Goal: Transaction & Acquisition: Book appointment/travel/reservation

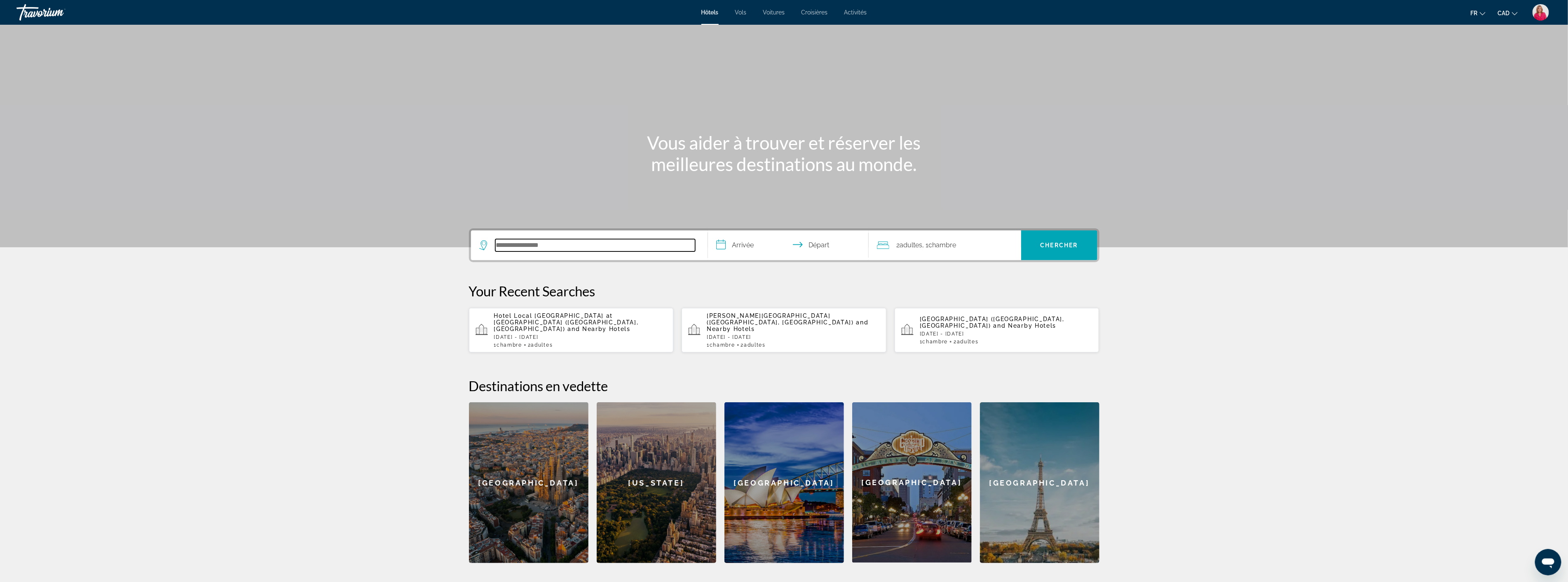
click at [515, 249] on input "Search hotel destination" at bounding box center [595, 245] width 200 height 12
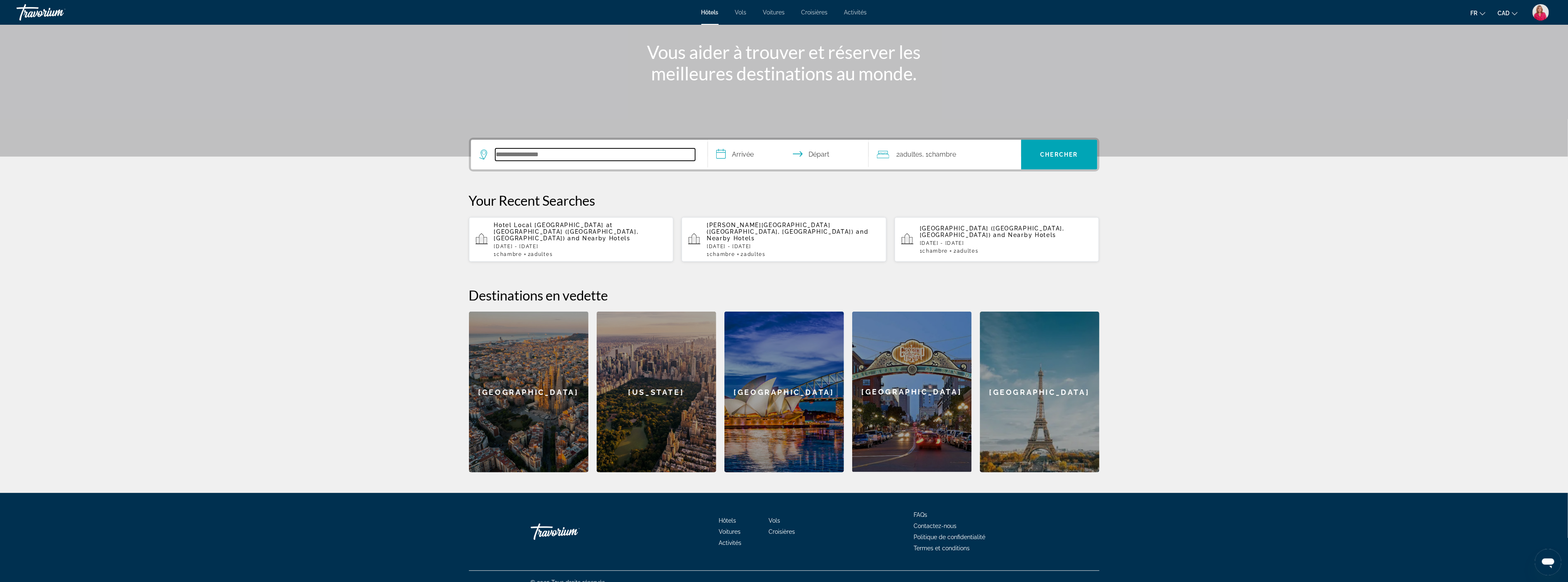
scroll to position [95, 0]
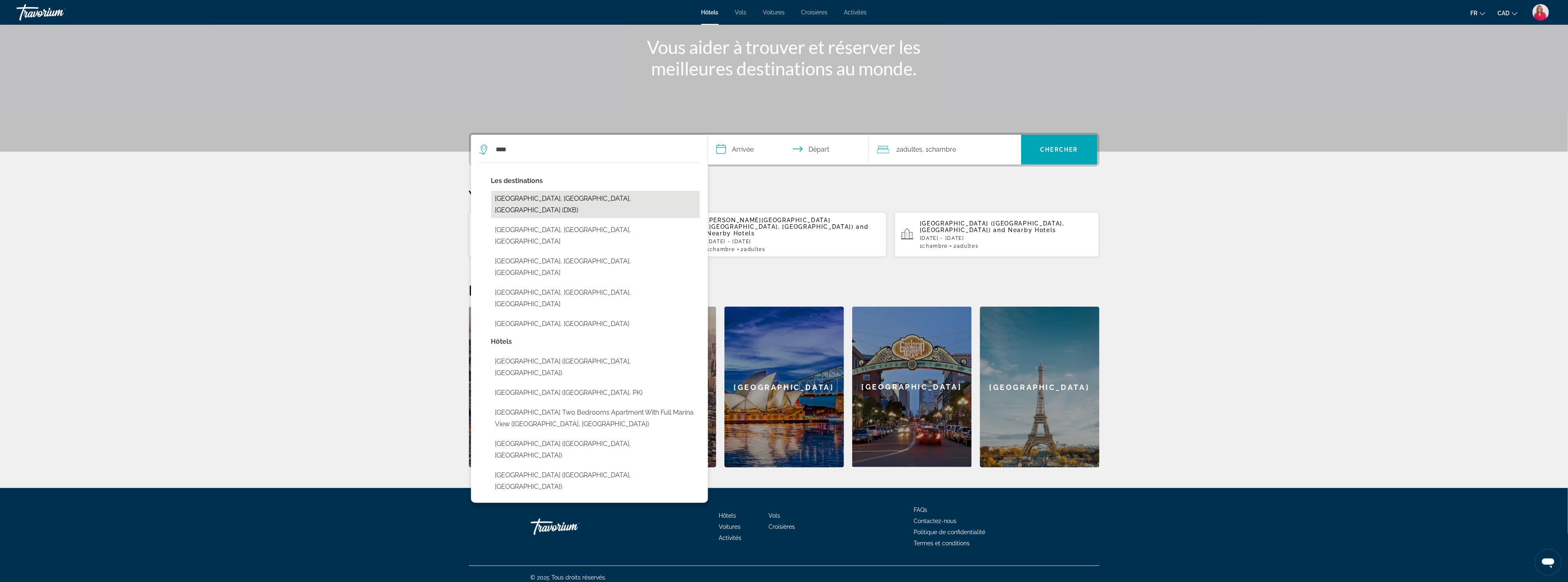
click at [526, 199] on button "[GEOGRAPHIC_DATA], [GEOGRAPHIC_DATA], [GEOGRAPHIC_DATA] (DXB)" at bounding box center [595, 205] width 209 height 27
type input "**********"
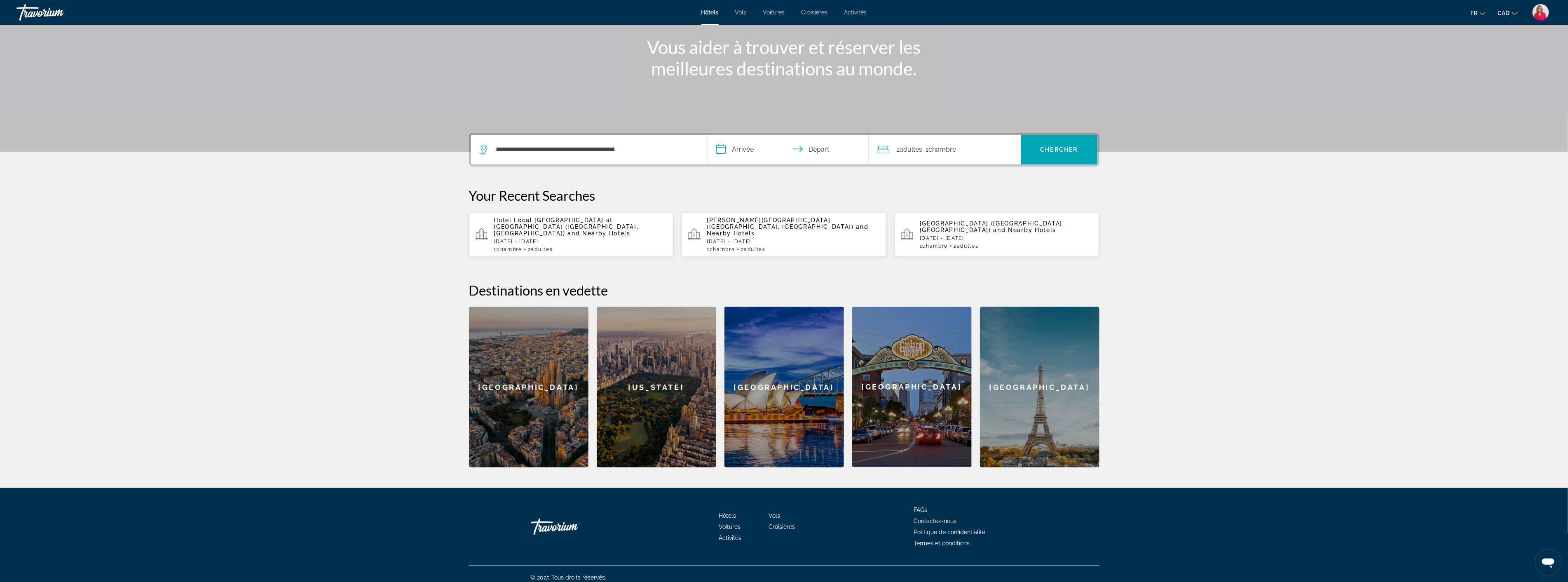
click at [764, 154] on input "**********" at bounding box center [790, 151] width 164 height 32
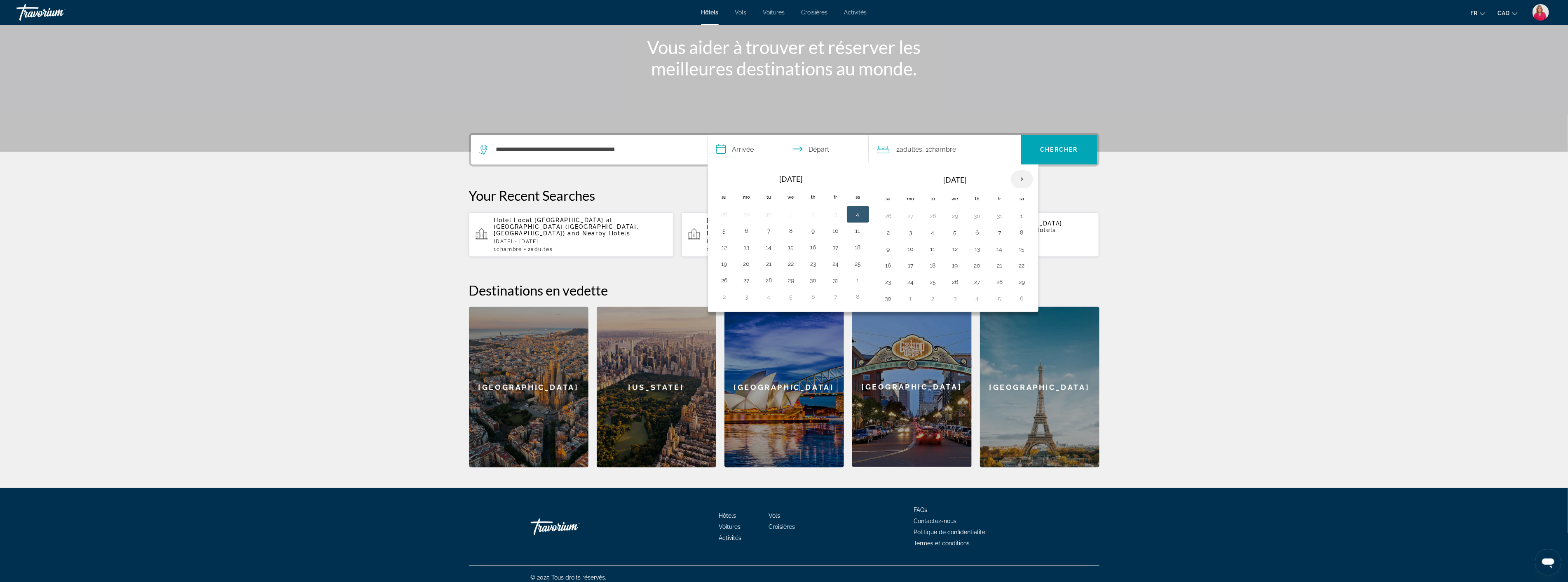
click at [1022, 183] on th "Next month" at bounding box center [1022, 179] width 22 height 19
click at [953, 217] on button "3" at bounding box center [955, 215] width 13 height 11
click at [932, 232] on button "9" at bounding box center [933, 232] width 13 height 11
type input "**********"
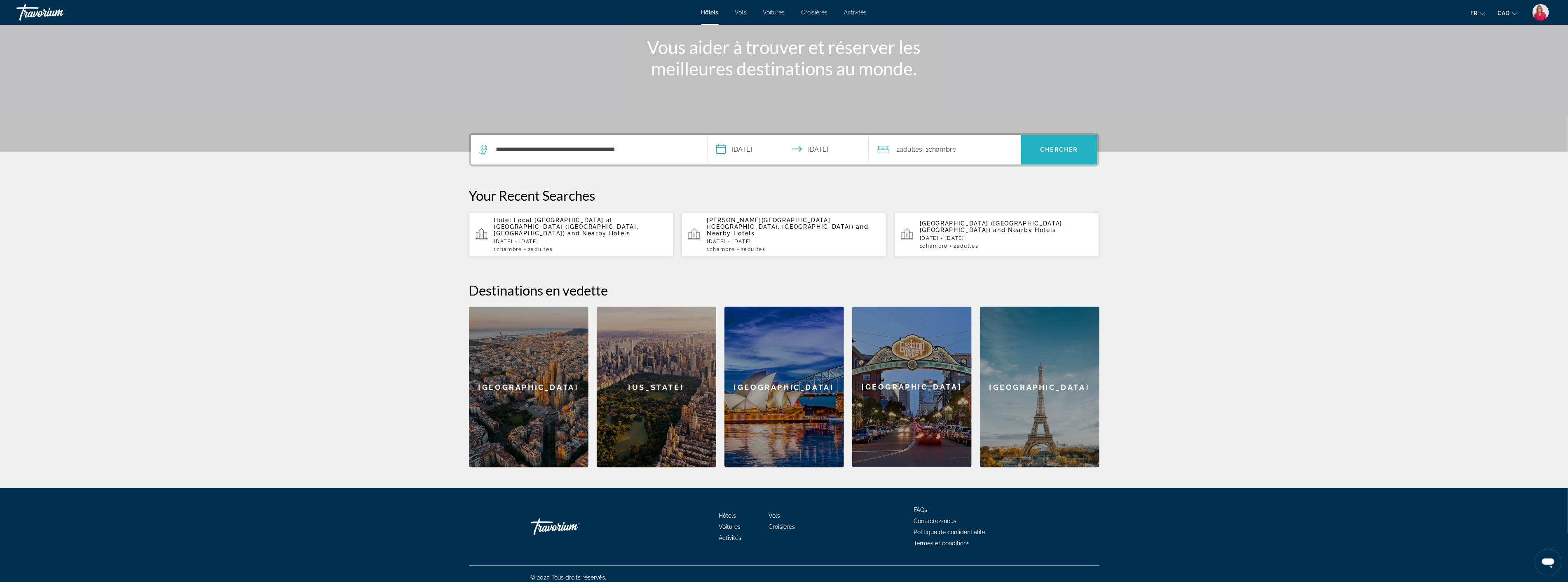
click at [1049, 153] on span "Search" at bounding box center [1059, 150] width 77 height 19
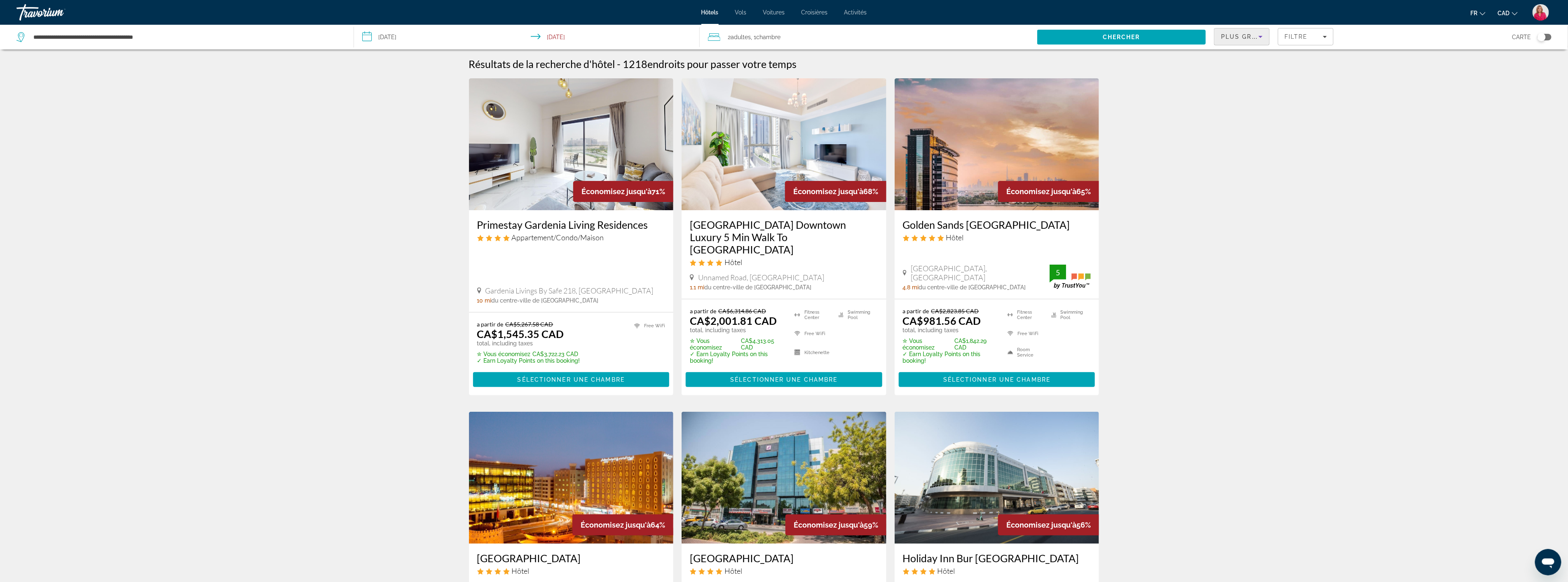
click at [1254, 34] on span "Plus grandes économies" at bounding box center [1271, 36] width 99 height 6
click at [1293, 36] on div at bounding box center [784, 291] width 1568 height 582
click at [1303, 39] on span "Filtre" at bounding box center [1297, 36] width 24 height 6
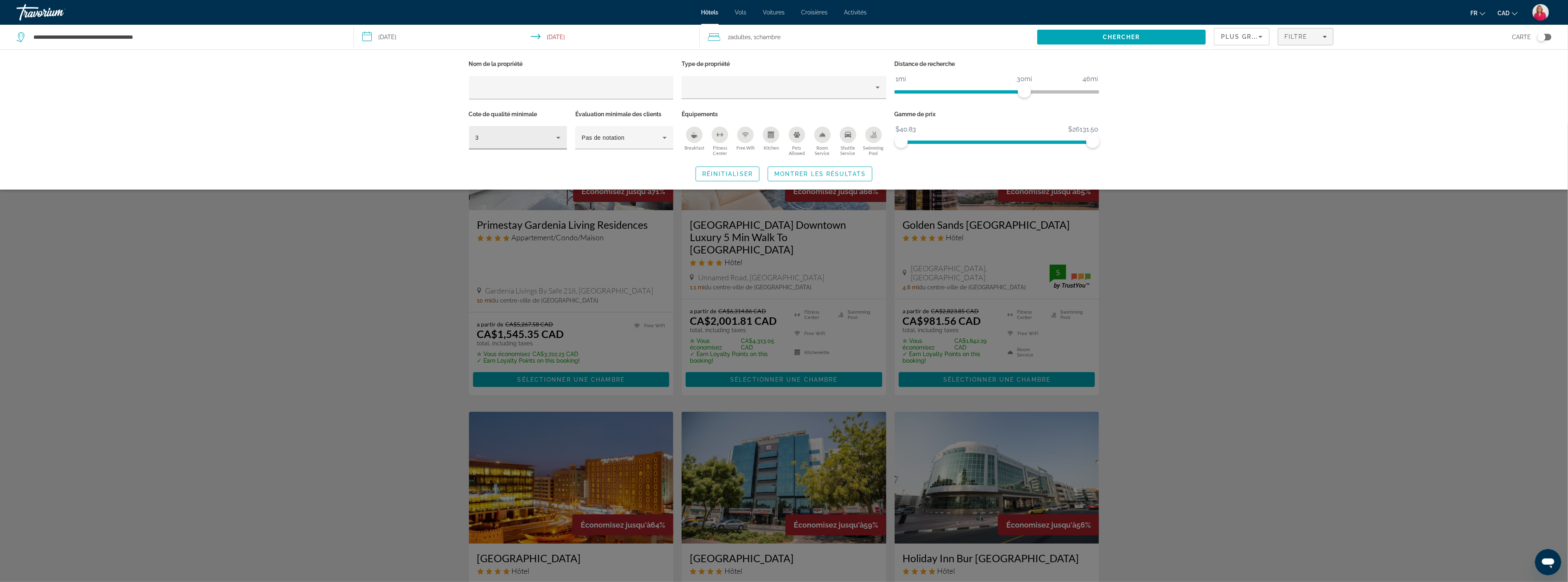
click at [548, 128] on div "3" at bounding box center [518, 138] width 85 height 23
click at [516, 199] on mat-option "5" at bounding box center [517, 201] width 98 height 19
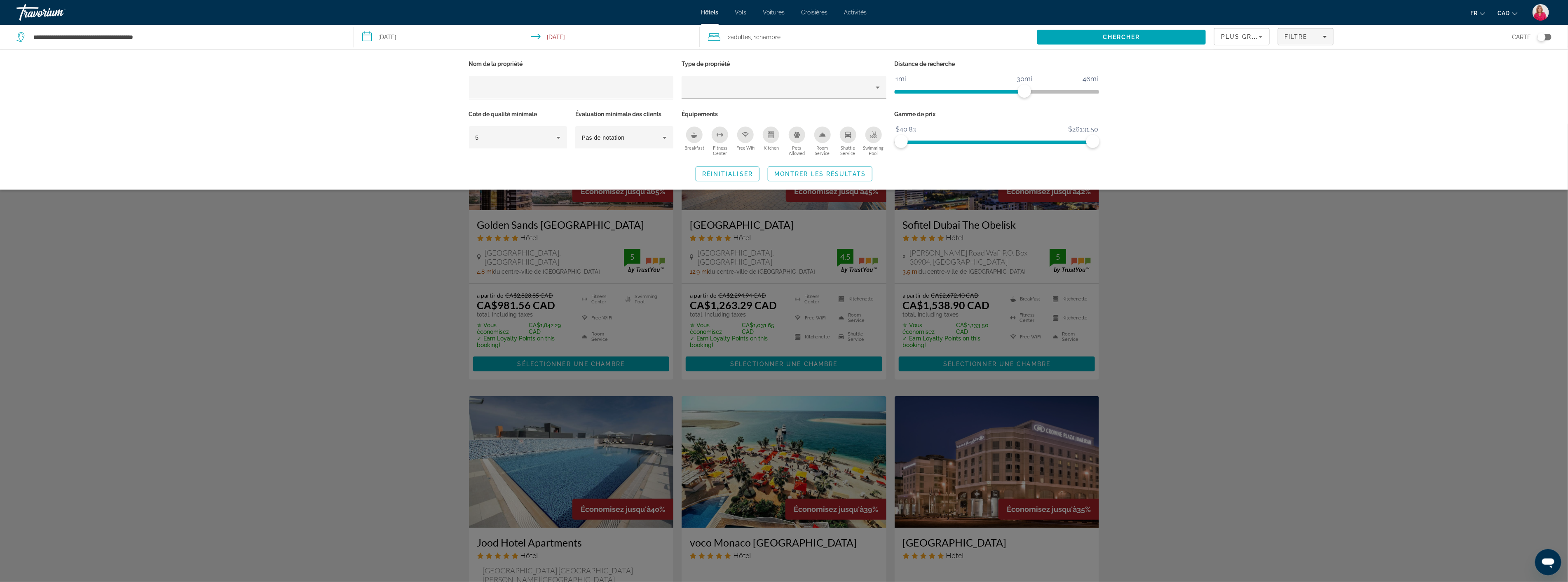
click at [691, 133] on icon "Breakfast" at bounding box center [694, 134] width 6 height 6
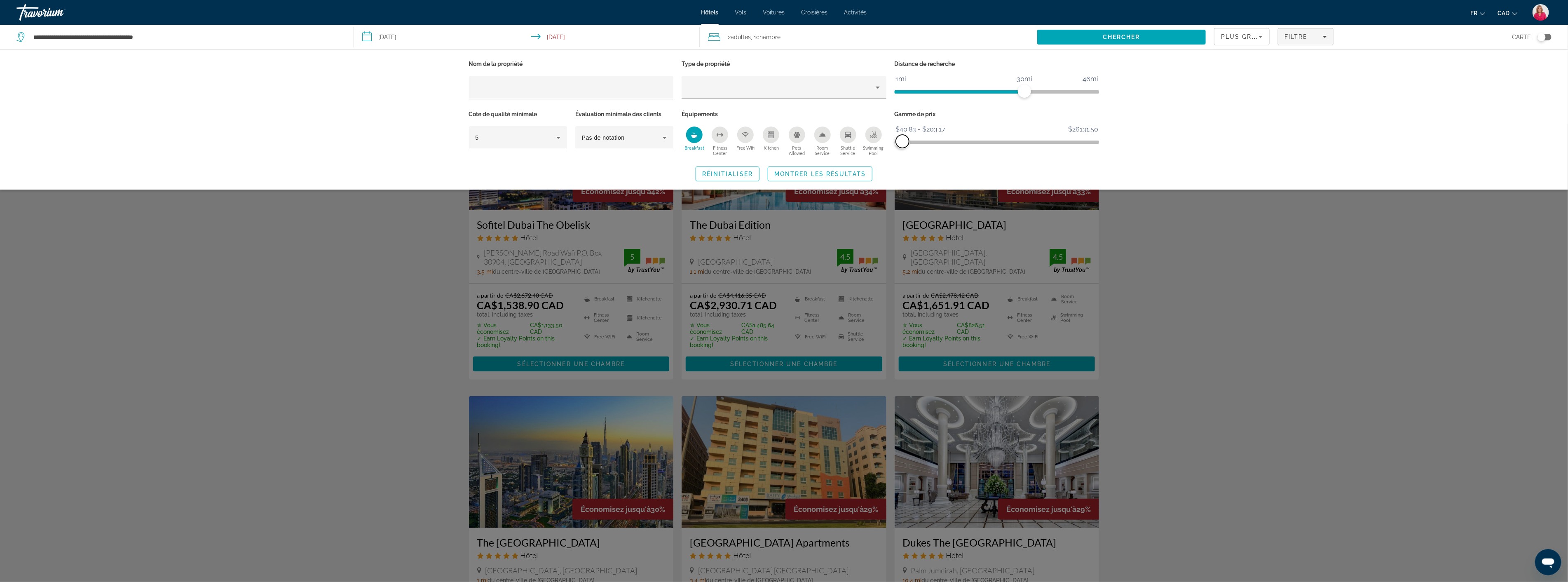
drag, startPoint x: 1094, startPoint y: 139, endPoint x: 903, endPoint y: 136, distance: 191.0
click at [903, 136] on span "ngx-slider-max" at bounding box center [903, 141] width 13 height 13
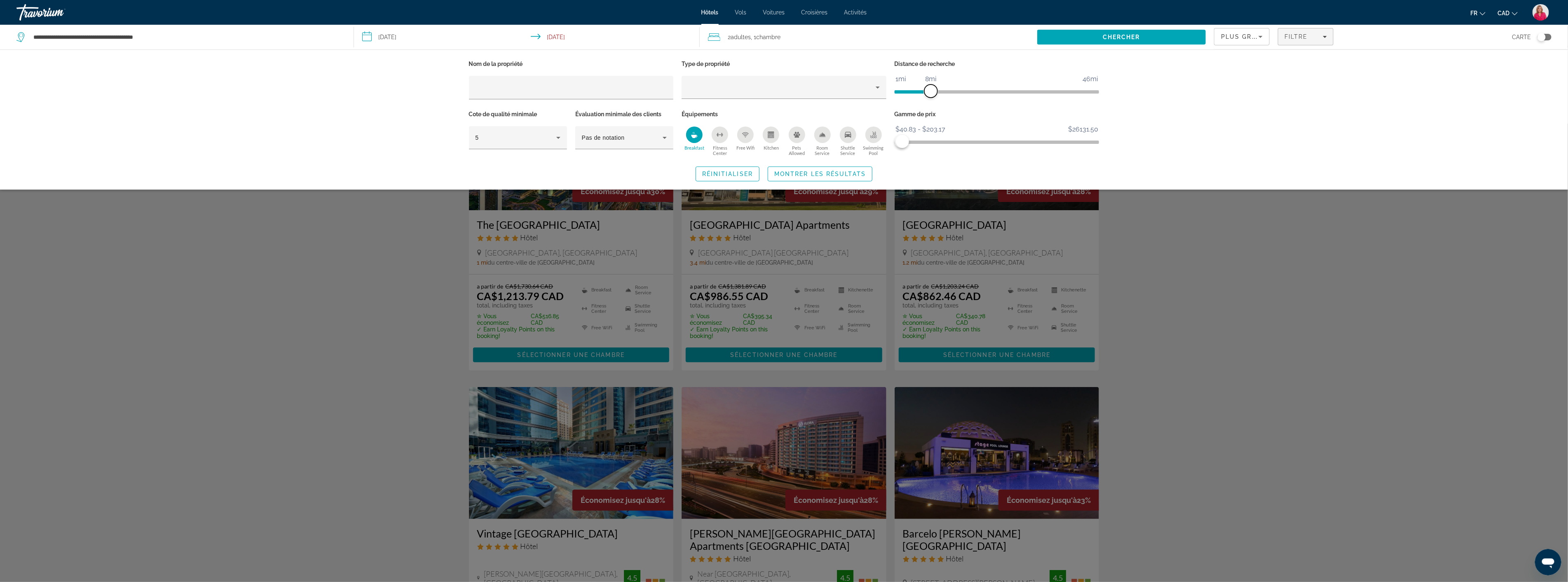
drag, startPoint x: 1025, startPoint y: 88, endPoint x: 932, endPoint y: 88, distance: 93.0
click at [932, 88] on span "ngx-slider" at bounding box center [931, 91] width 13 height 13
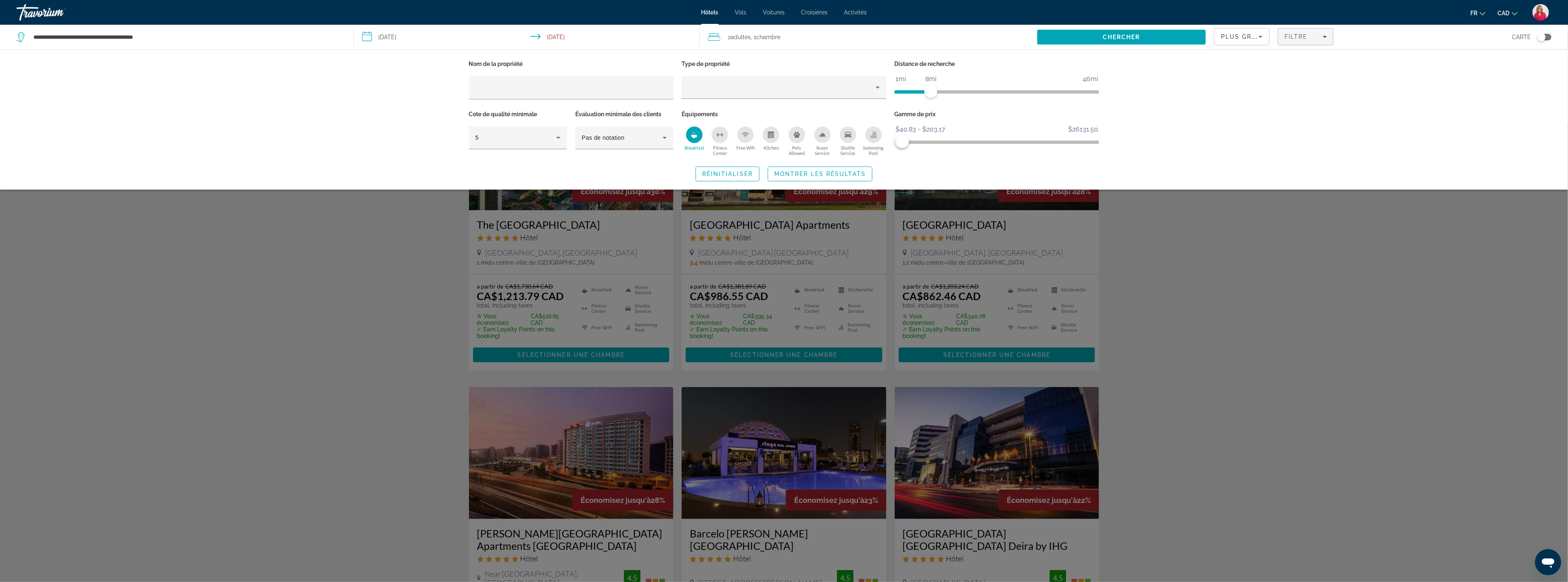
click at [1184, 277] on div "Search widget" at bounding box center [784, 353] width 1568 height 459
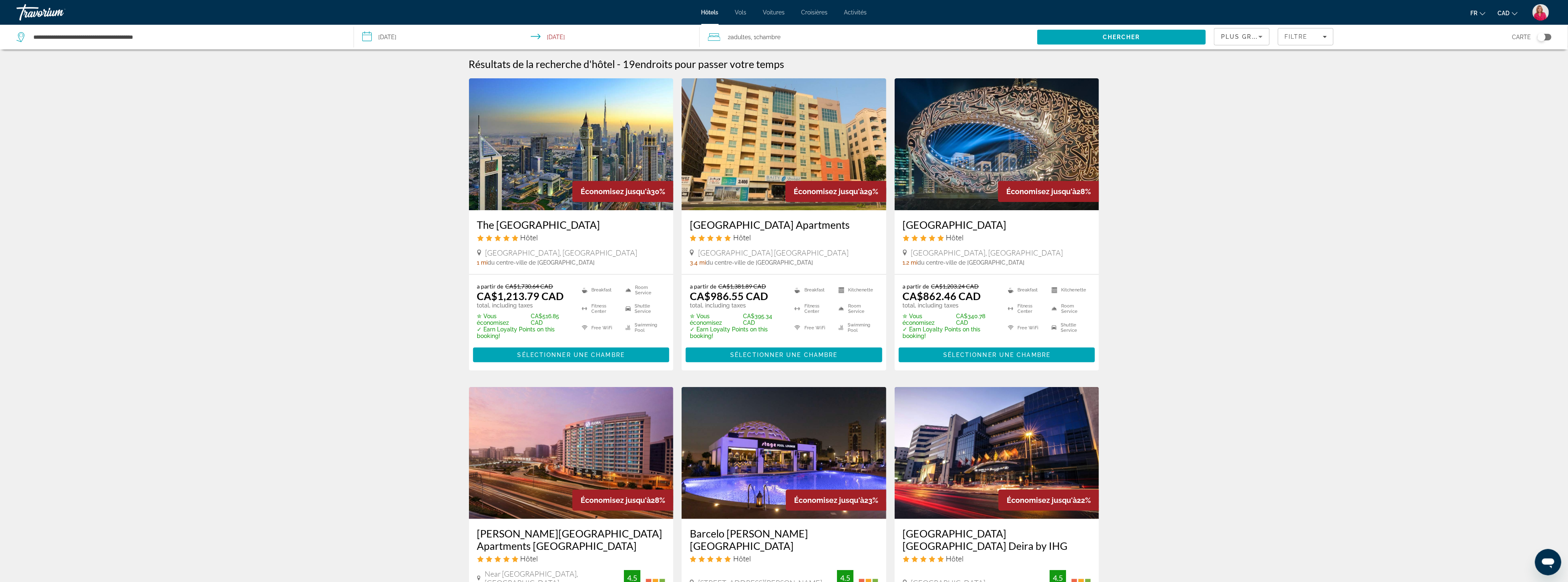
click at [757, 162] on img "Main content" at bounding box center [784, 145] width 204 height 132
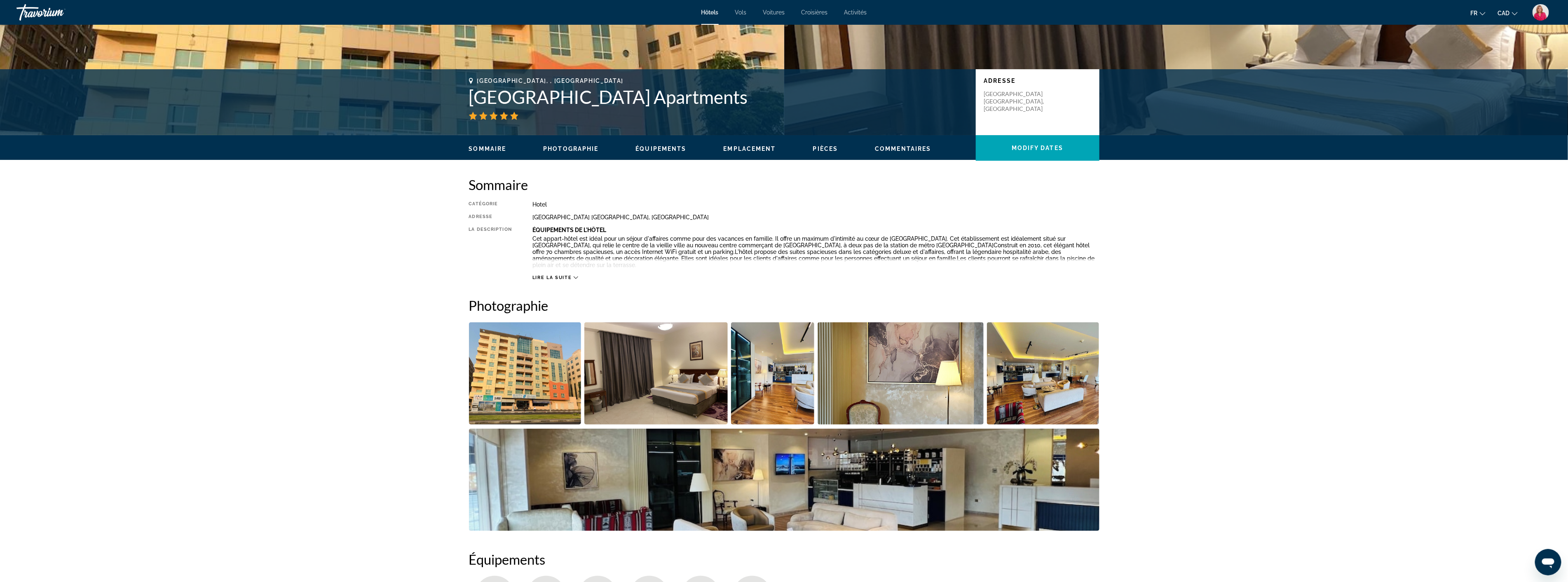
scroll to position [138, 0]
click at [684, 369] on img "Open full-screen image slider" at bounding box center [656, 373] width 144 height 102
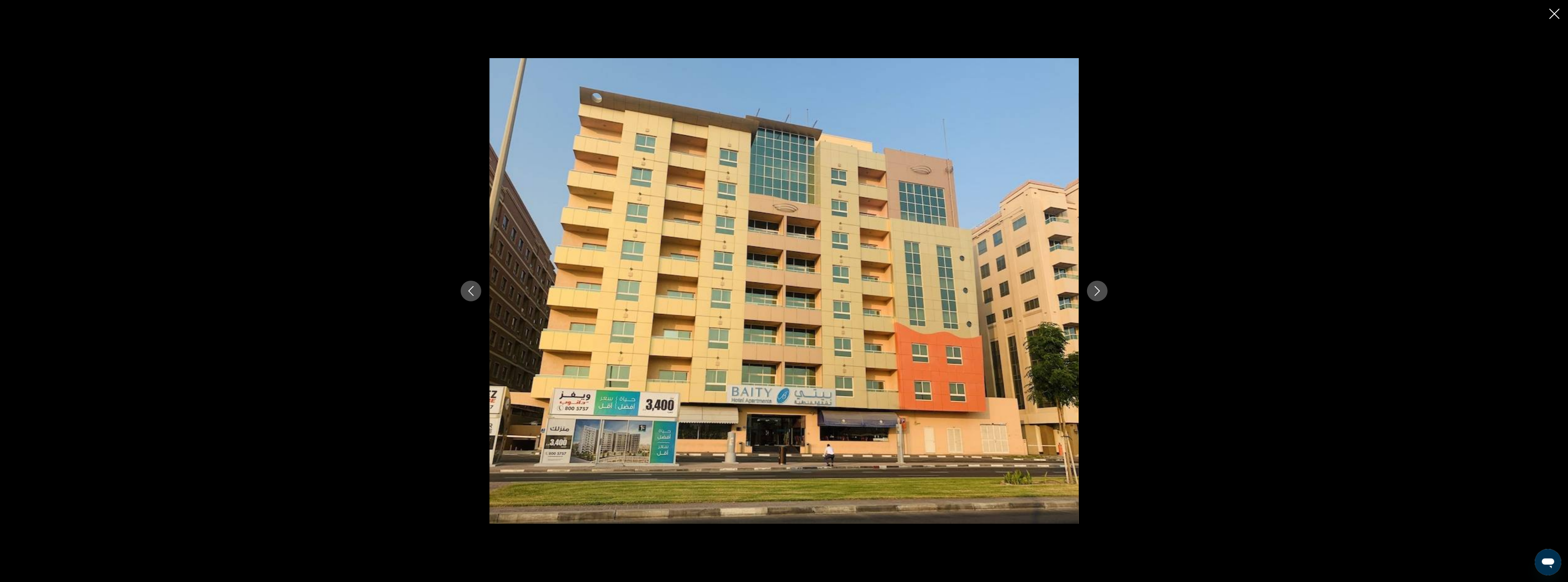
click at [1094, 290] on icon "Next image" at bounding box center [1097, 291] width 10 height 10
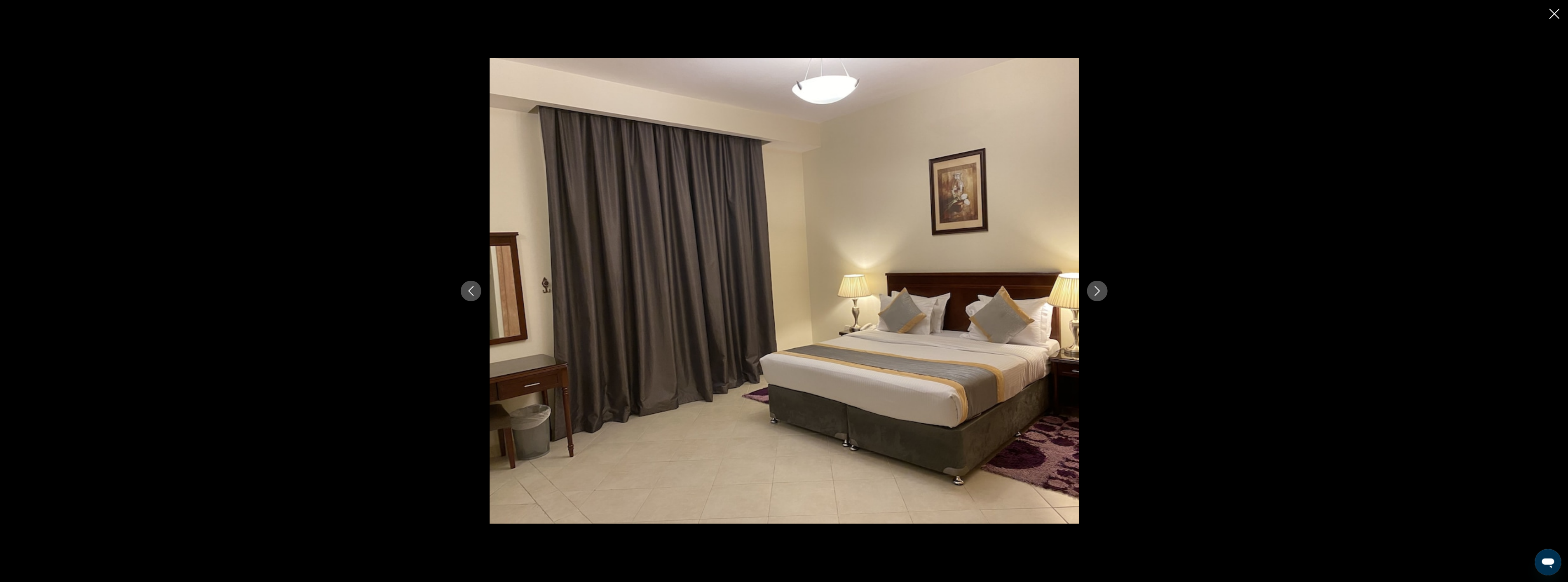
click at [1094, 290] on icon "Next image" at bounding box center [1097, 291] width 10 height 10
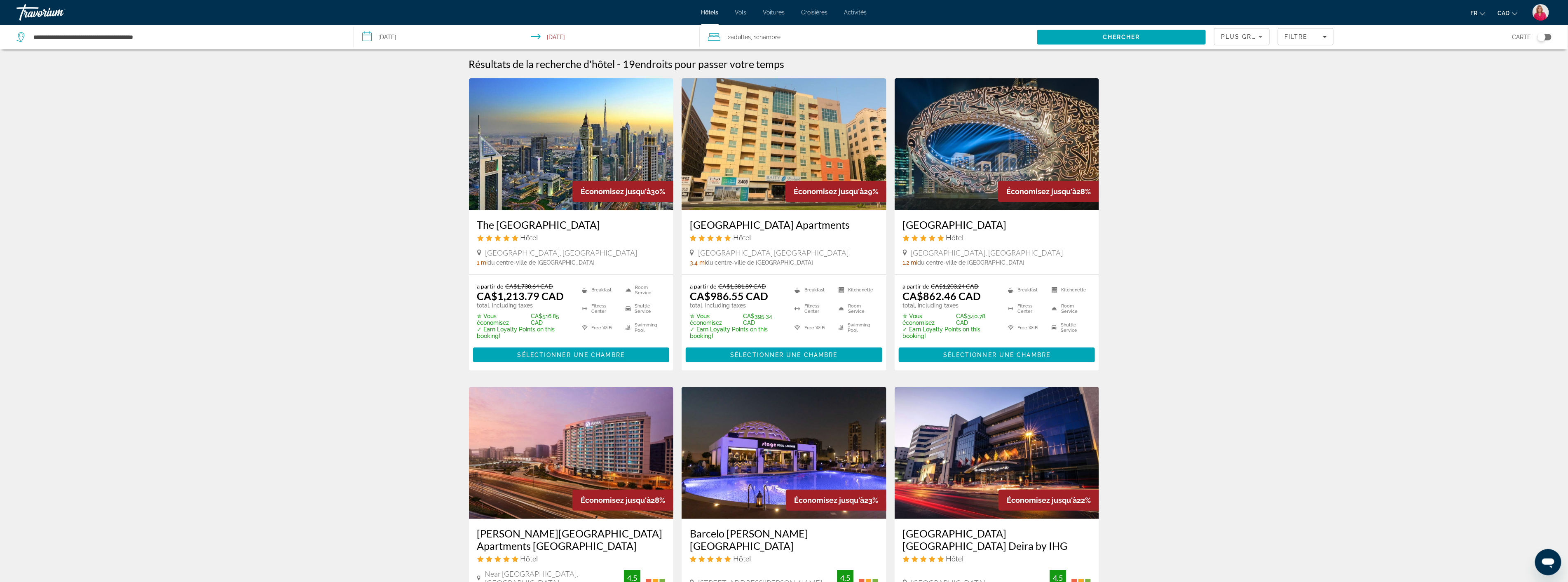
click at [1003, 171] on img "Main content" at bounding box center [997, 145] width 204 height 132
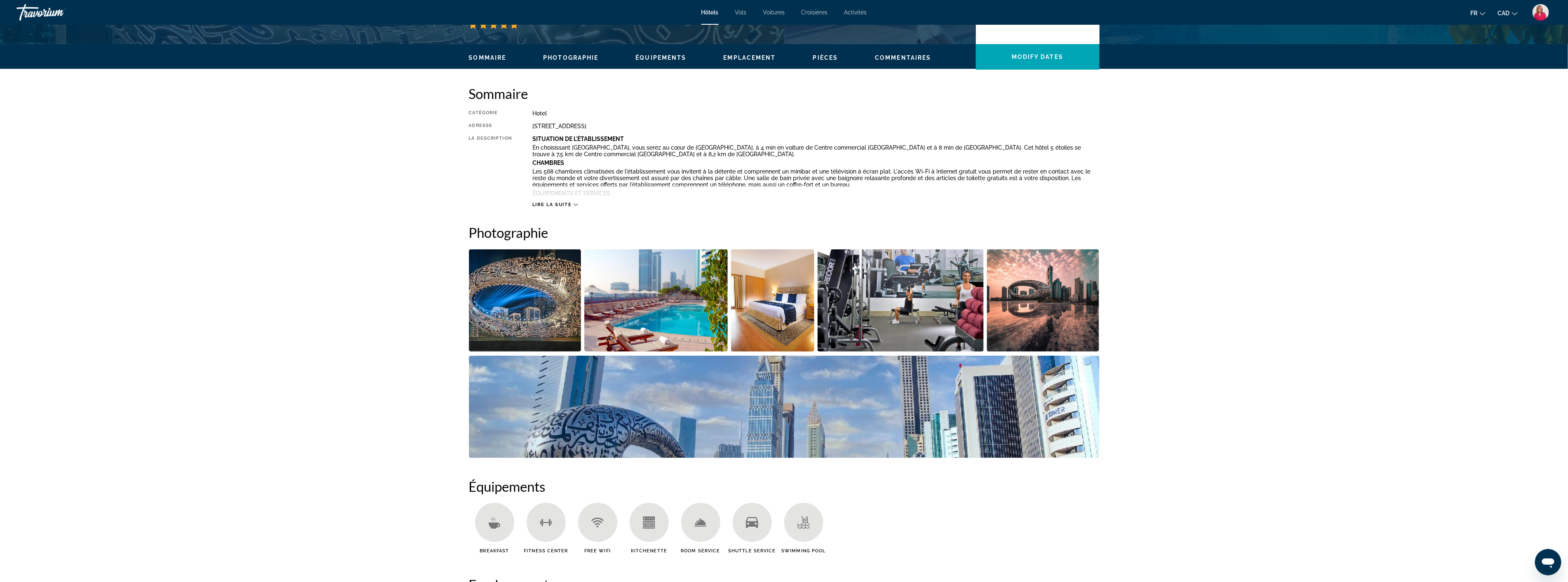
scroll to position [229, 0]
click at [684, 318] on img "Open full-screen image slider" at bounding box center [656, 300] width 144 height 102
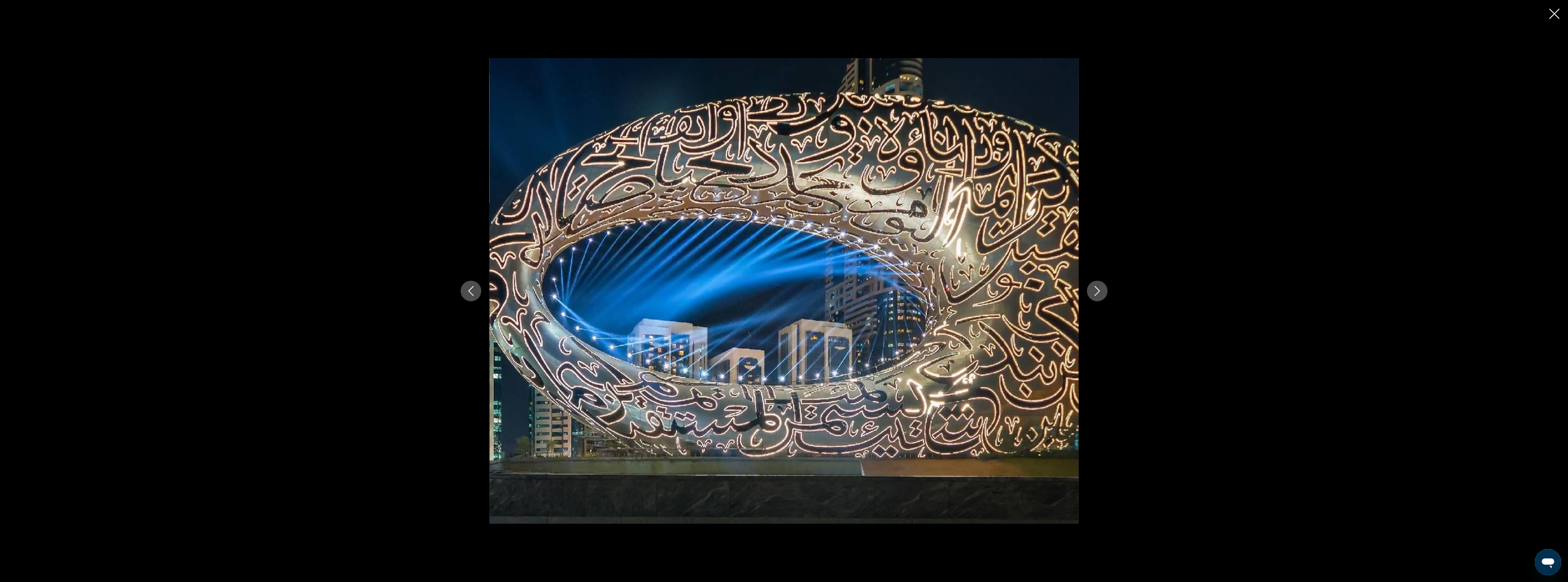
click at [1097, 287] on icon "Next image" at bounding box center [1097, 291] width 10 height 10
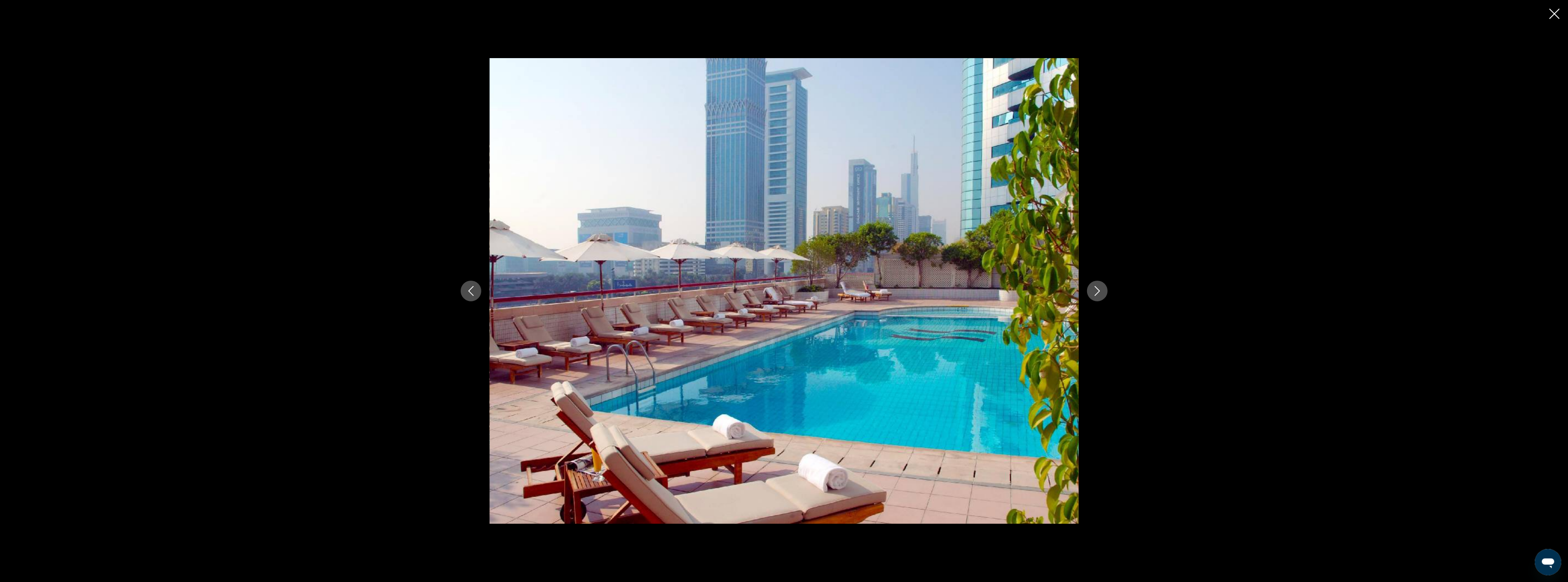
click at [1097, 287] on icon "Next image" at bounding box center [1097, 291] width 10 height 10
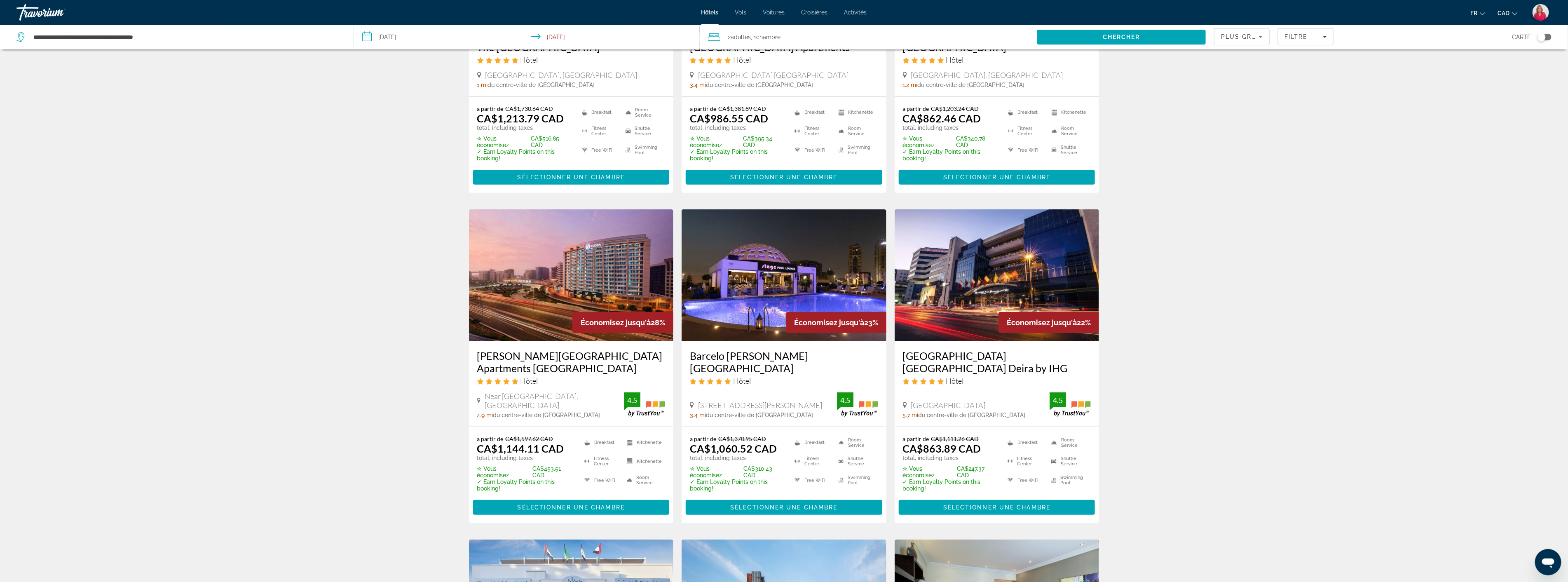
scroll to position [183, 0]
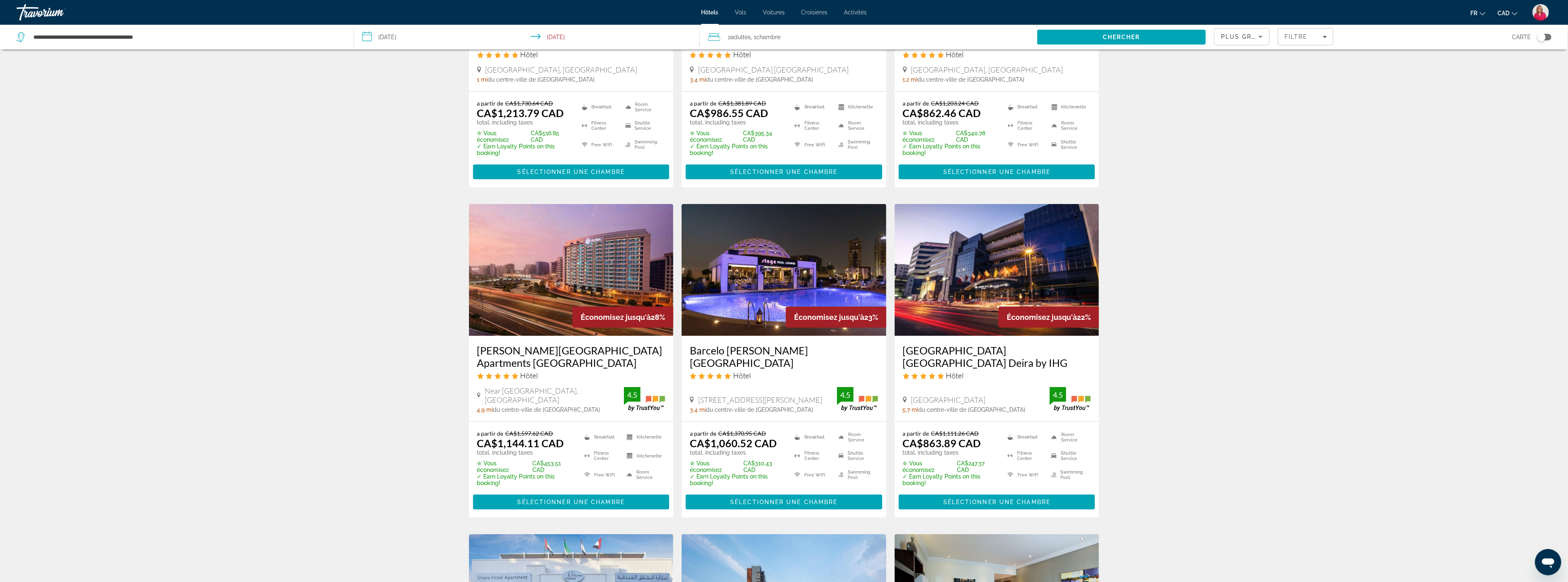
click at [585, 264] on img "Main content" at bounding box center [571, 270] width 204 height 132
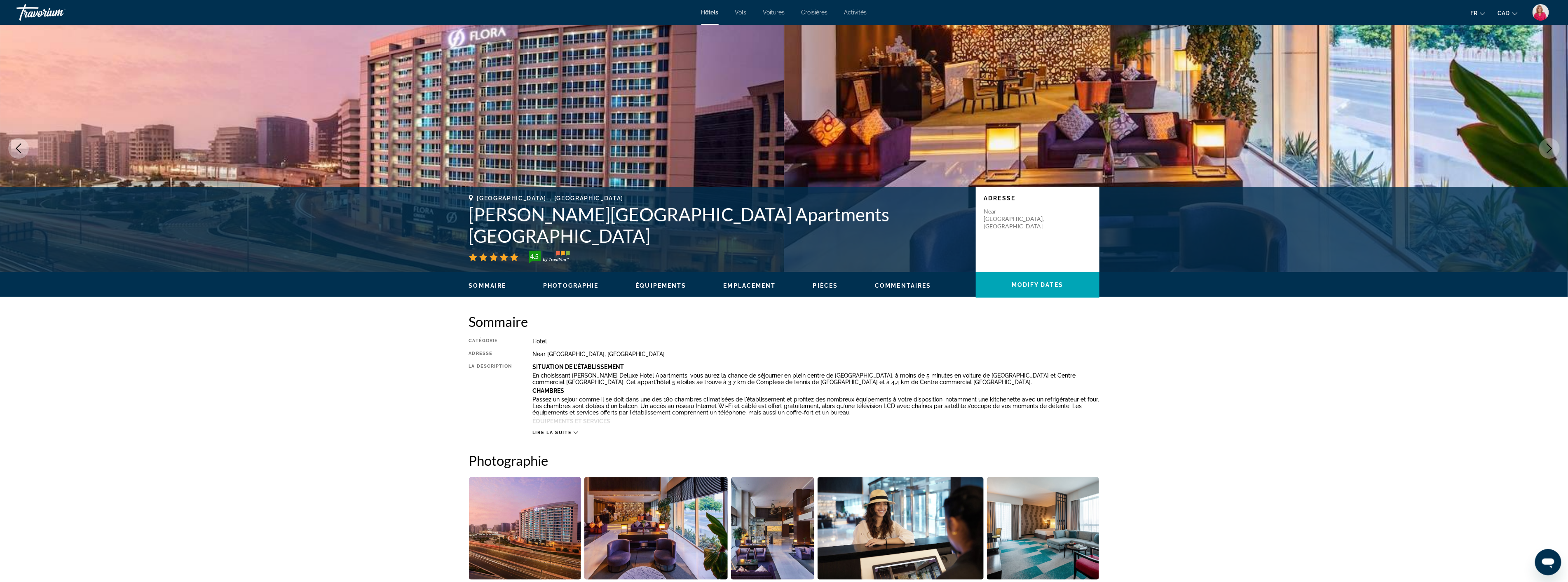
scroll to position [183, 0]
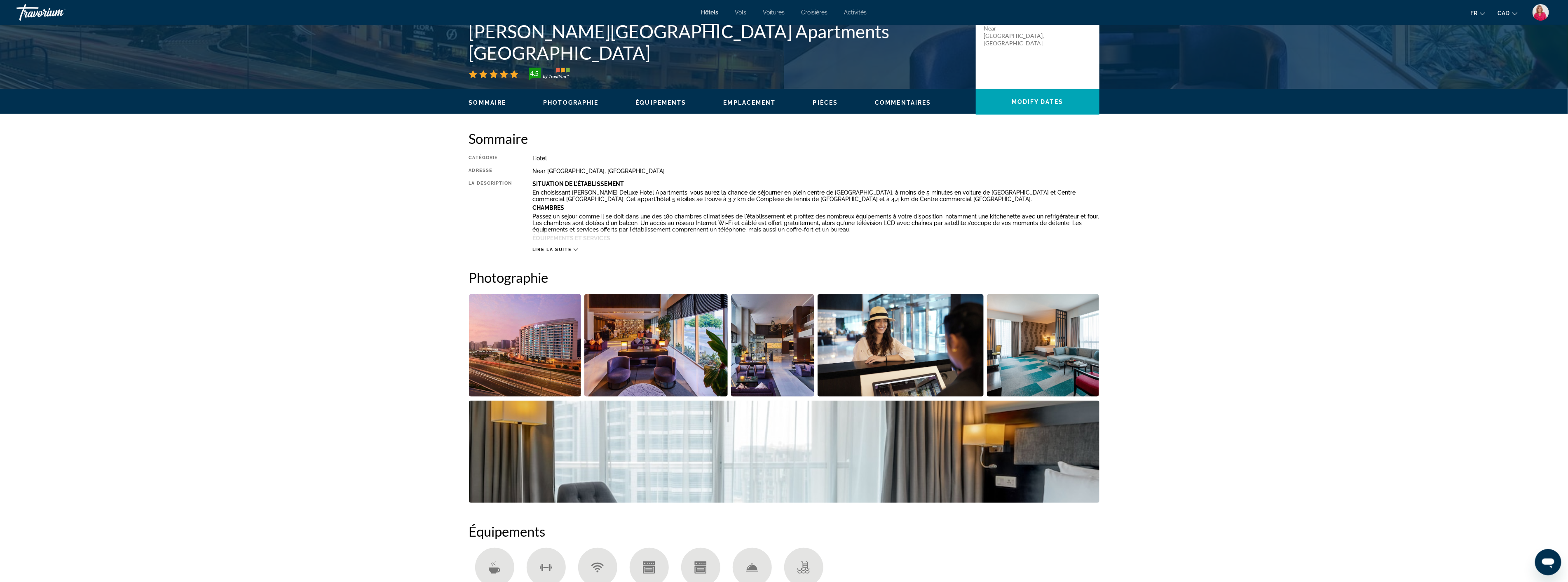
click at [560, 355] on img "Open full-screen image slider" at bounding box center [525, 346] width 113 height 102
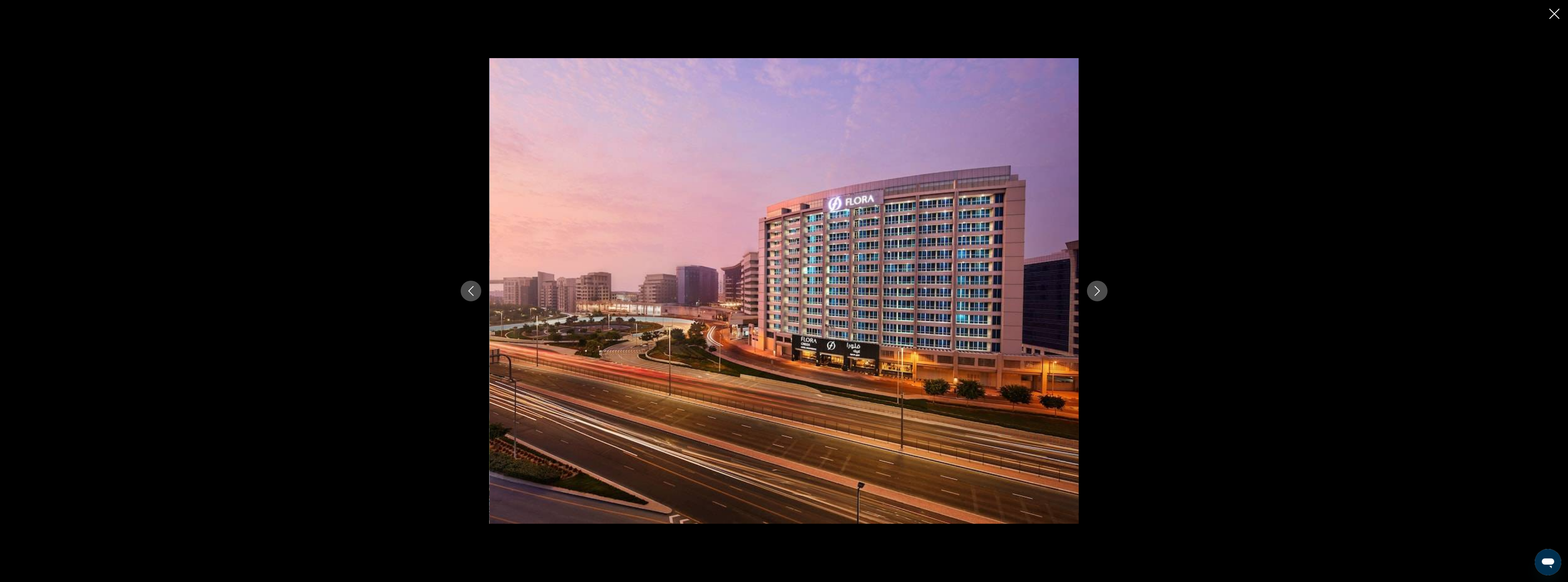
click at [1095, 292] on icon "Next image" at bounding box center [1097, 291] width 10 height 10
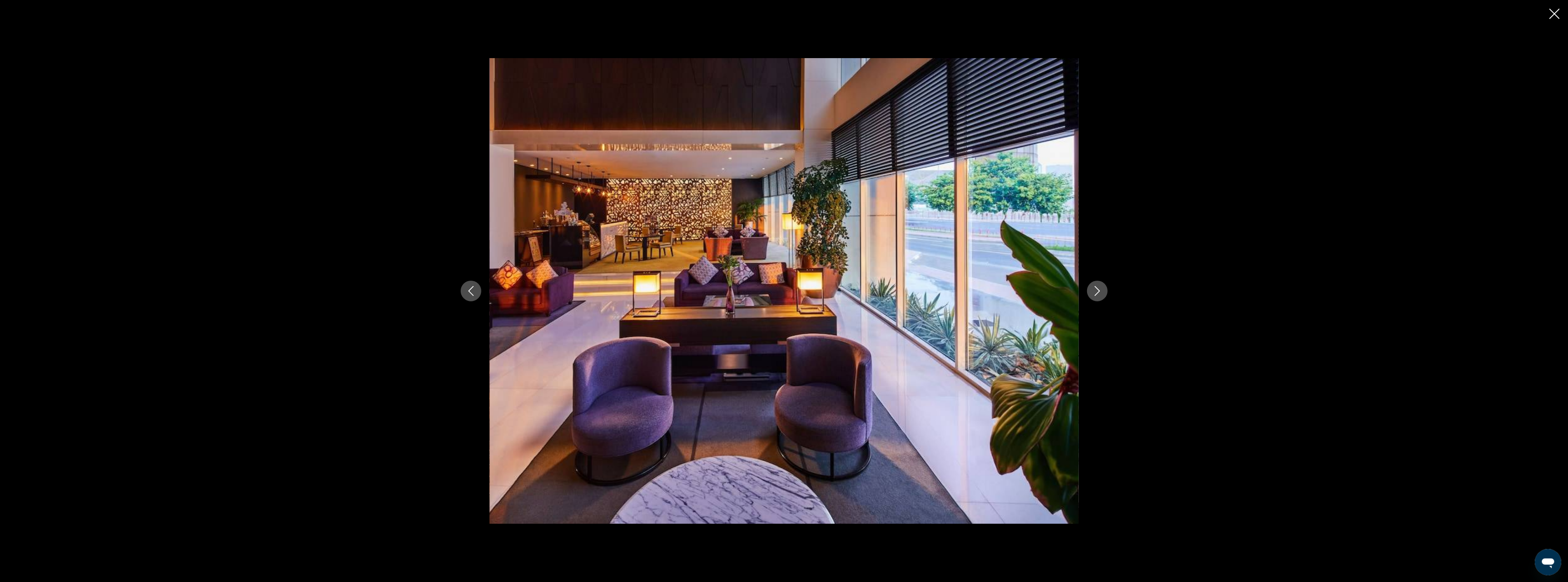
click at [1095, 292] on icon "Next image" at bounding box center [1097, 291] width 10 height 10
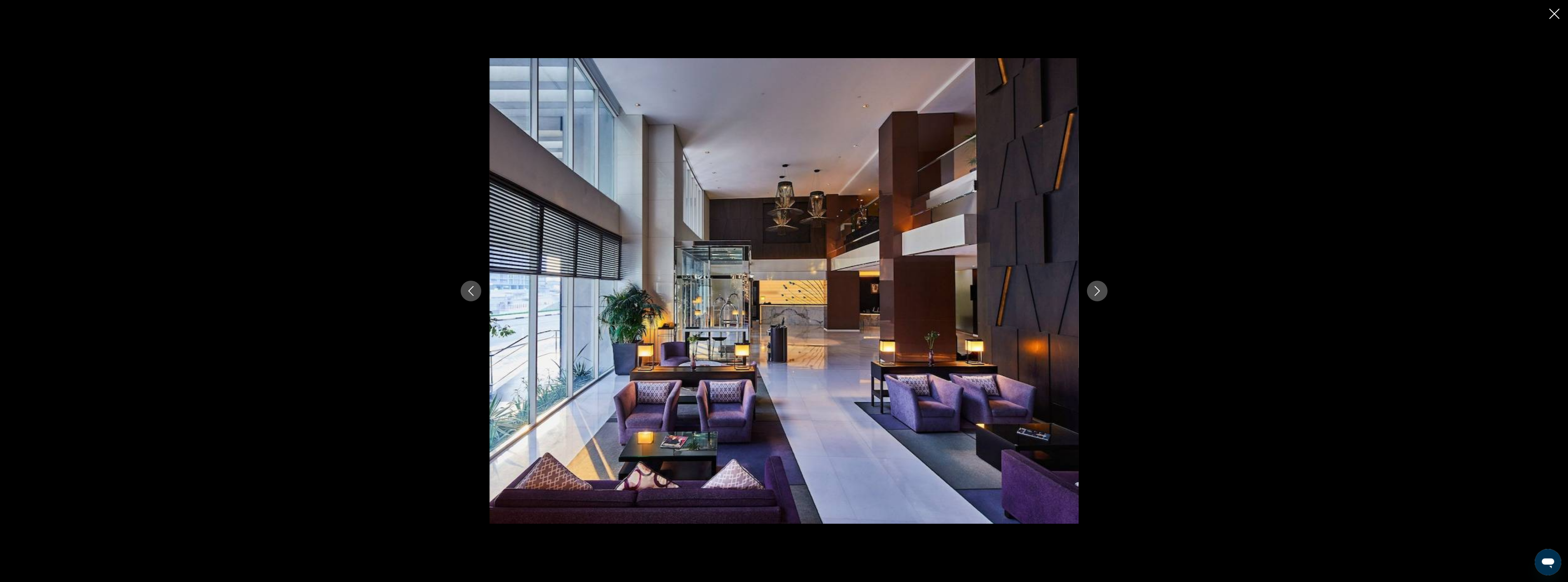
click at [1095, 292] on icon "Next image" at bounding box center [1097, 291] width 10 height 10
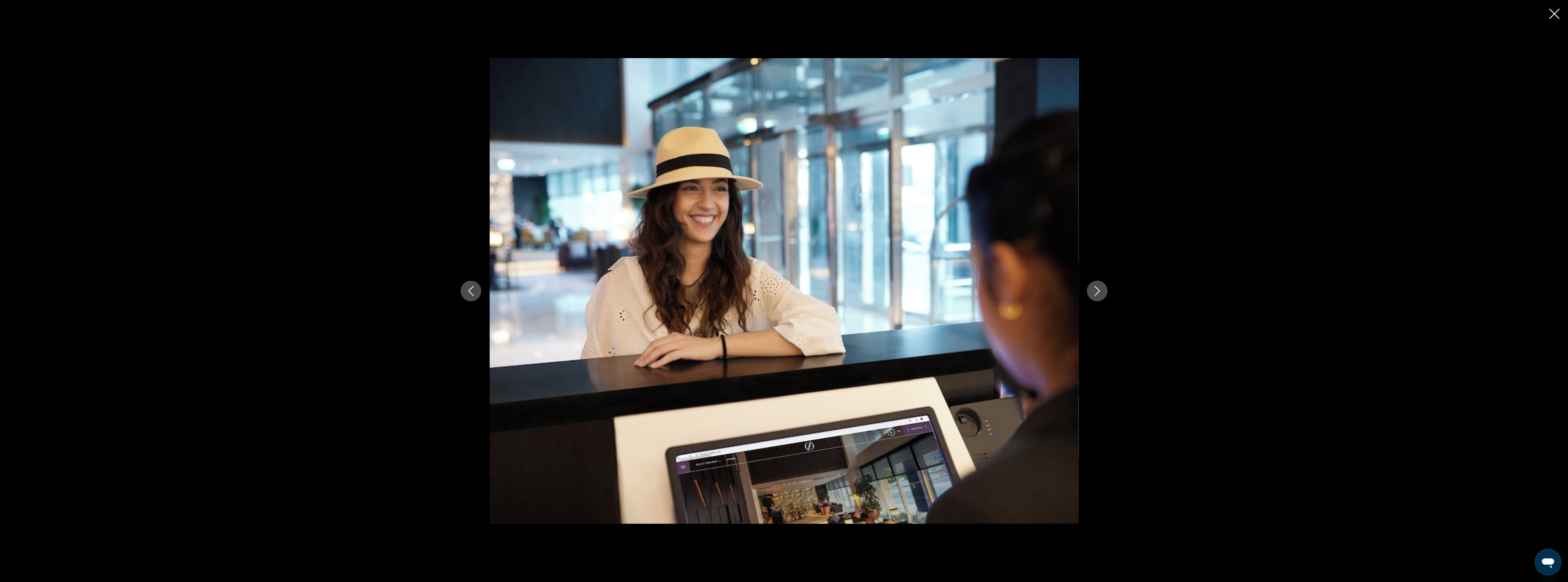
click at [1095, 292] on icon "Next image" at bounding box center [1097, 291] width 10 height 10
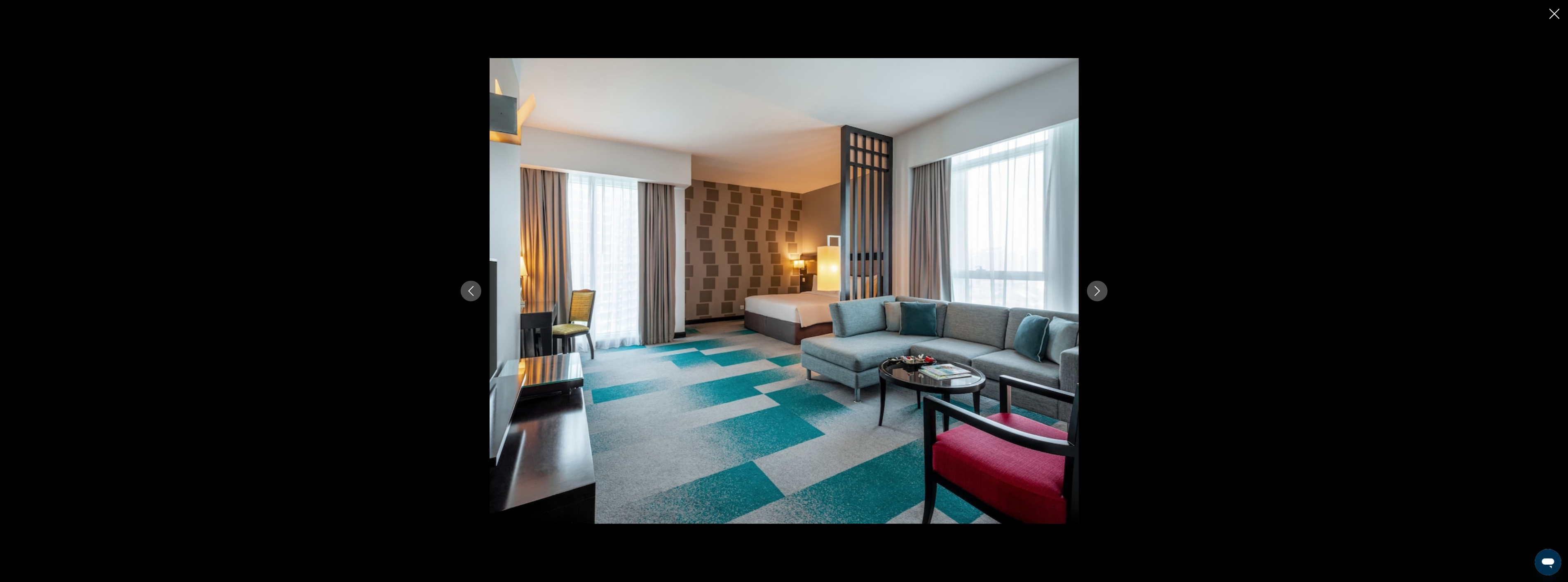
click at [1095, 292] on icon "Next image" at bounding box center [1097, 291] width 10 height 10
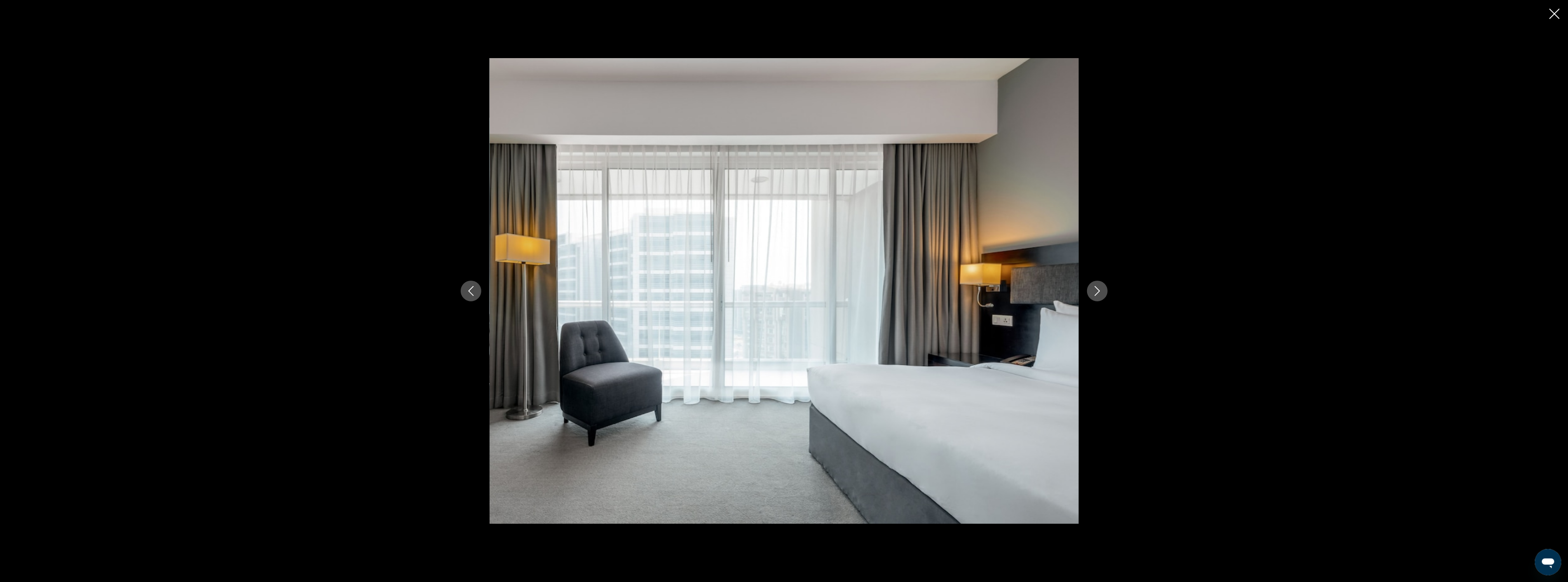
click at [1095, 292] on icon "Next image" at bounding box center [1097, 291] width 10 height 10
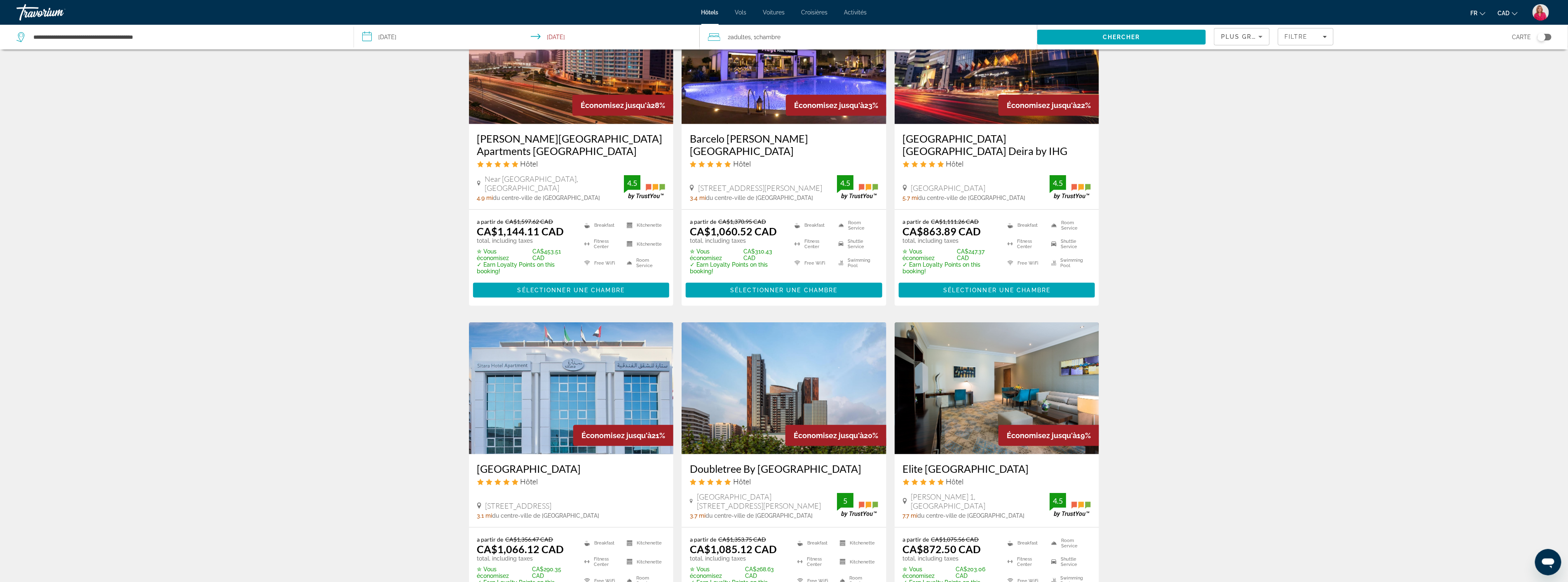
scroll to position [459, 0]
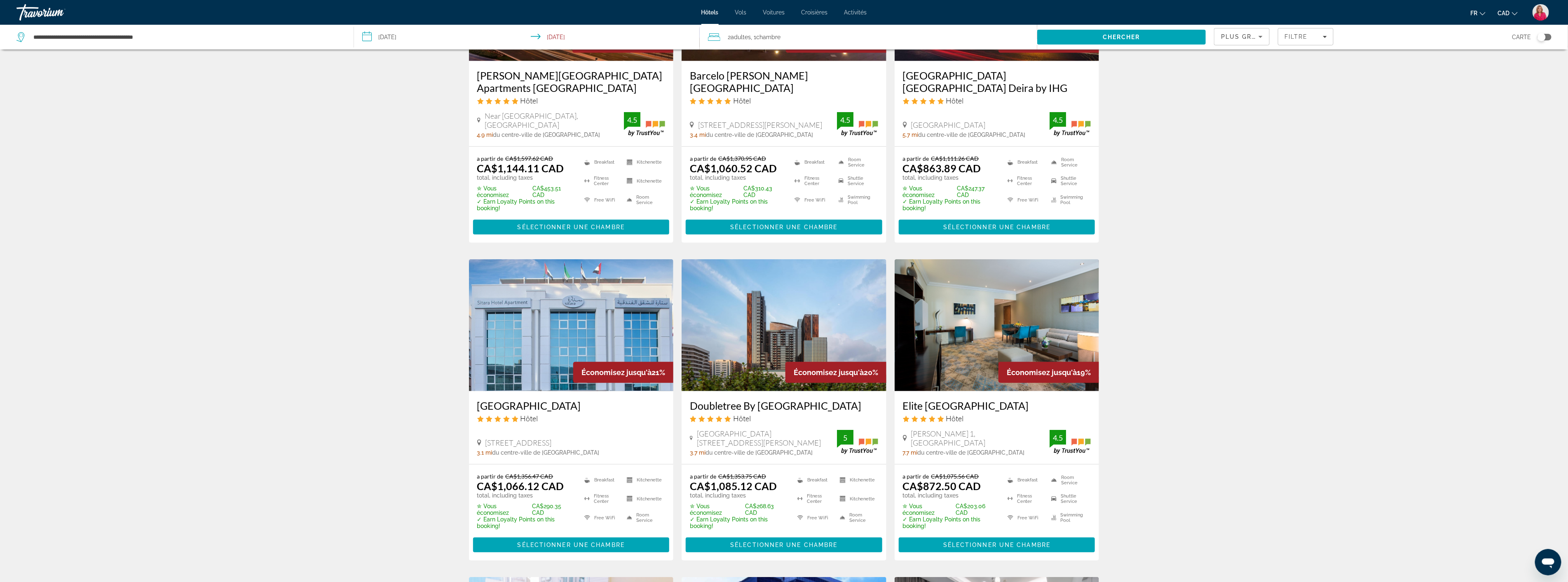
click at [616, 329] on img "Main content" at bounding box center [571, 325] width 204 height 132
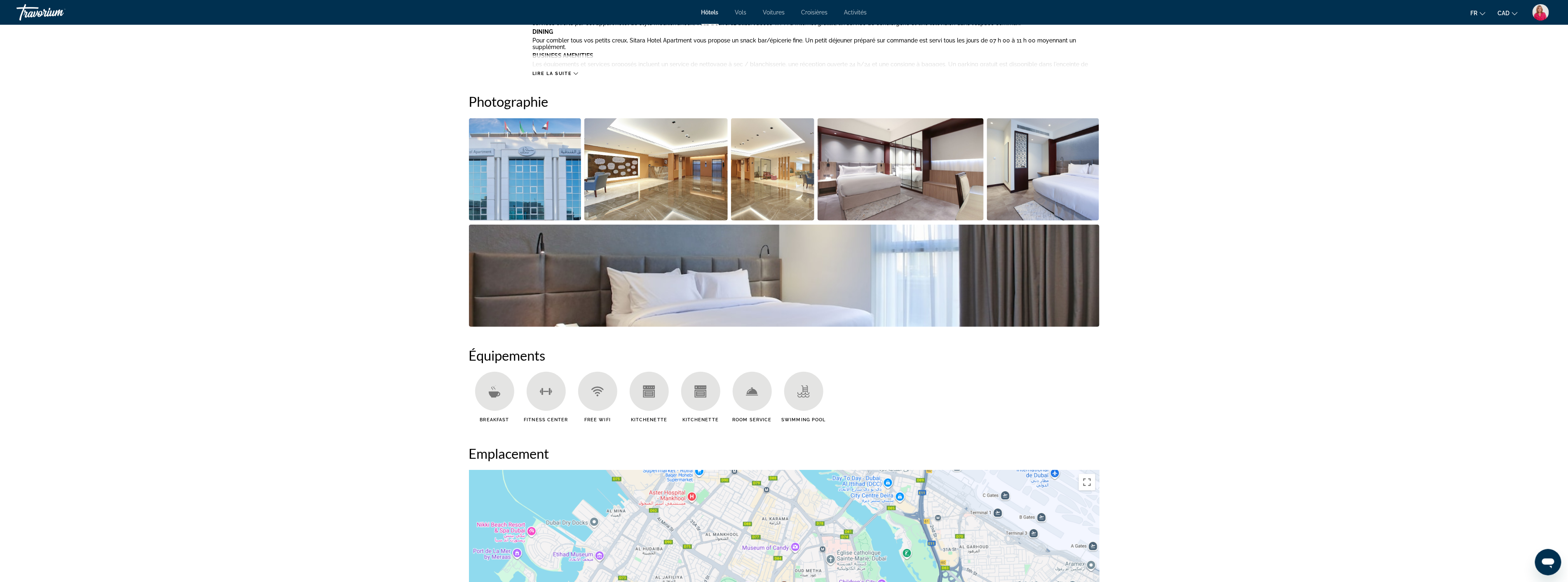
scroll to position [413, 0]
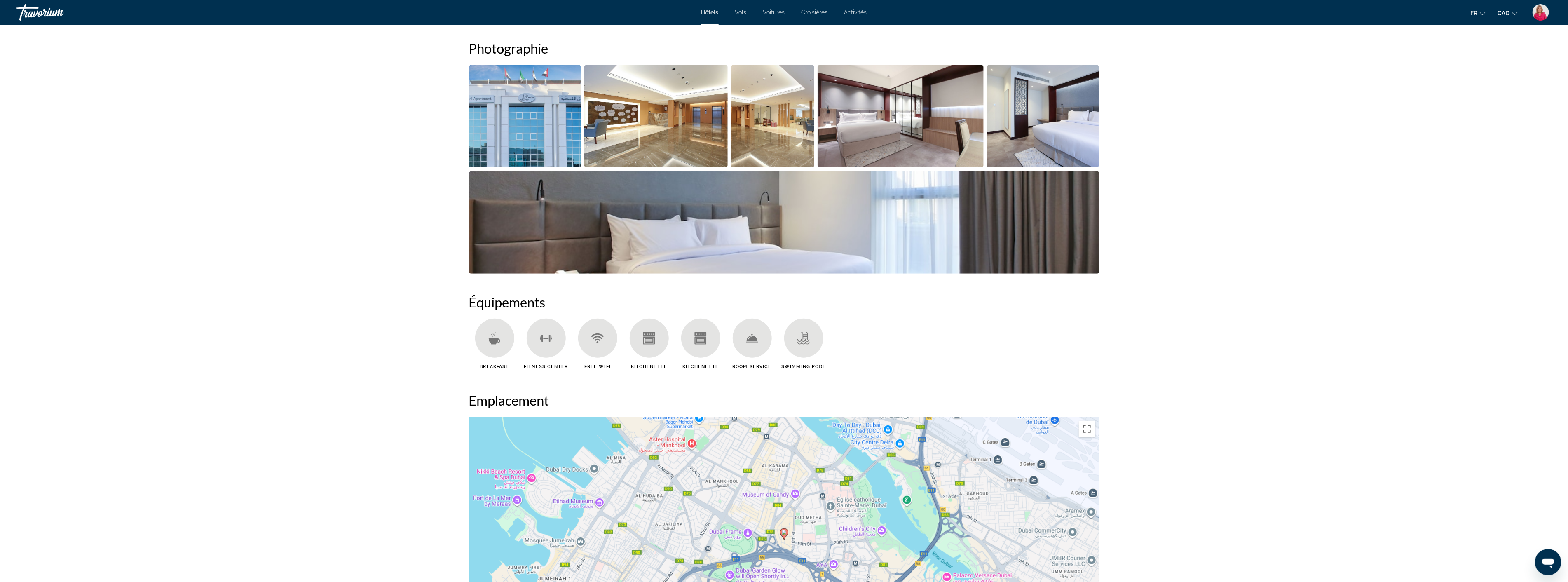
click at [681, 139] on img "Open full-screen image slider" at bounding box center [656, 116] width 144 height 102
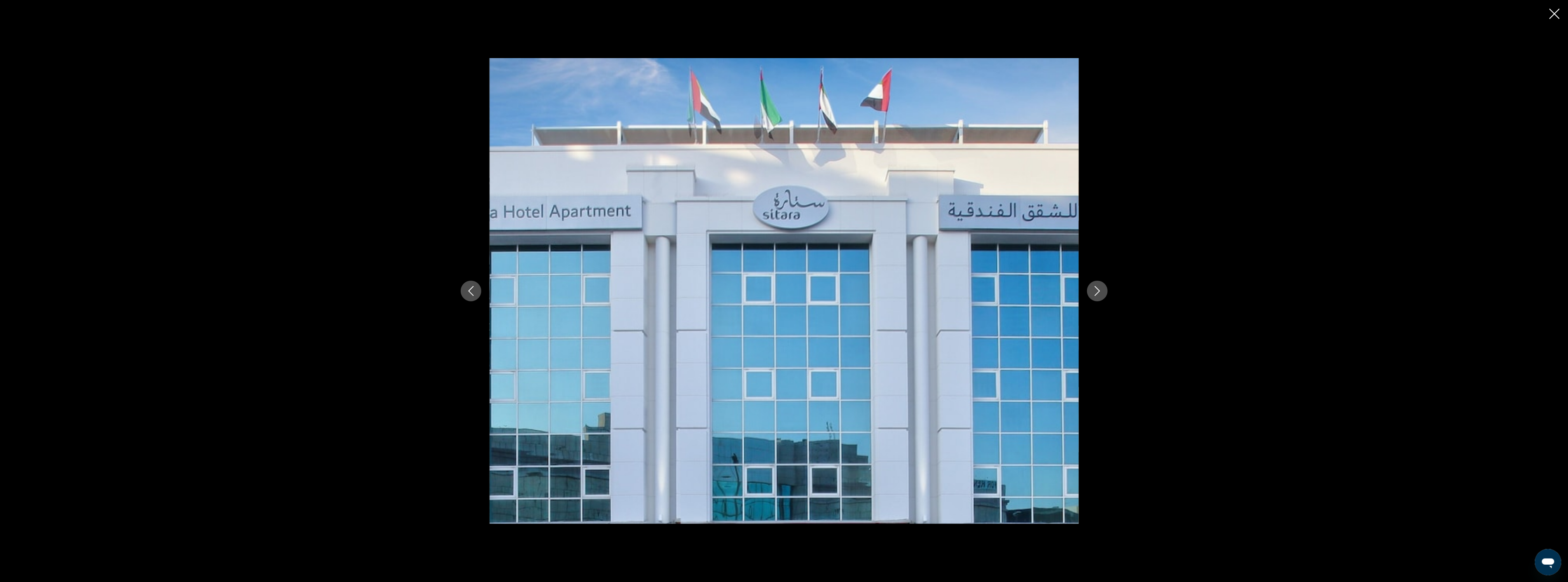
click at [1093, 285] on button "Next image" at bounding box center [1097, 290] width 20 height 20
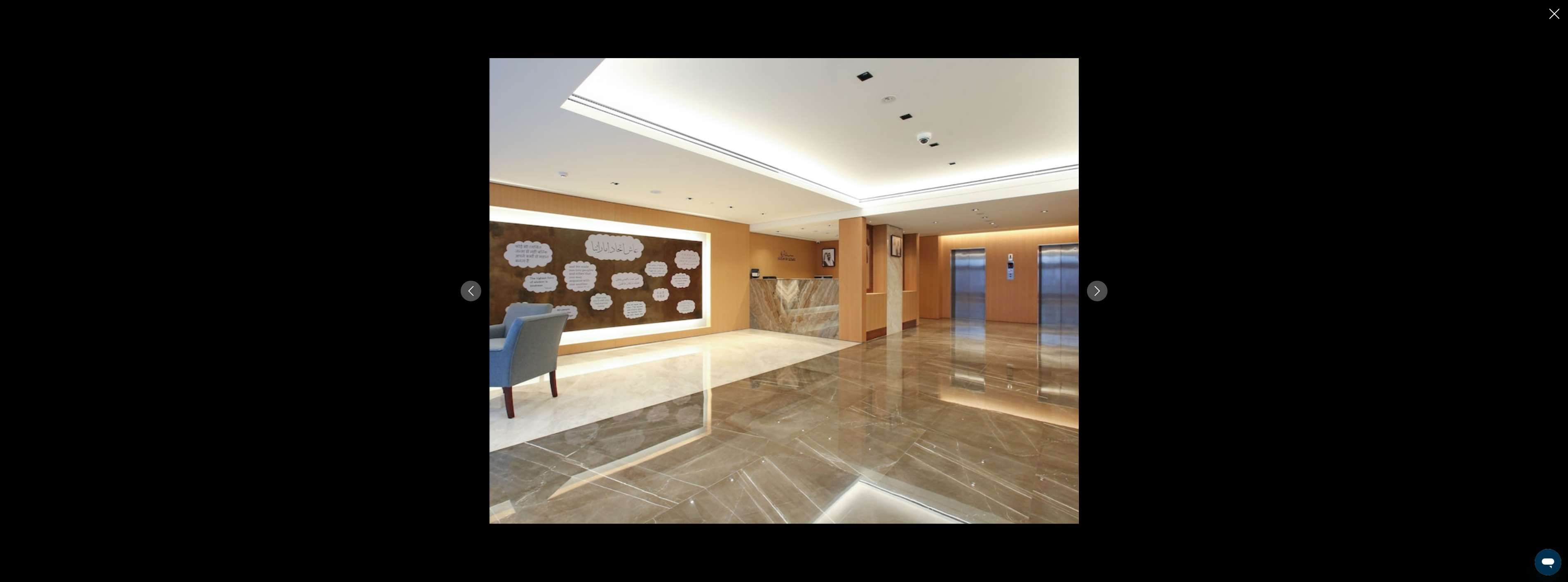
click at [1093, 285] on button "Next image" at bounding box center [1097, 290] width 20 height 20
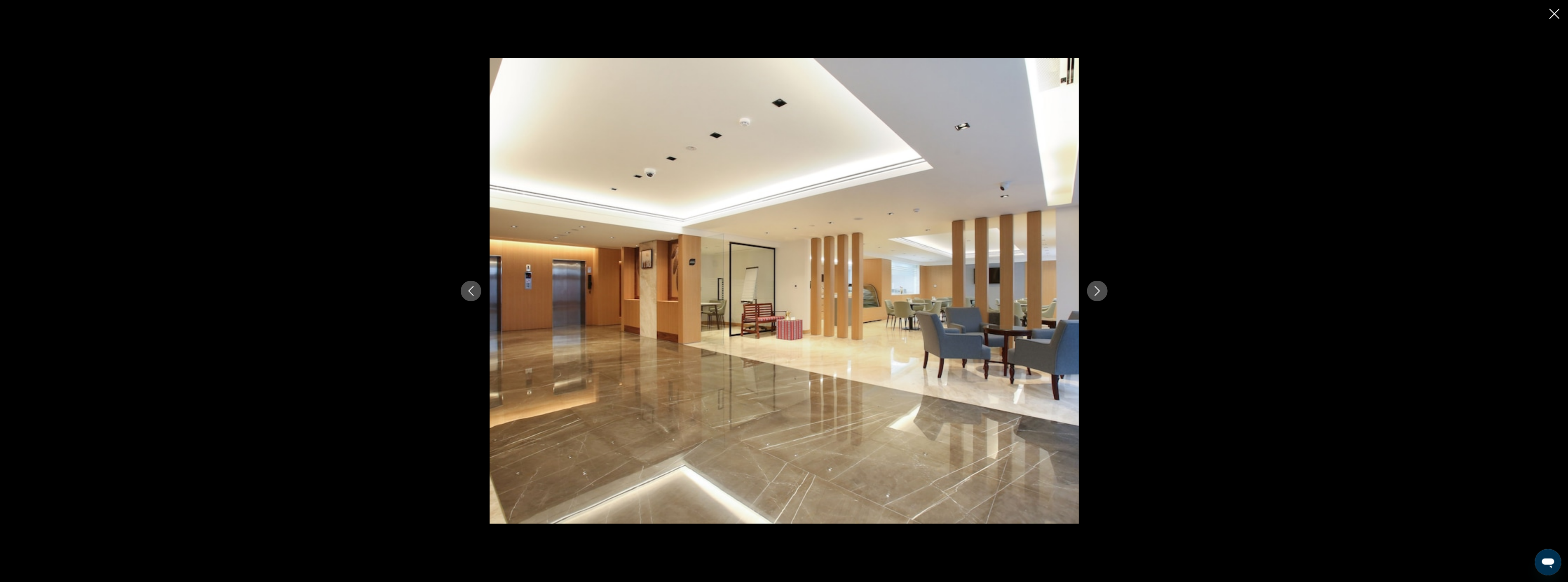
click at [1093, 285] on button "Next image" at bounding box center [1097, 290] width 20 height 20
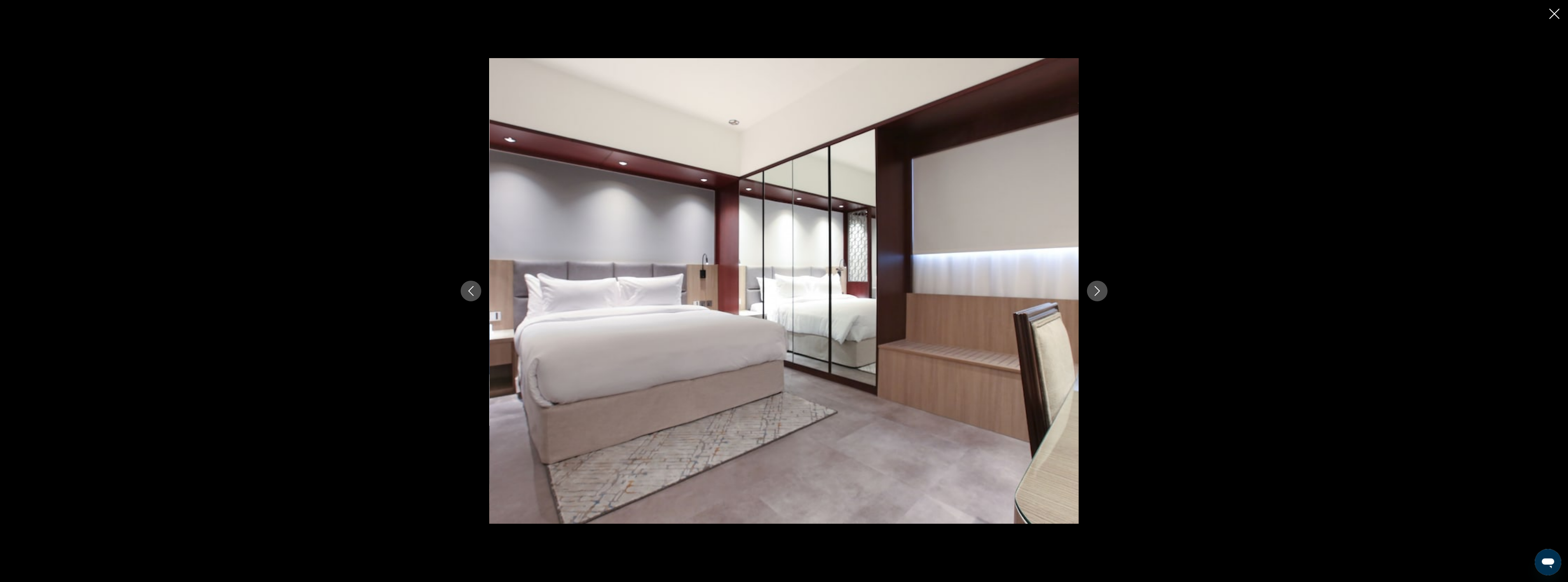
click at [1093, 285] on button "Next image" at bounding box center [1097, 290] width 20 height 20
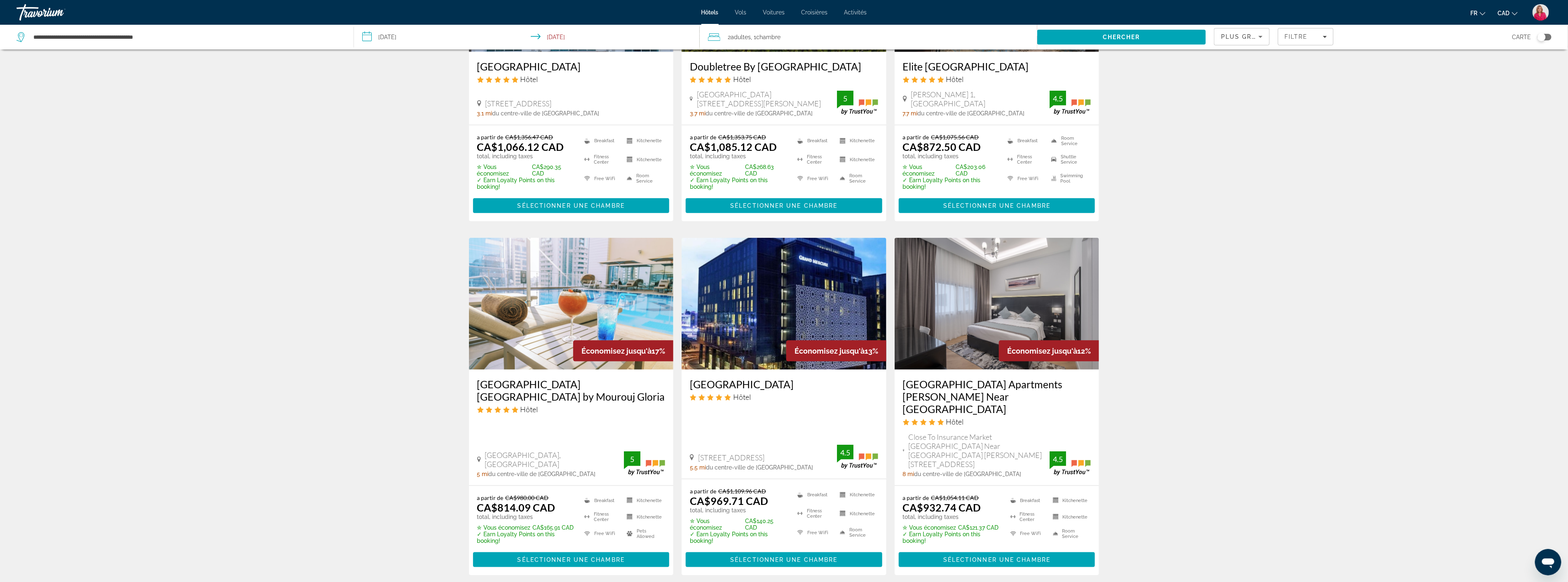
scroll to position [824, 0]
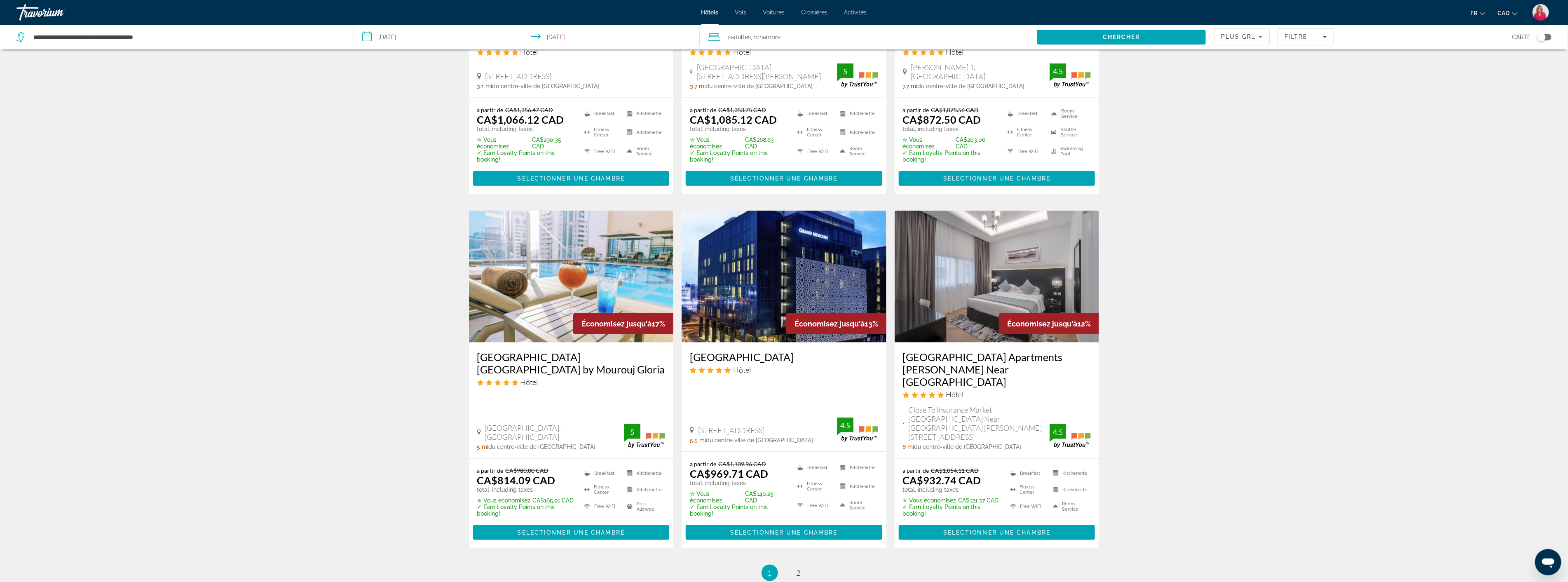
click at [807, 299] on img "Main content" at bounding box center [784, 277] width 204 height 132
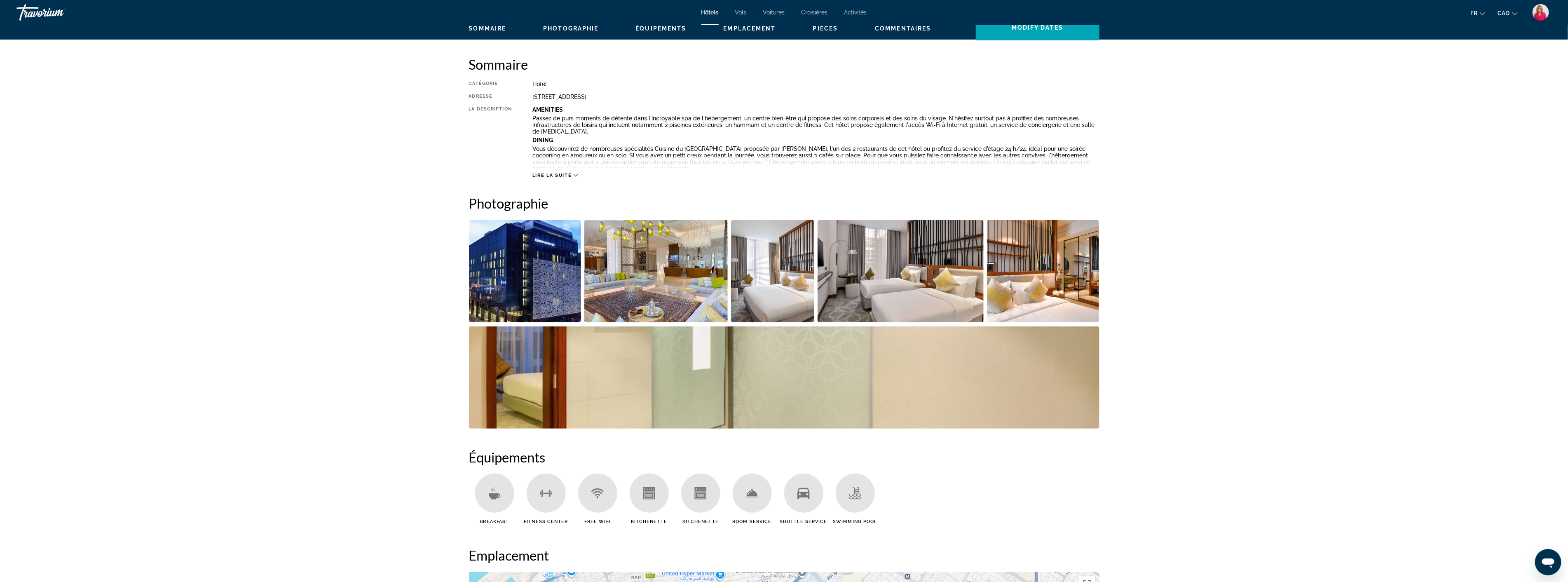
scroll to position [320, 0]
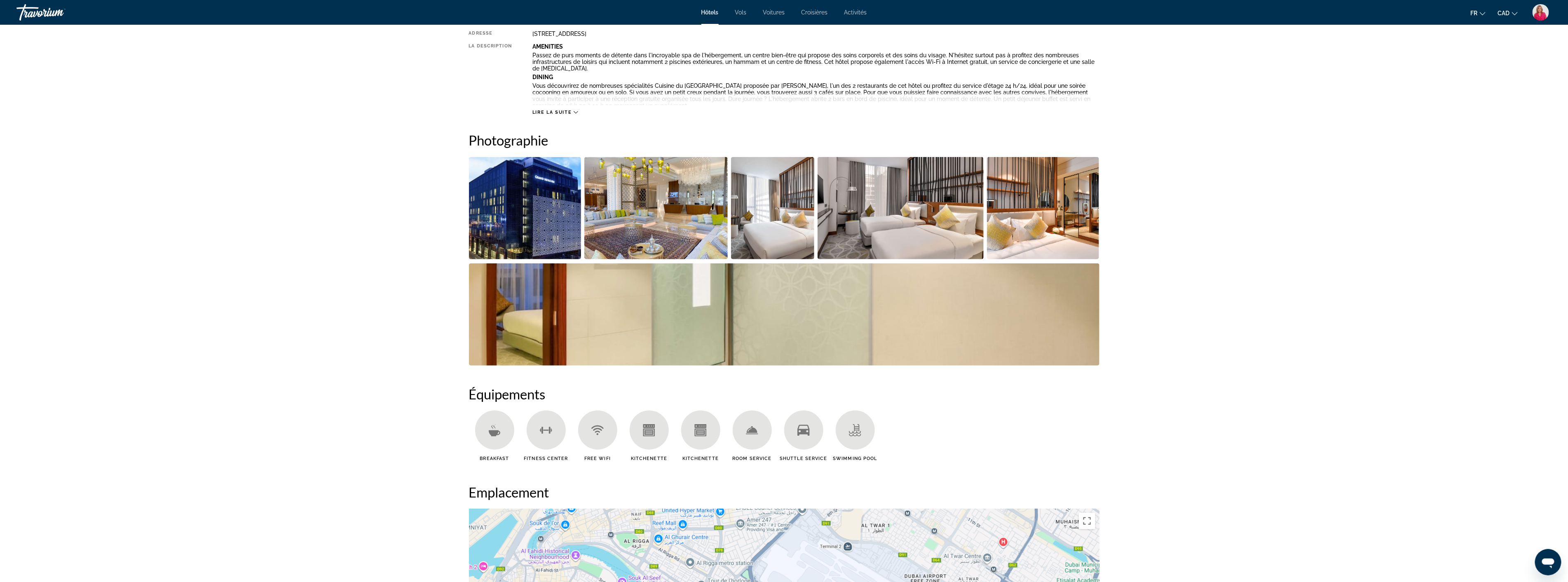
click at [643, 219] on img "Open full-screen image slider" at bounding box center [656, 208] width 144 height 102
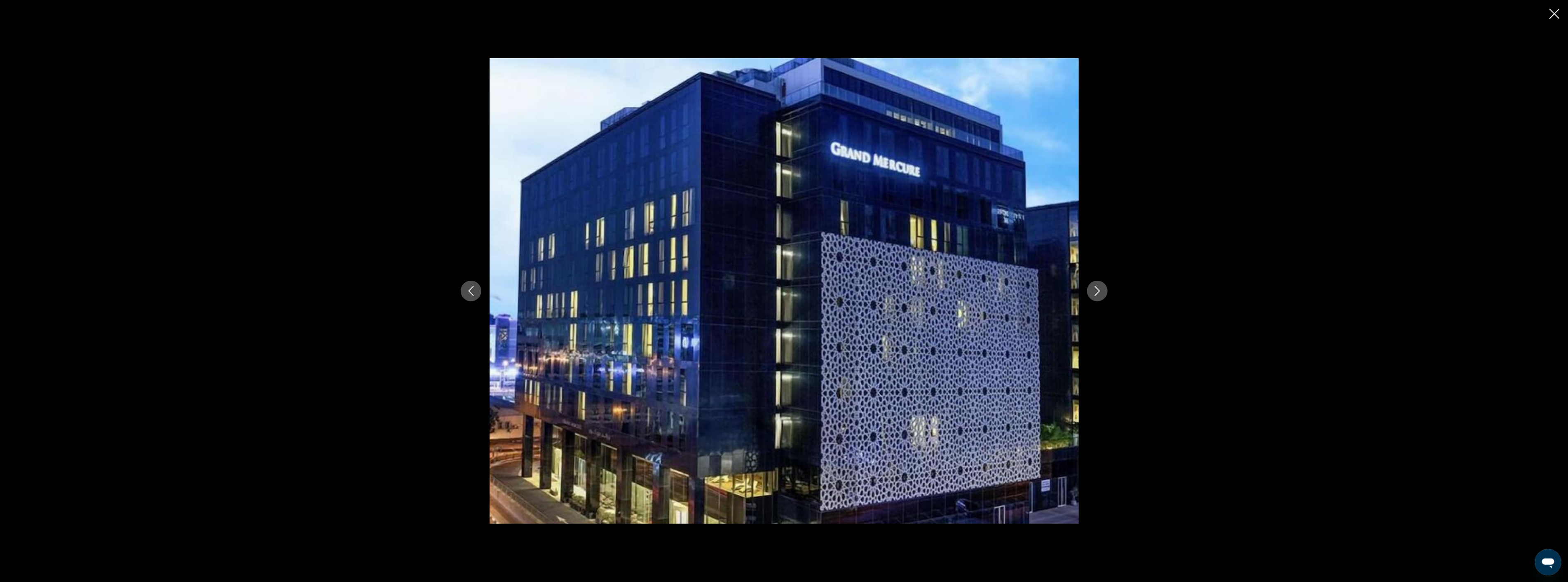
click at [1093, 291] on icon "Next image" at bounding box center [1097, 291] width 10 height 10
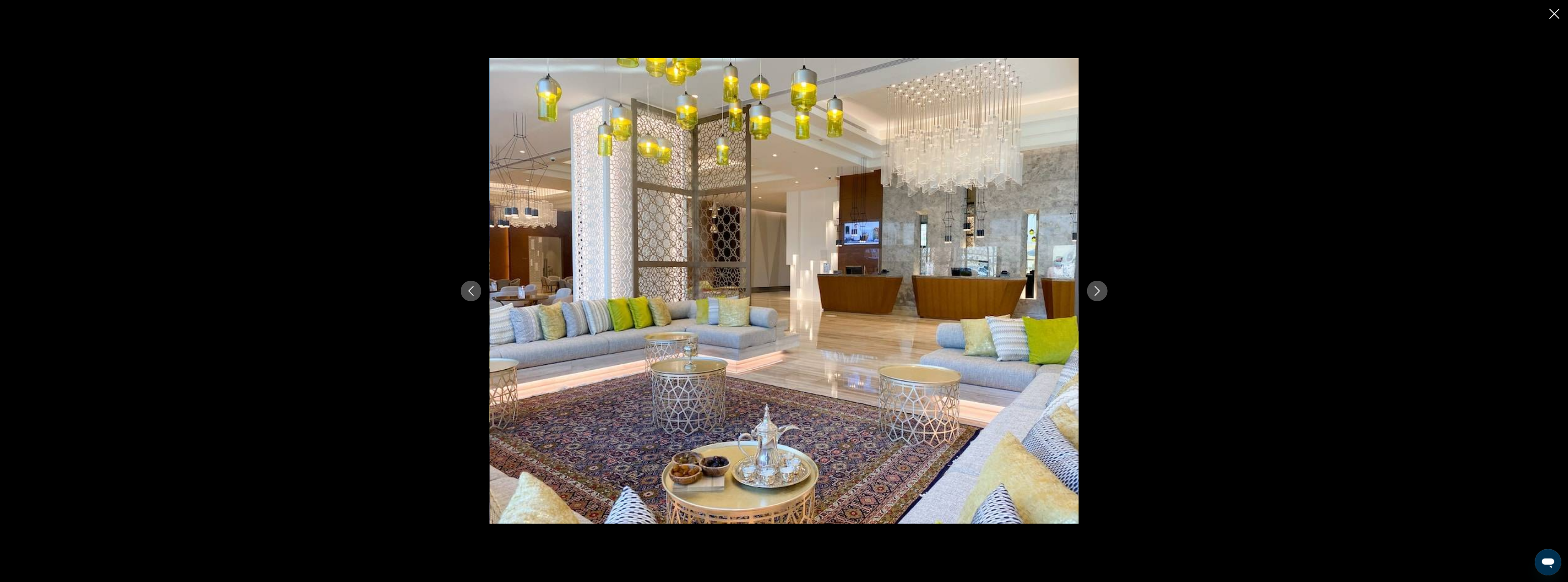
click at [1093, 291] on icon "Next image" at bounding box center [1097, 291] width 10 height 10
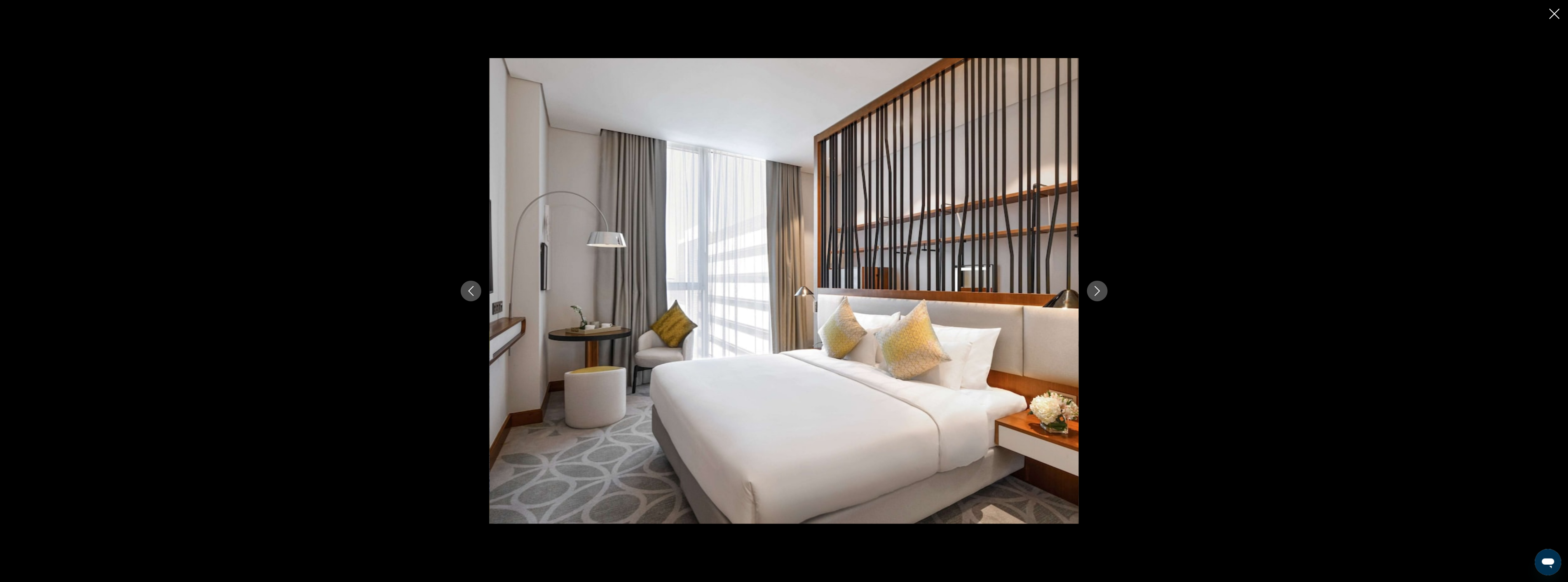
click at [1093, 291] on icon "Next image" at bounding box center [1097, 291] width 10 height 10
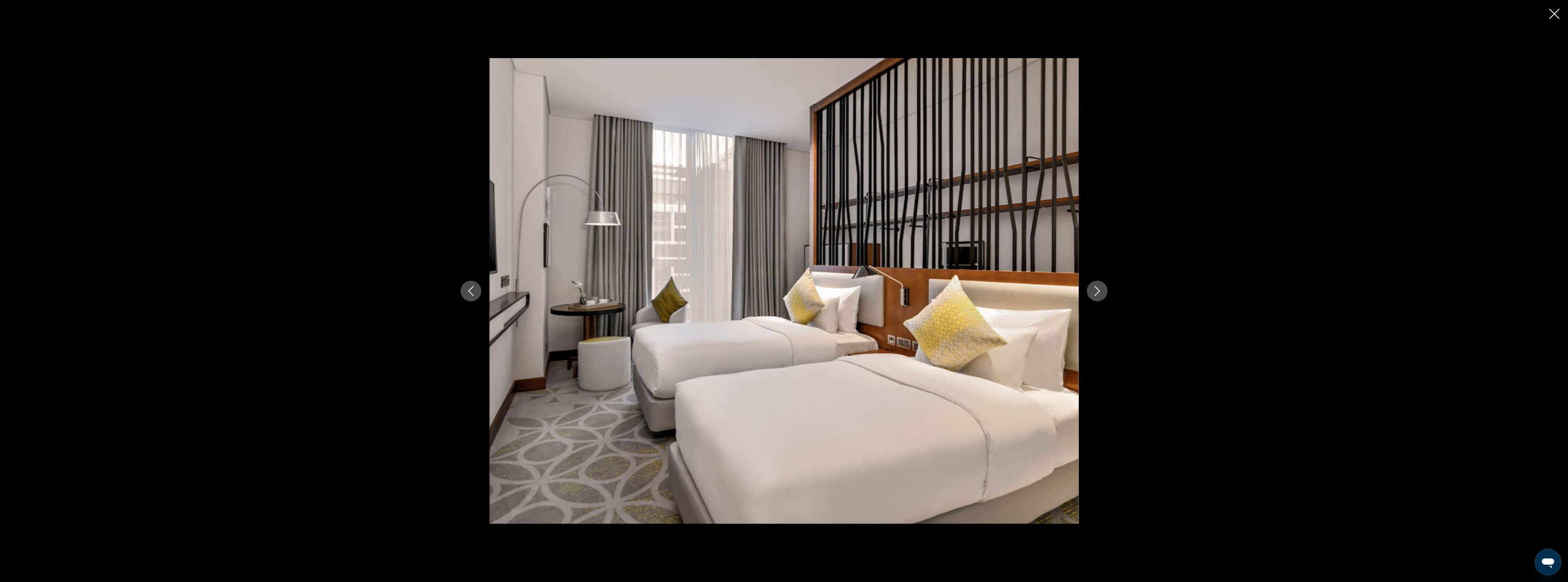
click at [1093, 291] on icon "Next image" at bounding box center [1097, 291] width 10 height 10
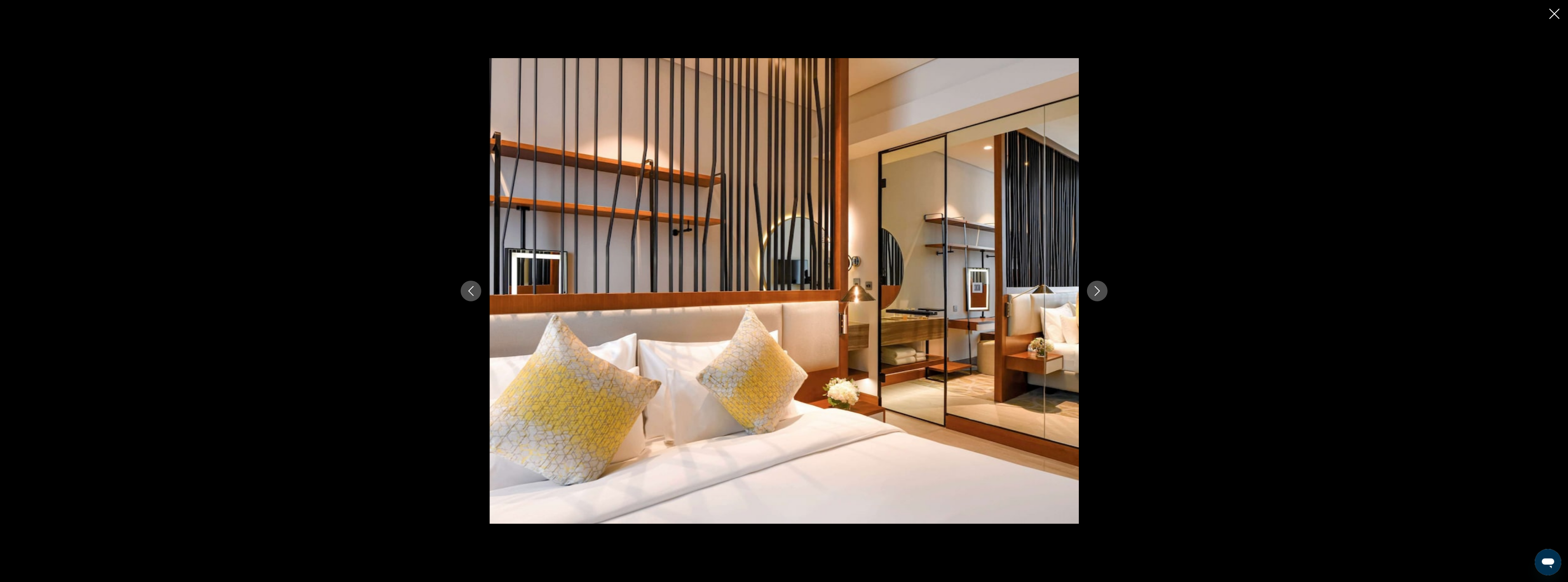
click at [1093, 291] on icon "Next image" at bounding box center [1097, 291] width 10 height 10
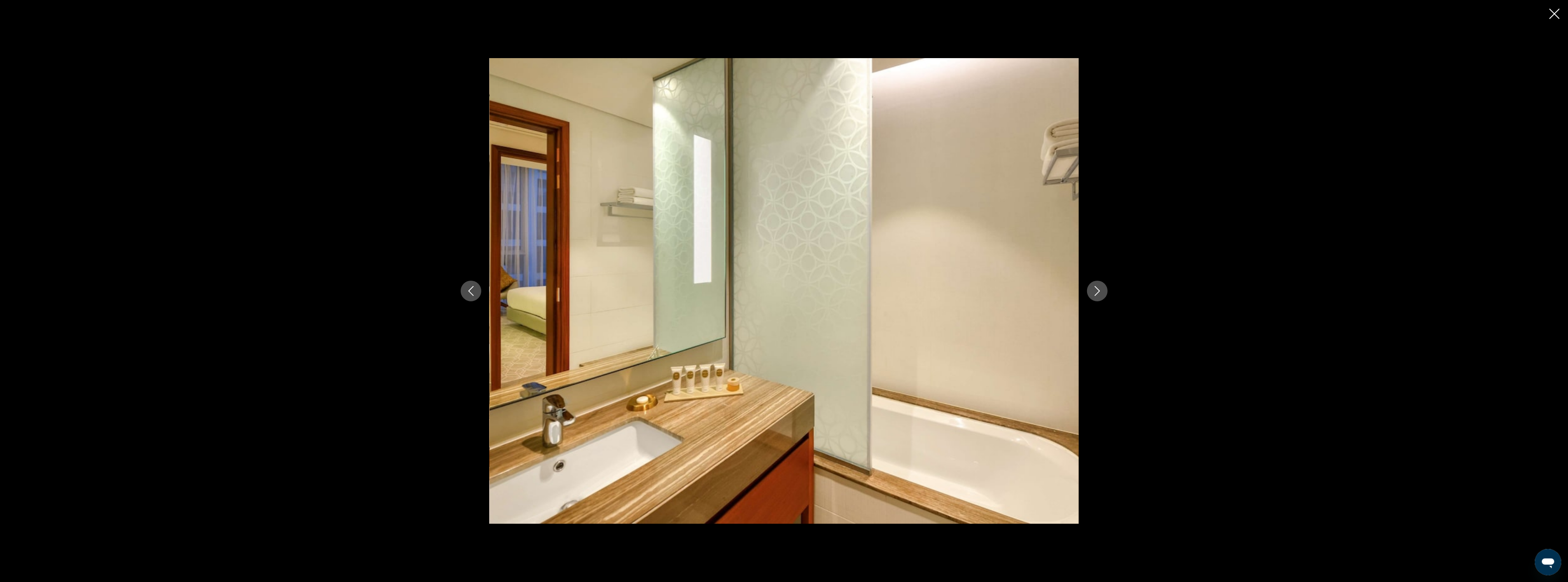
click at [1093, 291] on icon "Next image" at bounding box center [1097, 291] width 10 height 10
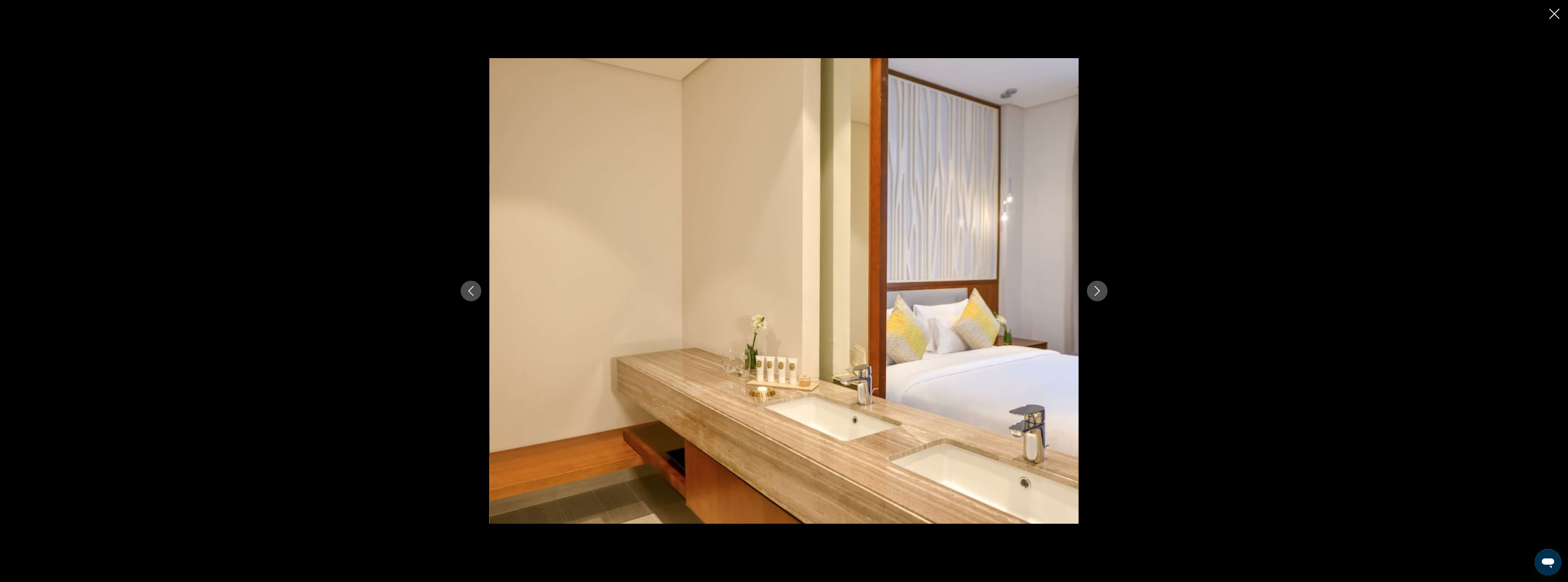
click at [1093, 291] on icon "Next image" at bounding box center [1097, 291] width 10 height 10
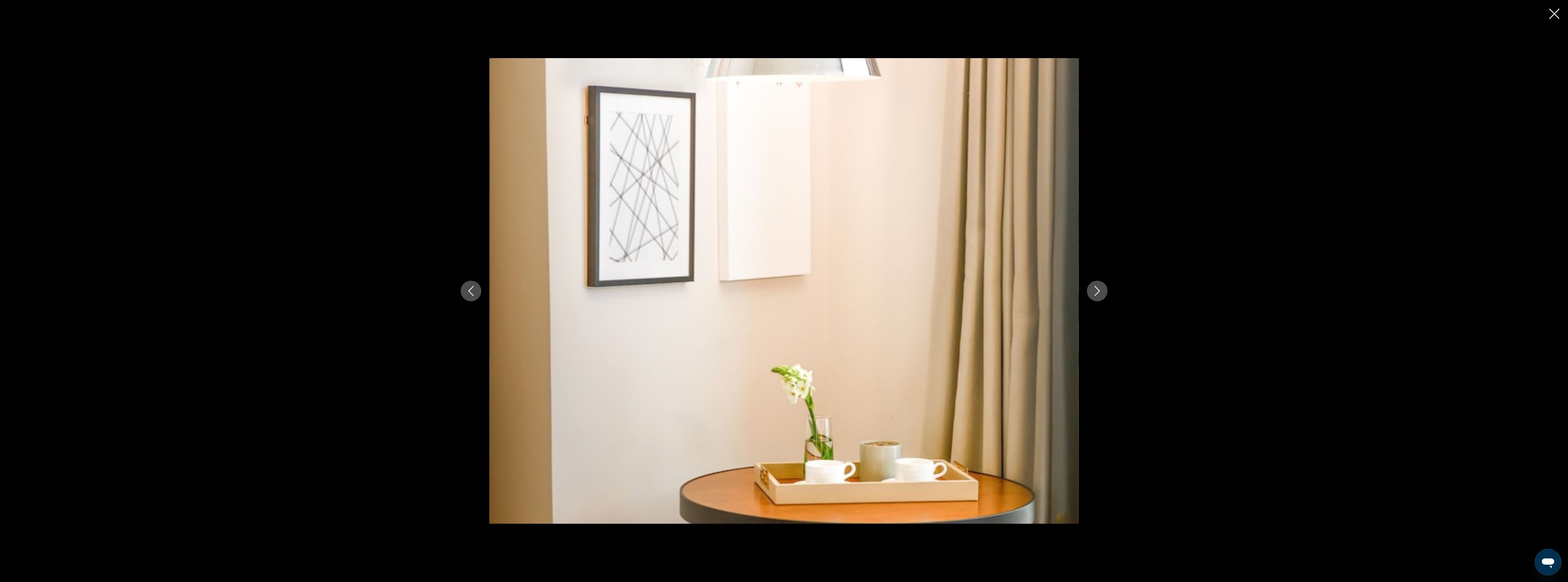
click at [1093, 291] on icon "Next image" at bounding box center [1097, 291] width 10 height 10
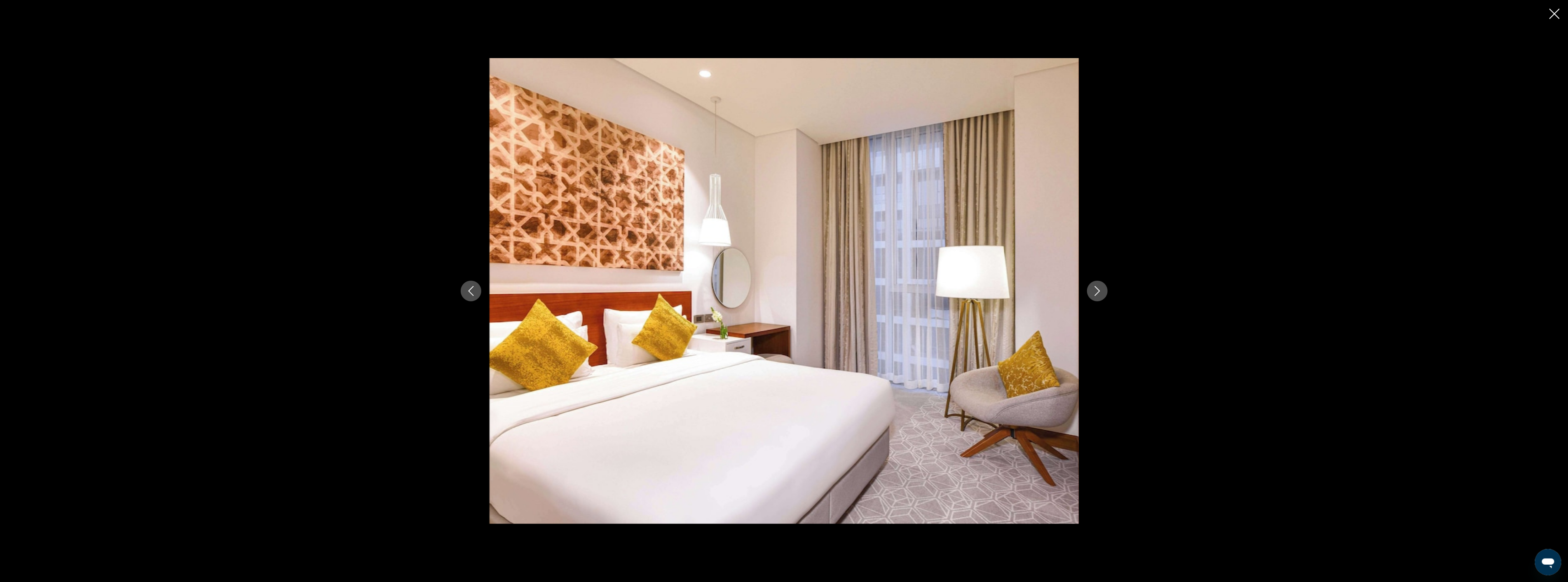
click at [1093, 291] on icon "Next image" at bounding box center [1097, 291] width 10 height 10
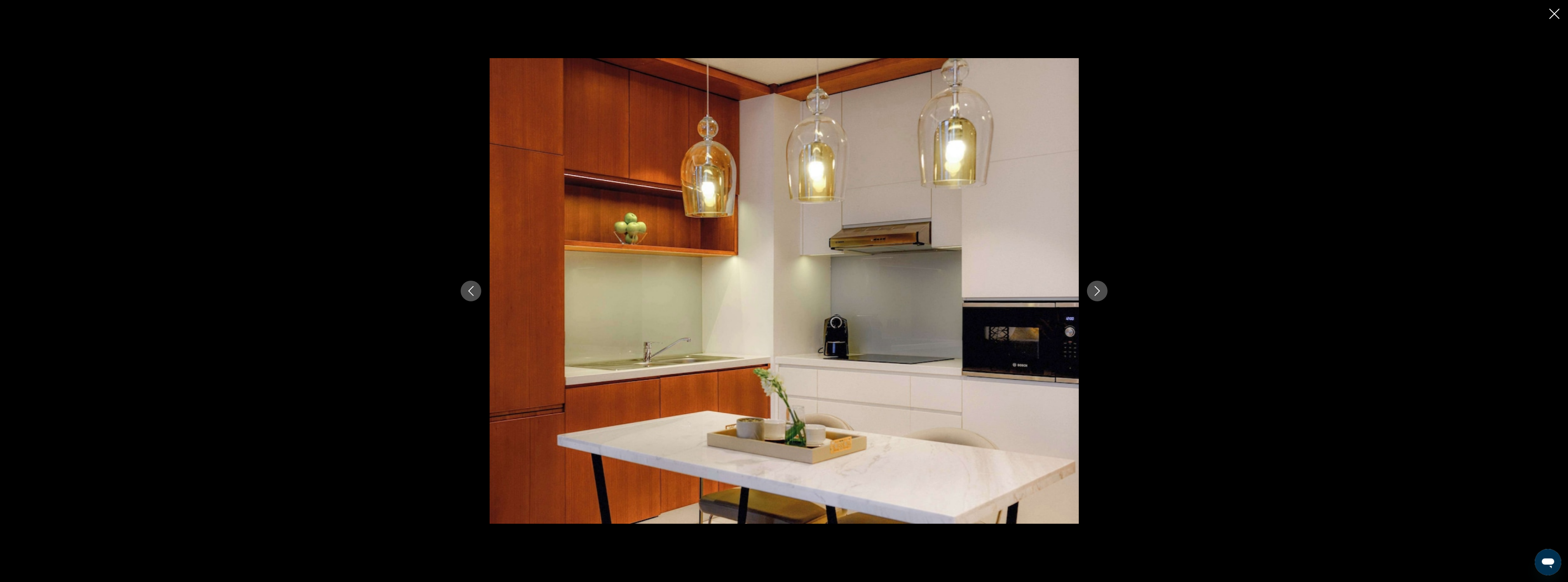
click at [1093, 291] on icon "Next image" at bounding box center [1097, 291] width 10 height 10
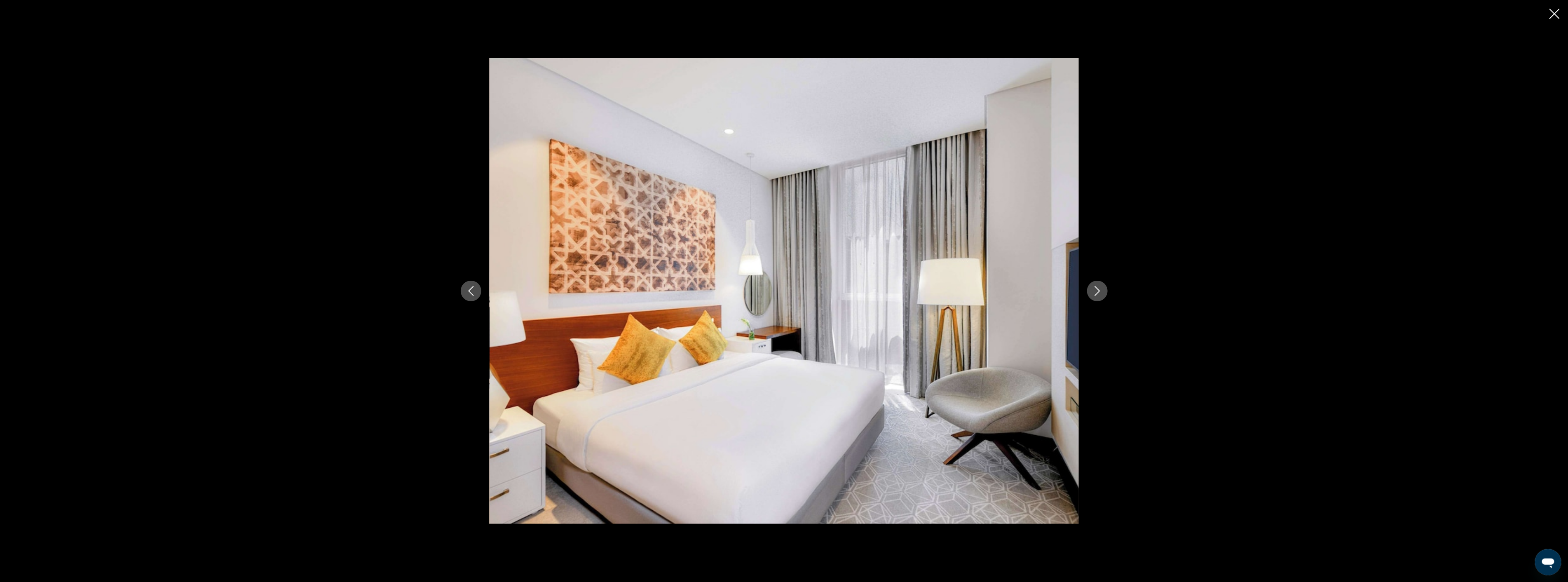
click at [1093, 291] on icon "Next image" at bounding box center [1097, 291] width 10 height 10
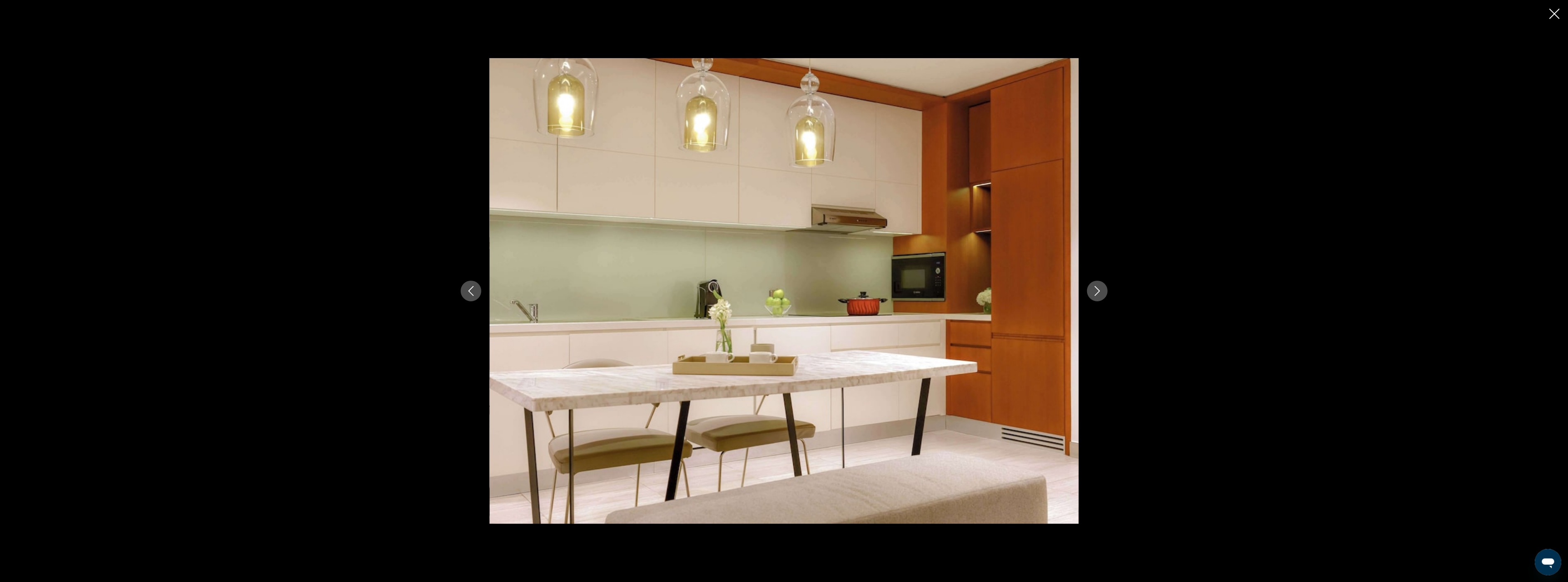
click at [1093, 291] on icon "Next image" at bounding box center [1097, 291] width 10 height 10
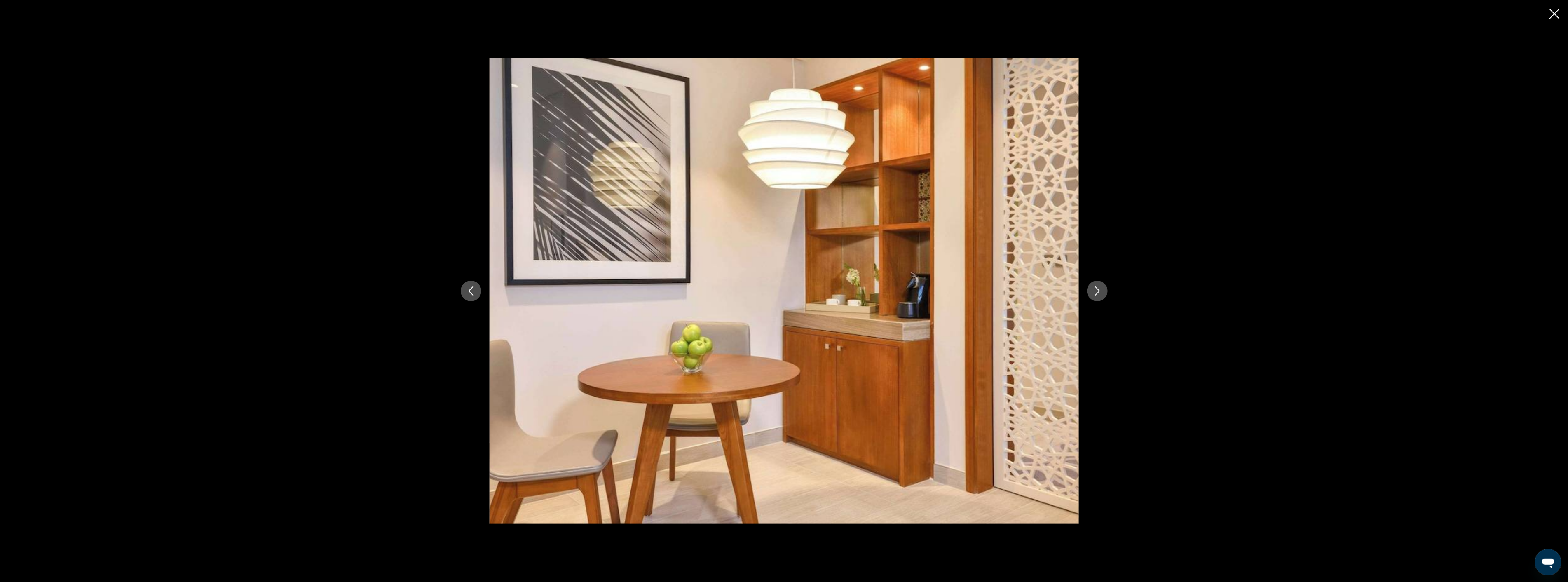
click at [1093, 291] on icon "Next image" at bounding box center [1097, 291] width 10 height 10
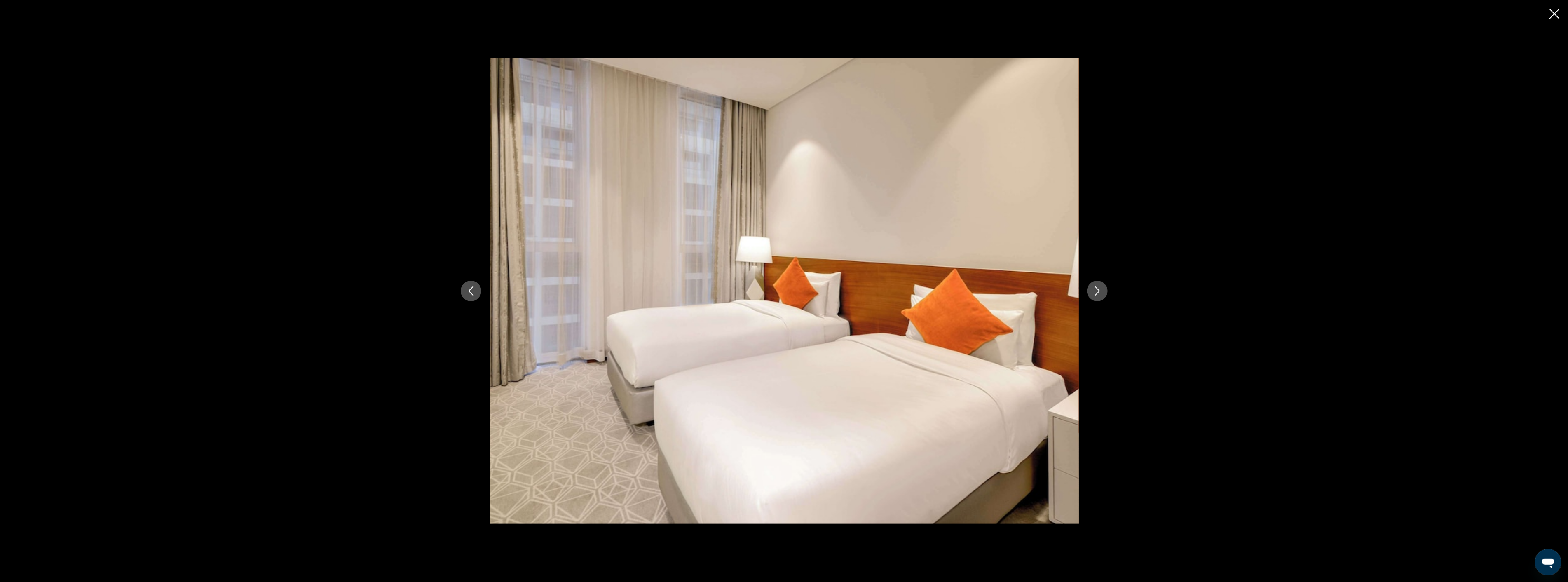
click at [1093, 291] on icon "Next image" at bounding box center [1097, 291] width 10 height 10
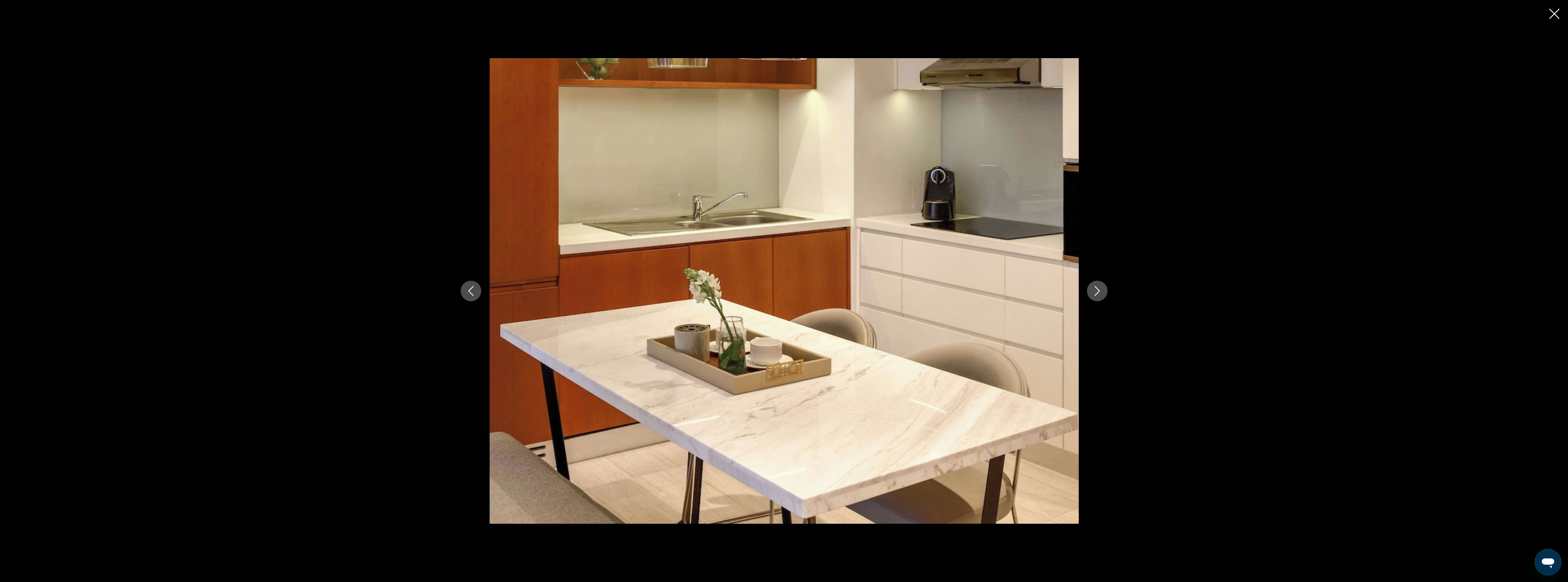
click at [1093, 291] on icon "Next image" at bounding box center [1097, 291] width 10 height 10
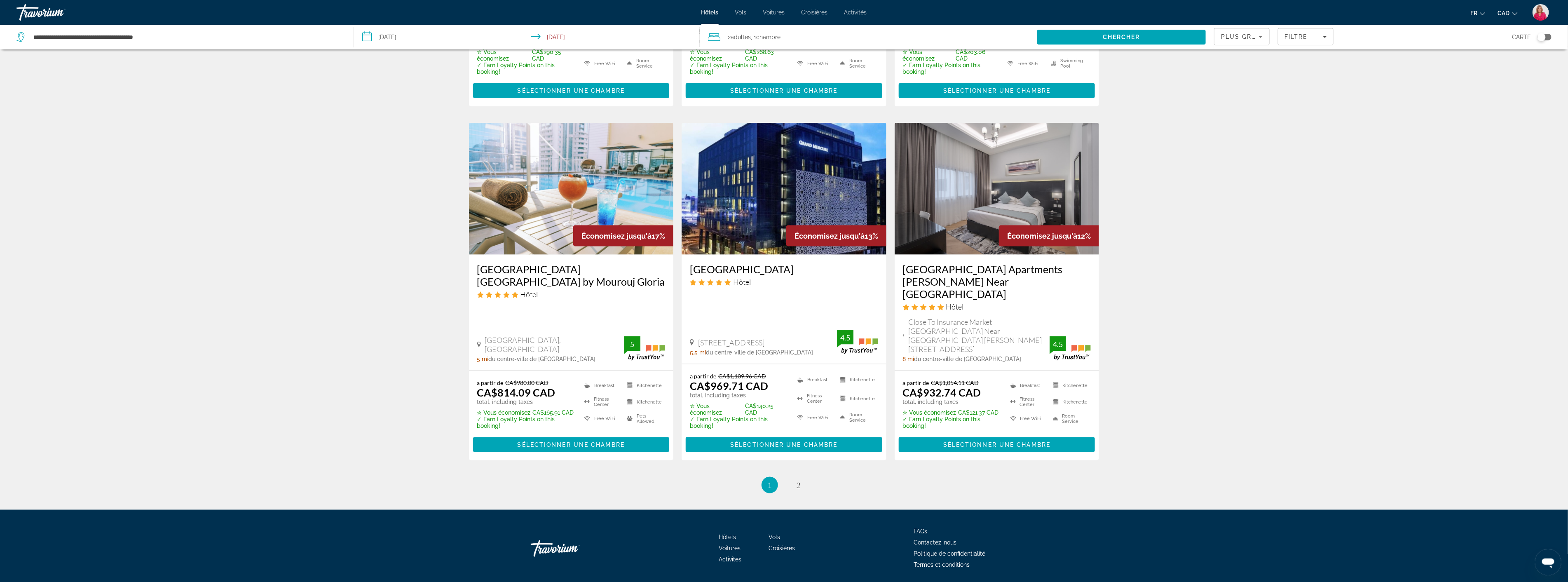
scroll to position [925, 0]
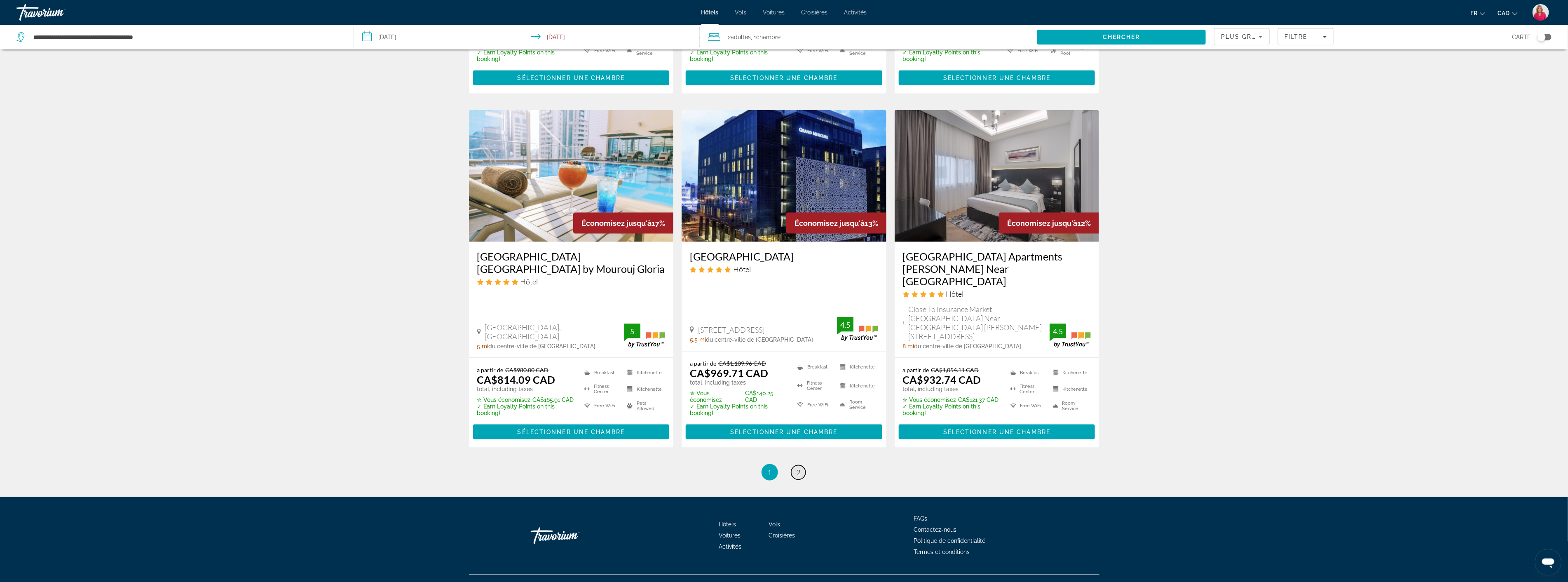
click at [799, 468] on span "2" at bounding box center [799, 473] width 4 height 9
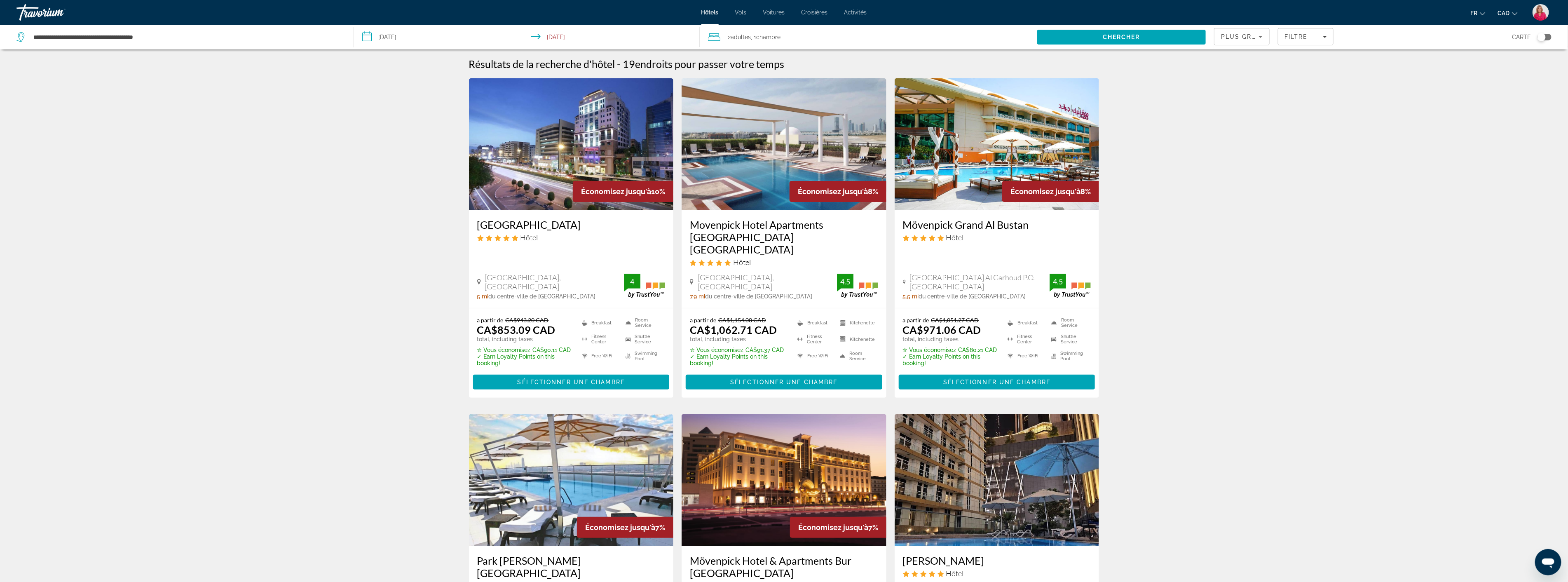
click at [590, 147] on img "Main content" at bounding box center [571, 145] width 204 height 132
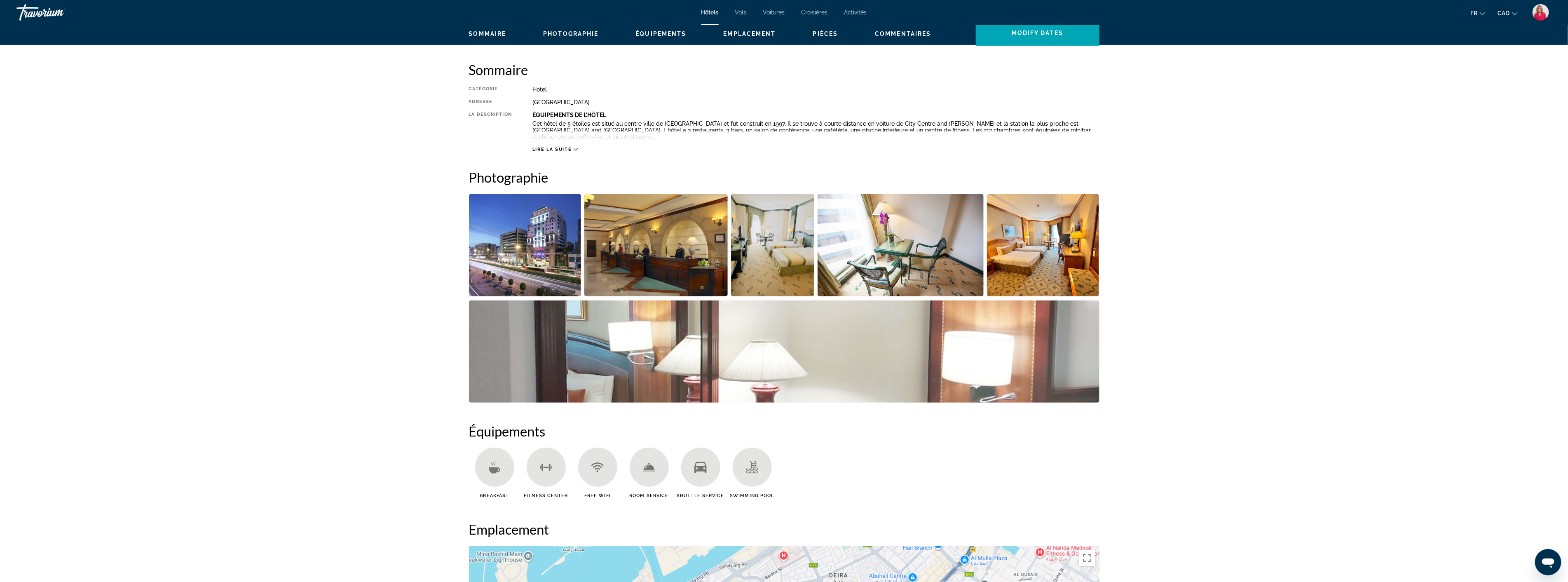
scroll to position [274, 0]
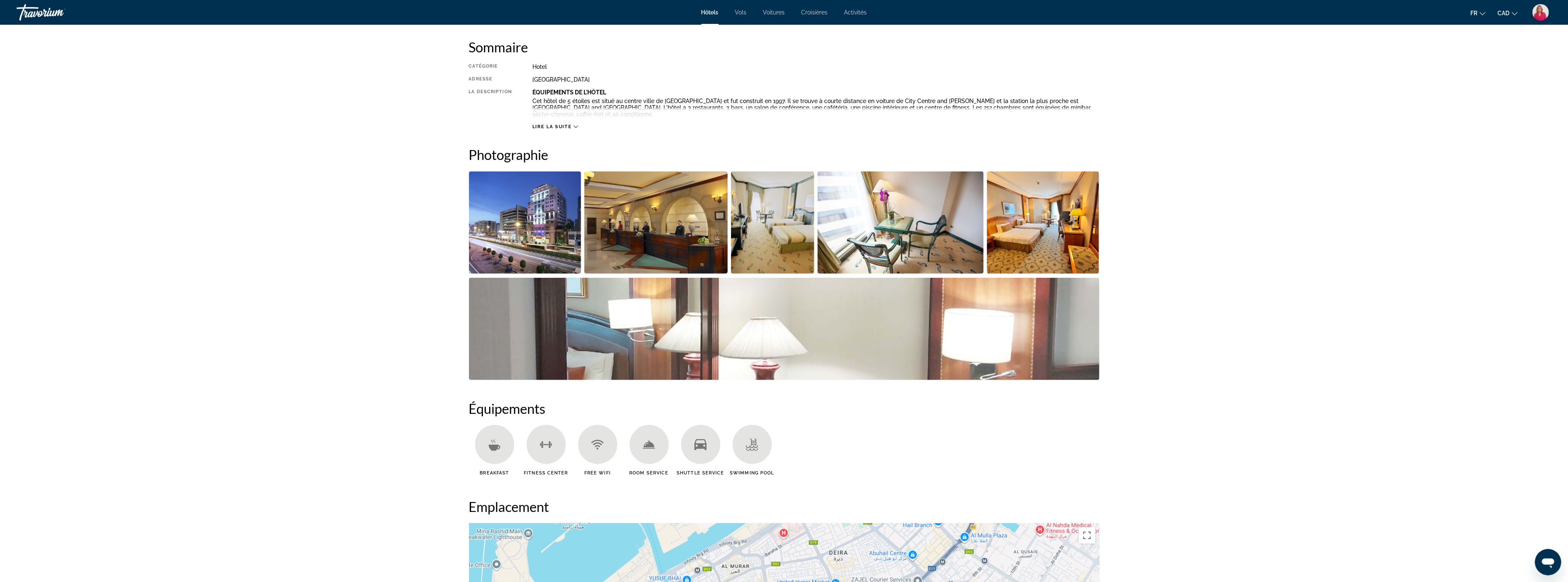
click at [678, 234] on img "Open full-screen image slider" at bounding box center [656, 223] width 144 height 102
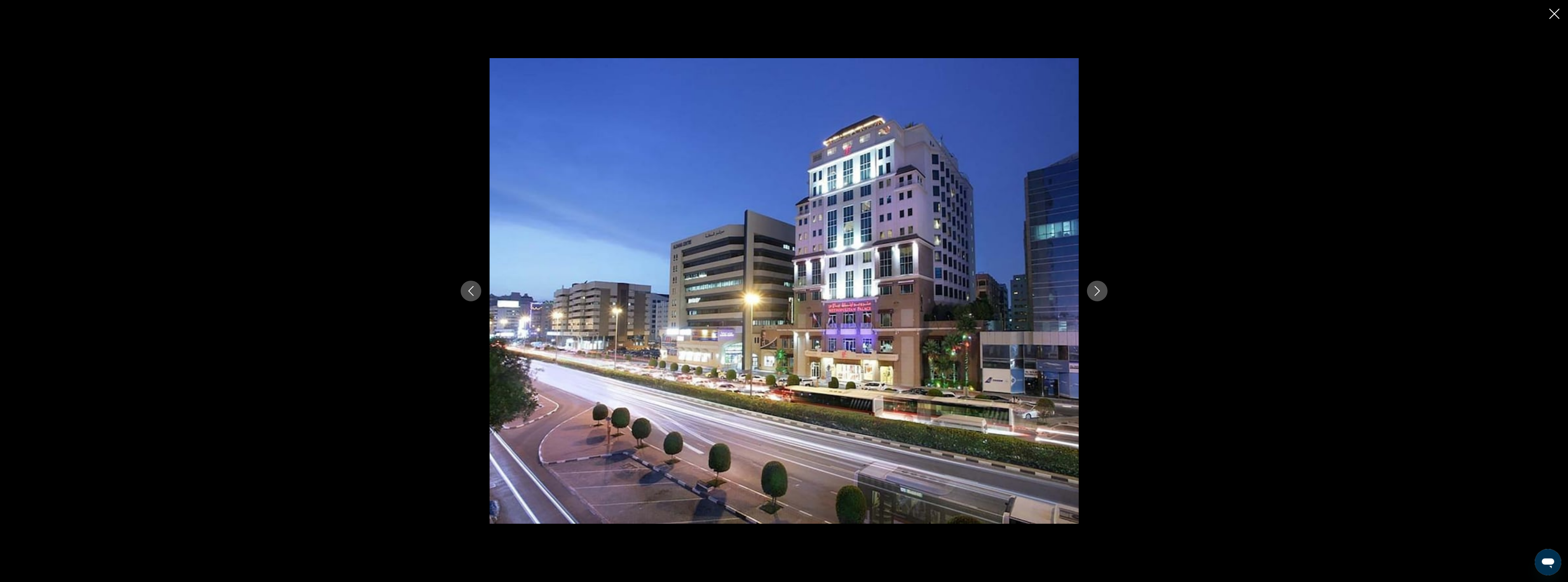
click at [1093, 292] on icon "Next image" at bounding box center [1097, 291] width 10 height 10
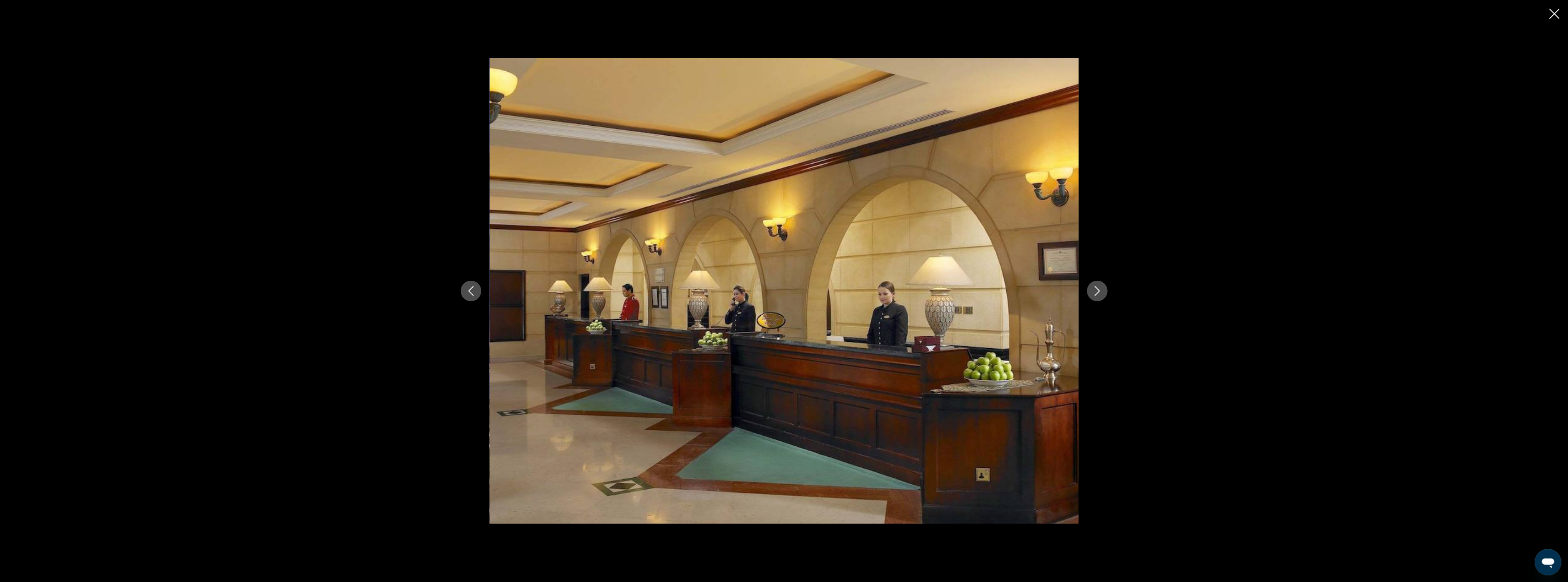
click at [1093, 292] on icon "Next image" at bounding box center [1097, 291] width 10 height 10
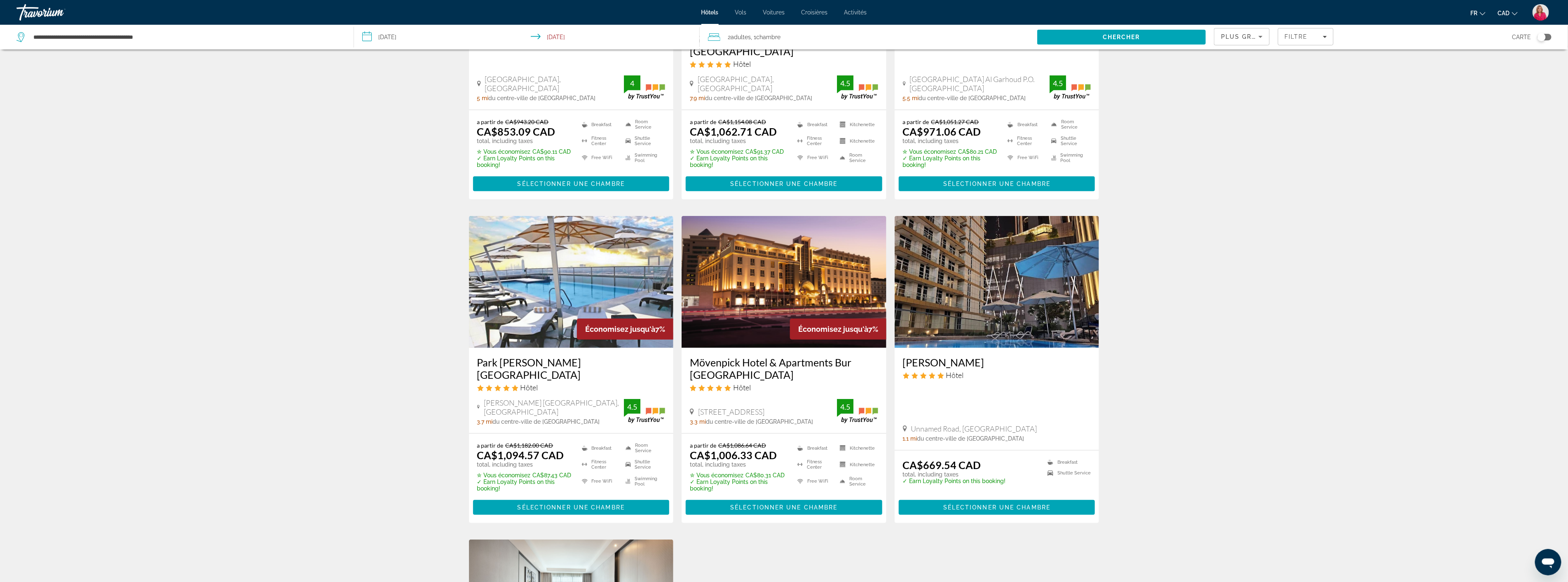
scroll to position [229, 0]
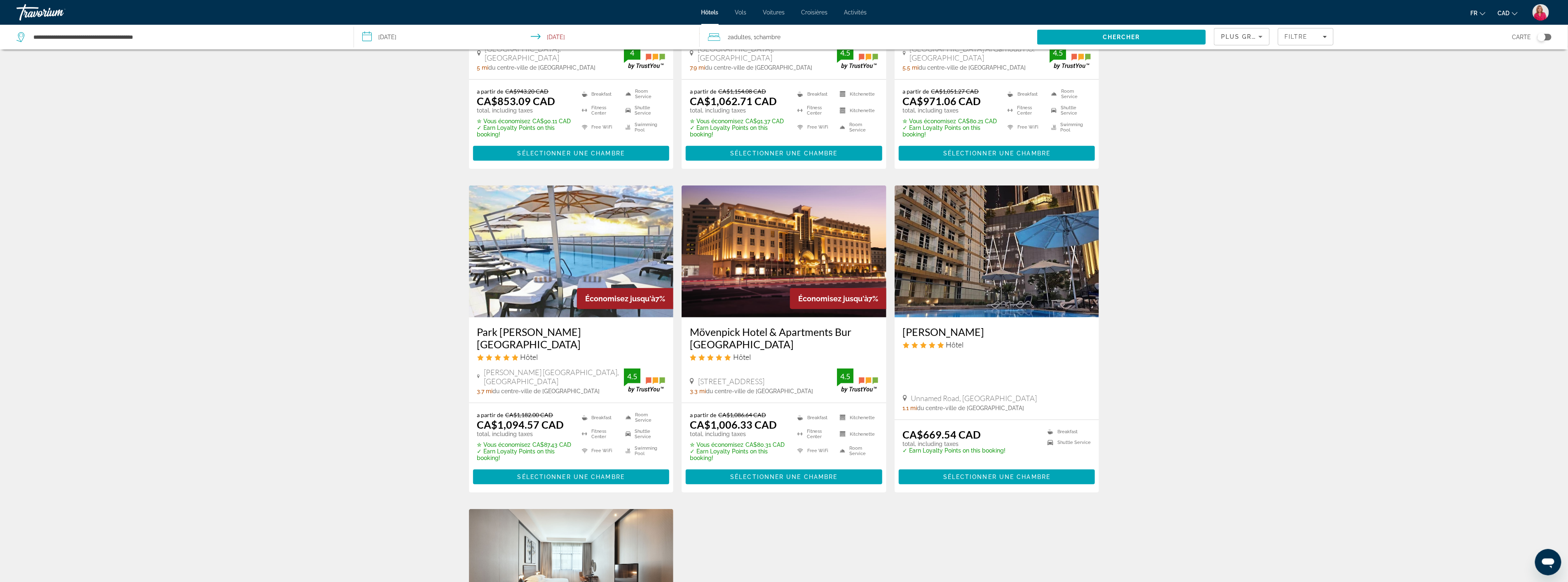
click at [765, 243] on img "Main content" at bounding box center [784, 251] width 204 height 132
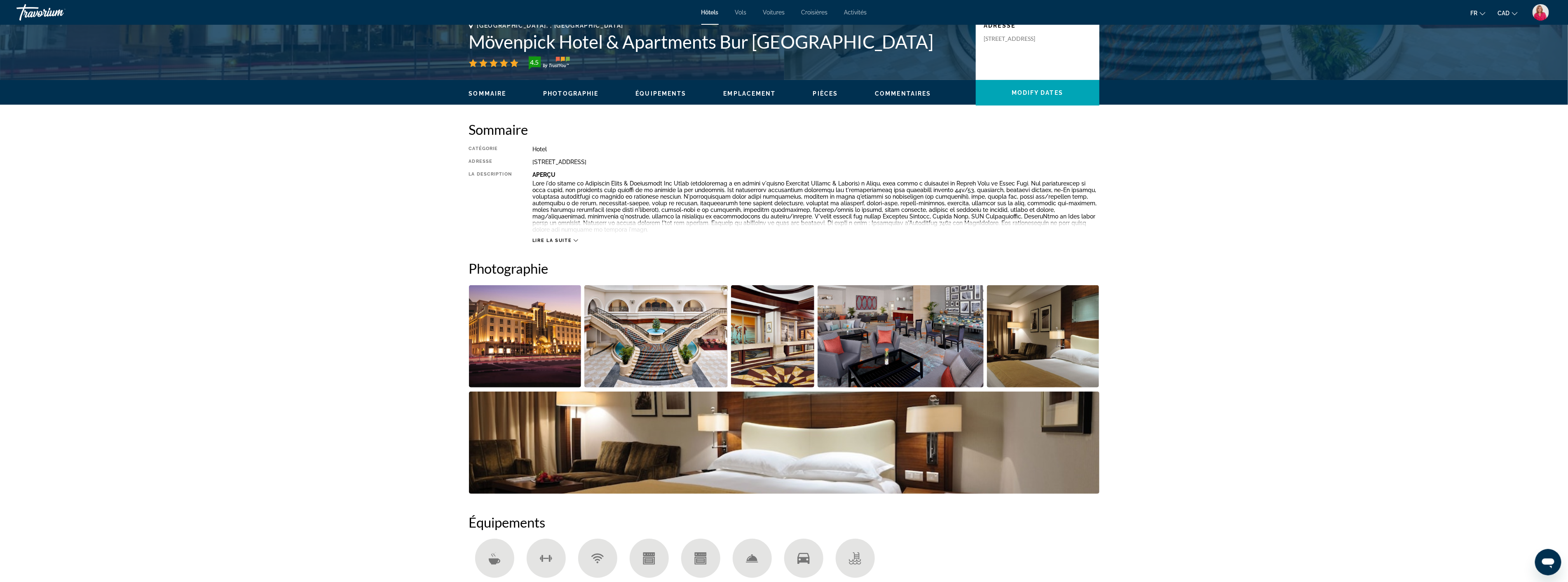
scroll to position [229, 0]
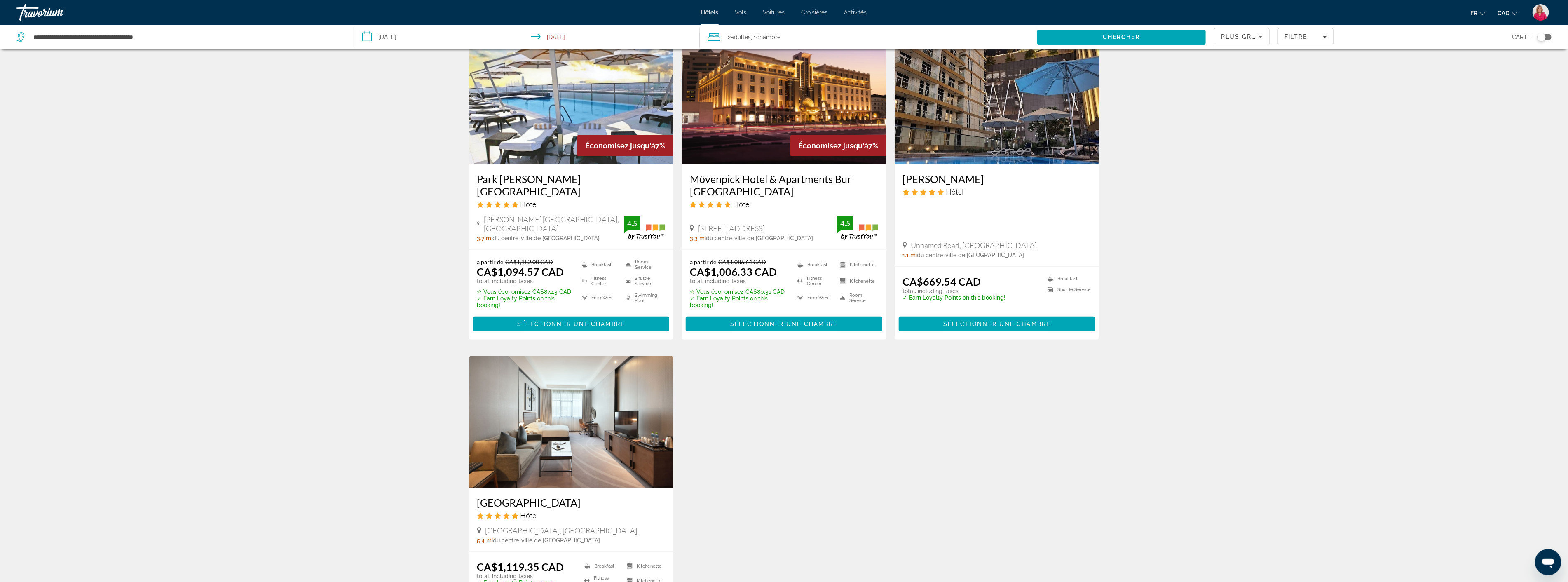
scroll to position [549, 0]
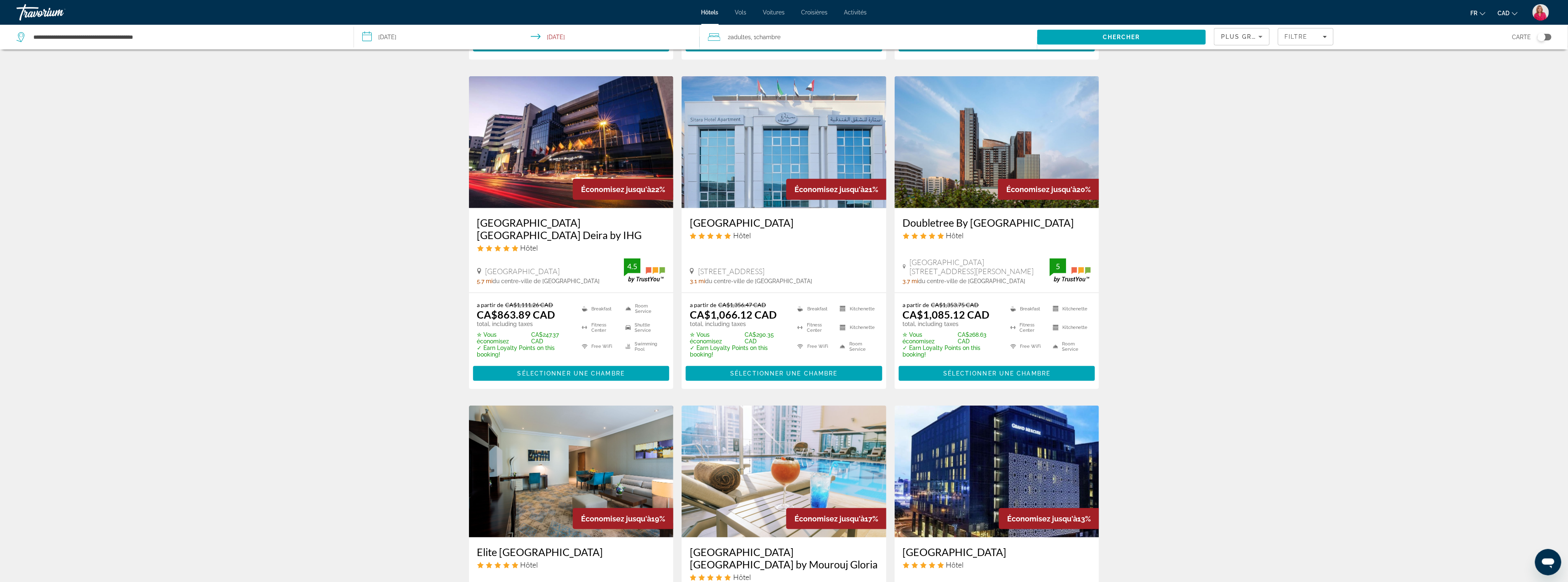
scroll to position [916, 0]
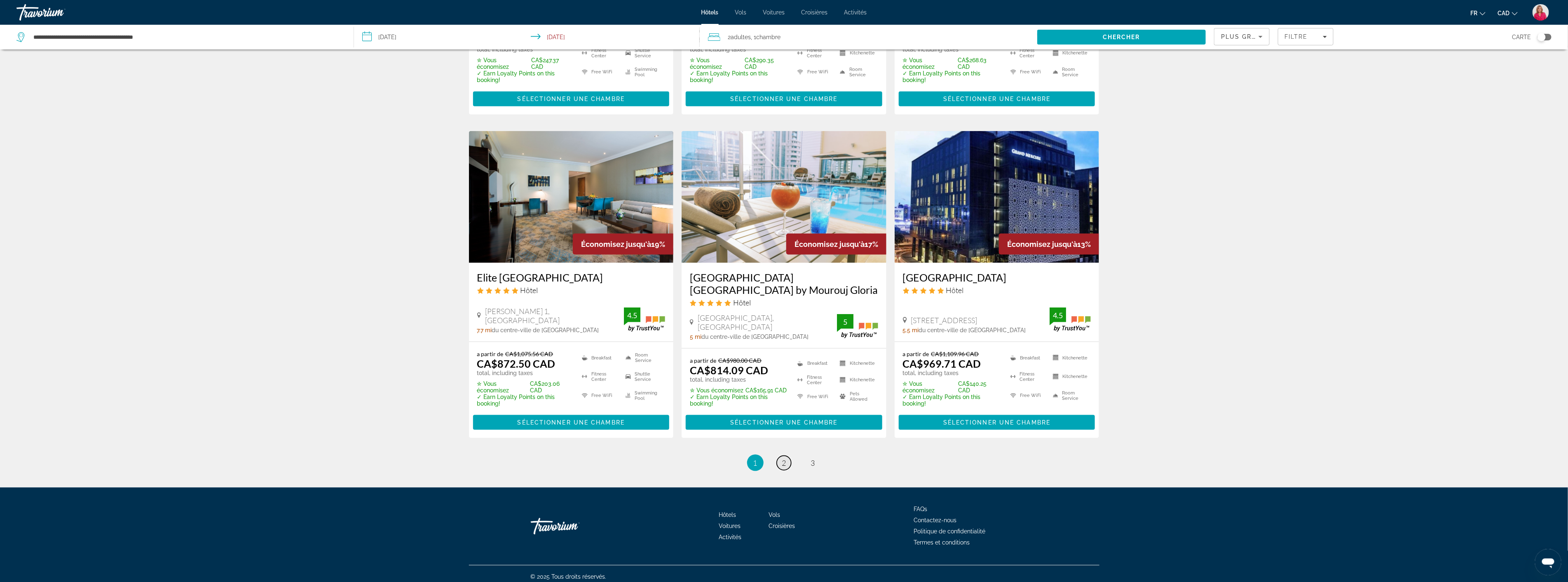
click at [787, 456] on link "page 2" at bounding box center [784, 463] width 14 height 14
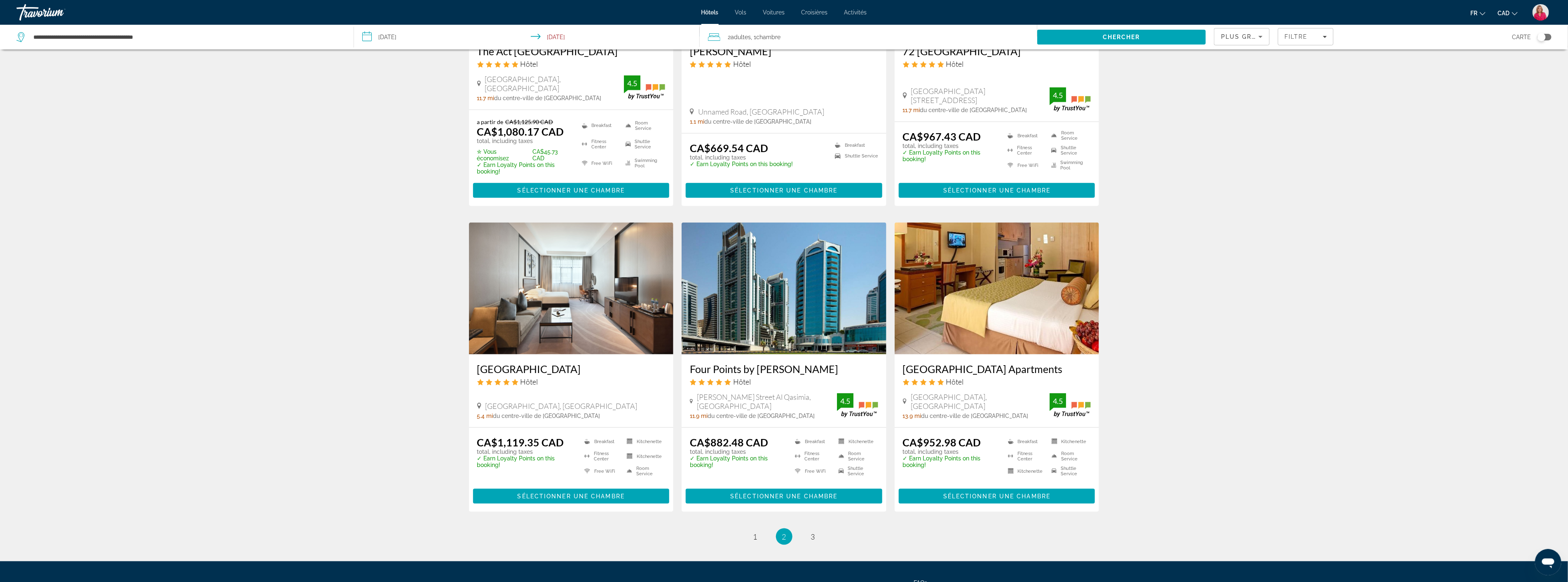
scroll to position [902, 0]
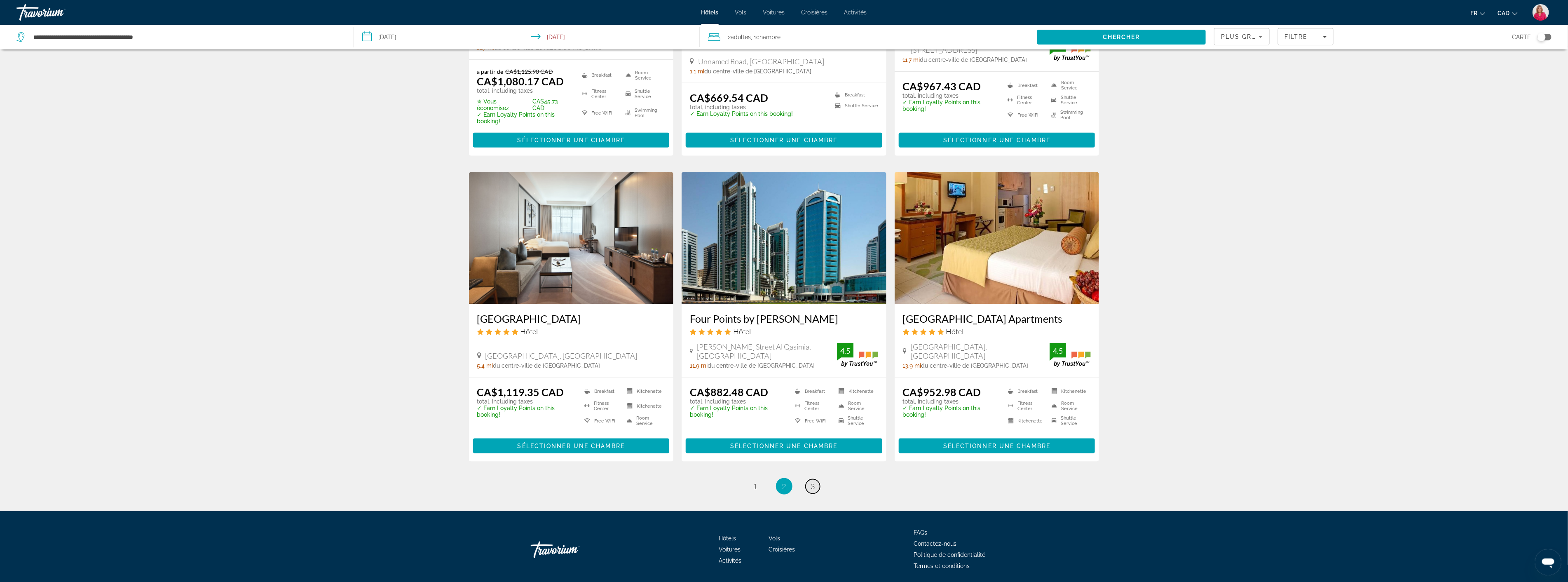
click at [814, 482] on span "3" at bounding box center [813, 487] width 4 height 9
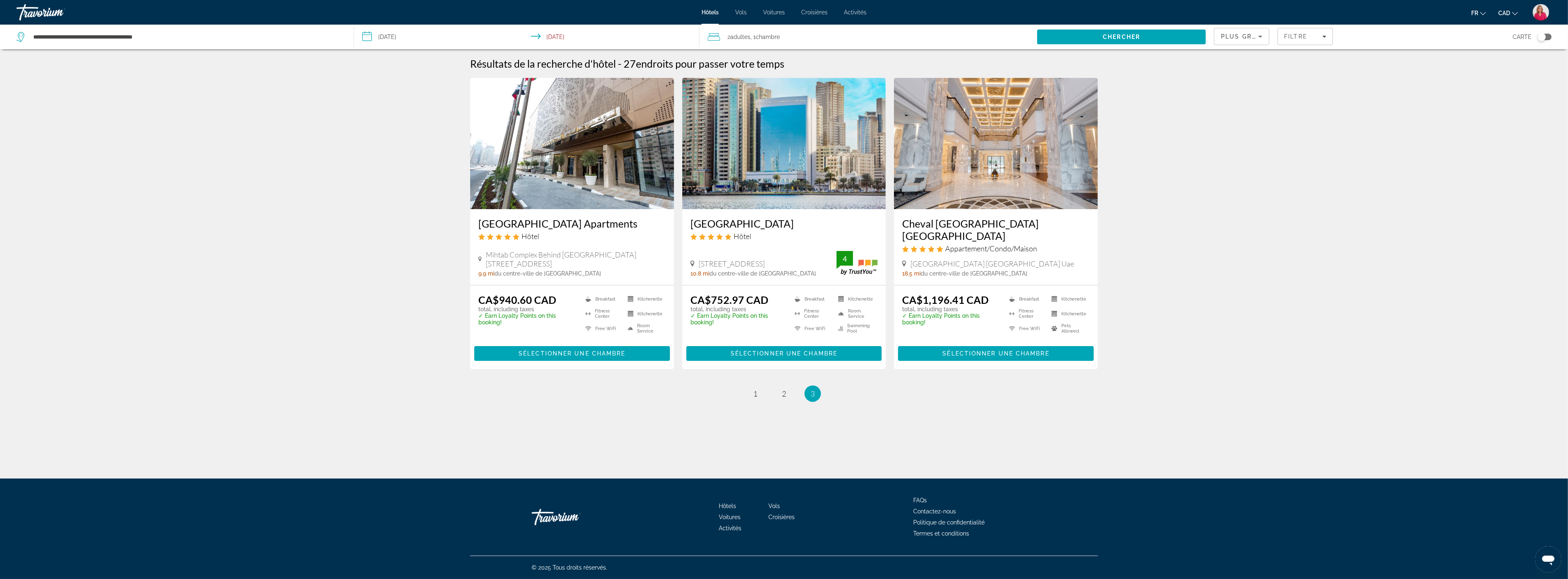
click at [980, 143] on img "Main content" at bounding box center [996, 144] width 204 height 132
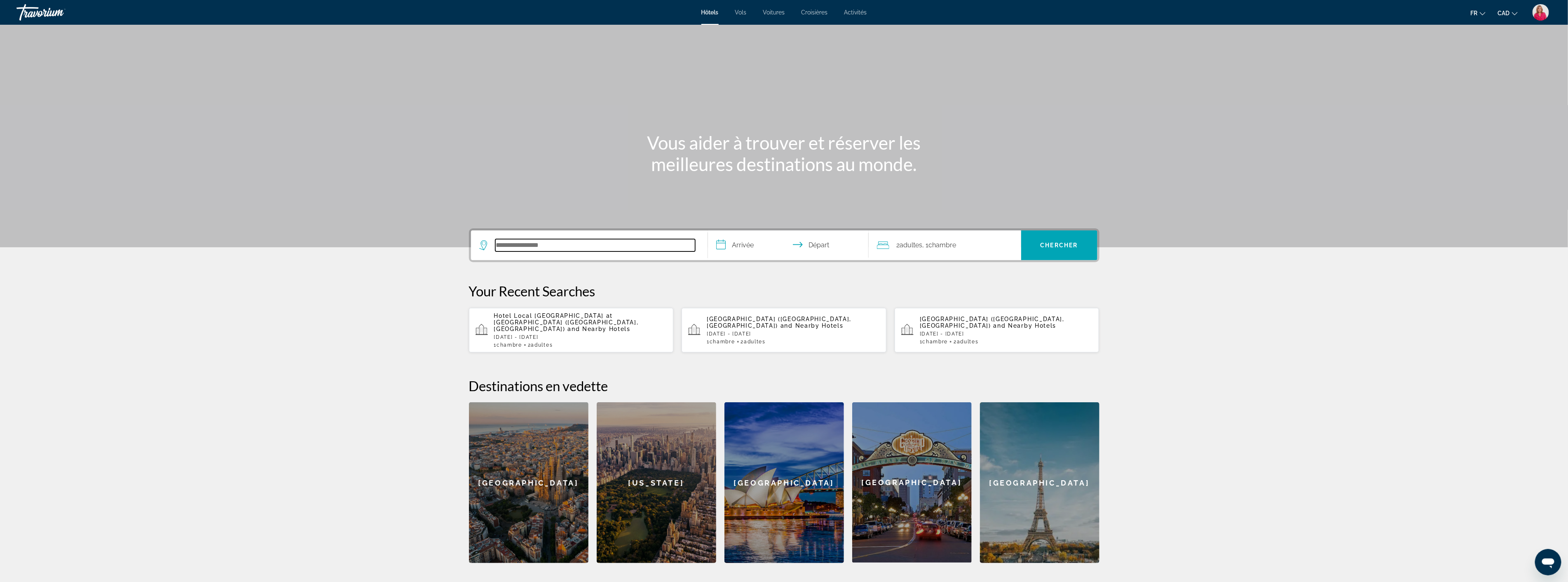
click at [527, 242] on input "Search hotel destination" at bounding box center [595, 245] width 200 height 12
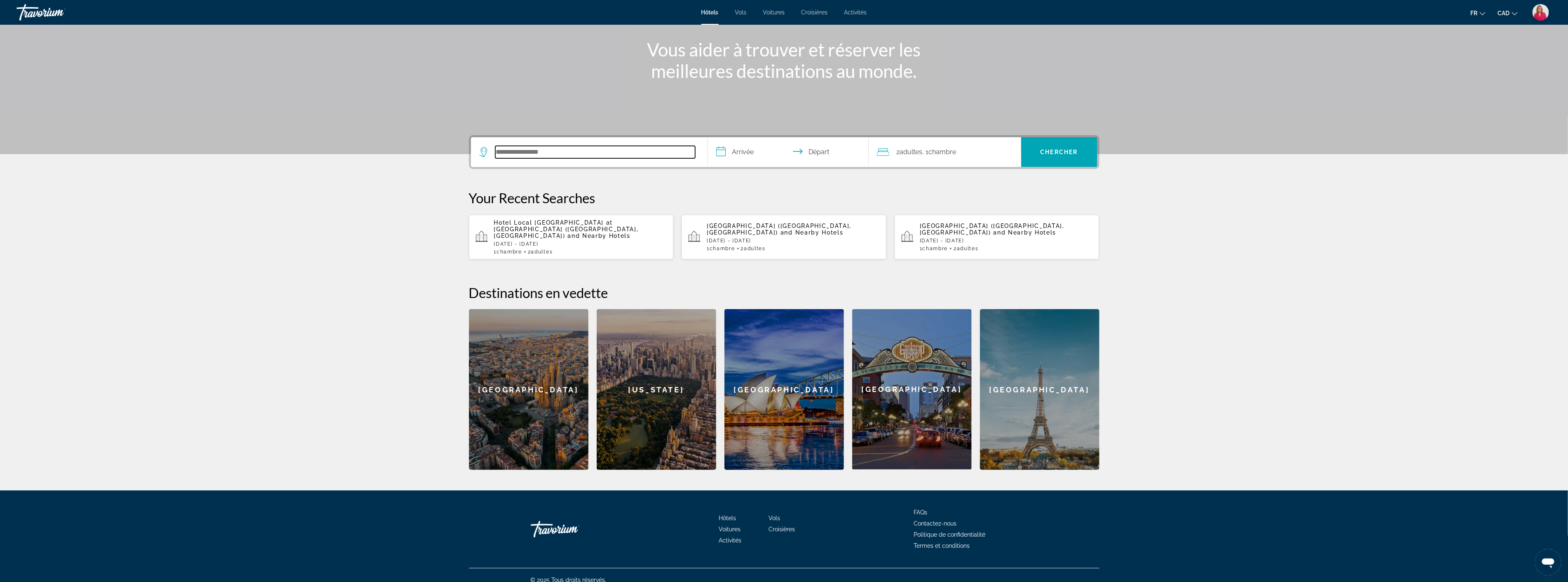
scroll to position [95, 0]
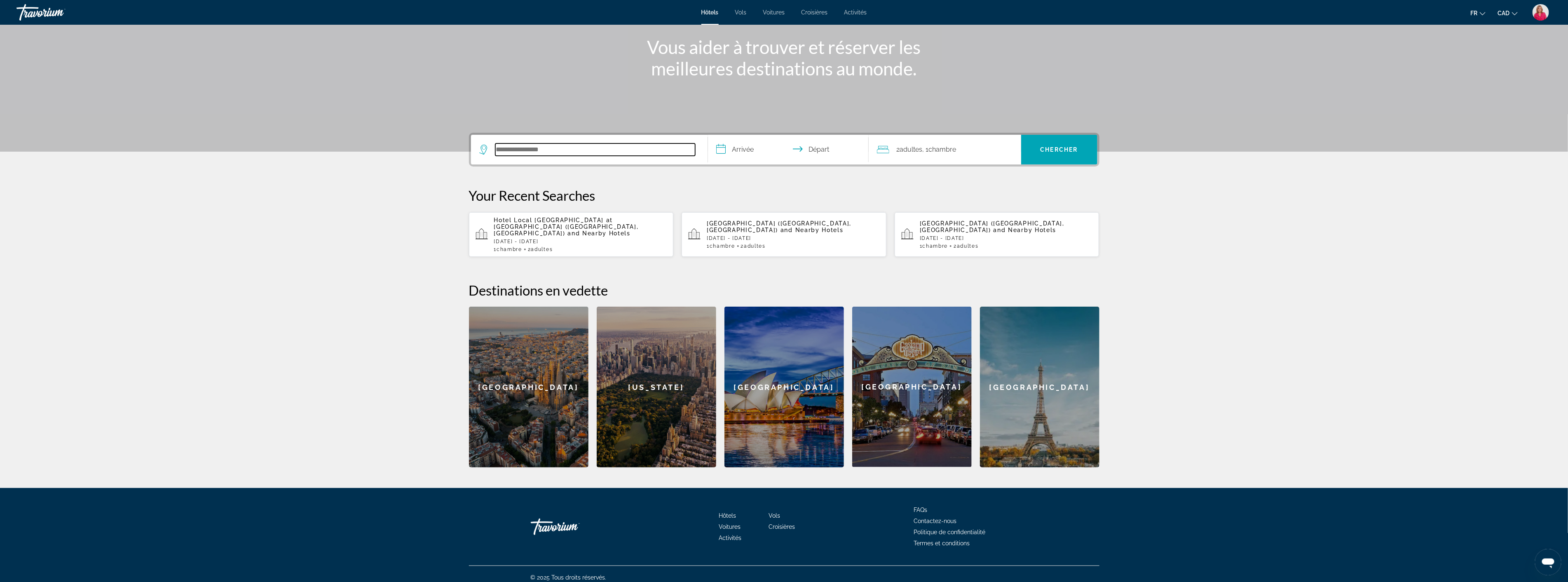
paste input "**********"
click at [636, 152] on input "**********" at bounding box center [595, 150] width 200 height 12
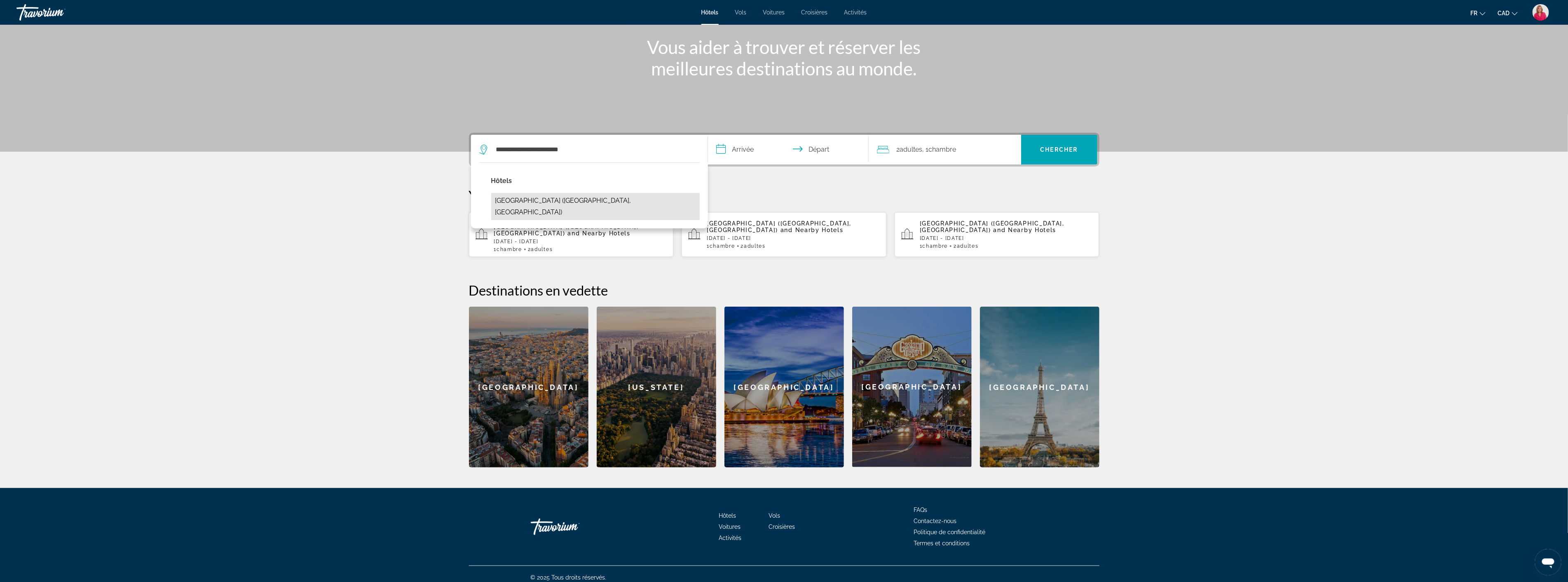
click at [614, 200] on button "[GEOGRAPHIC_DATA] ([GEOGRAPHIC_DATA], [GEOGRAPHIC_DATA])" at bounding box center [595, 206] width 209 height 27
type input "**********"
click at [761, 151] on input "**********" at bounding box center [790, 151] width 164 height 32
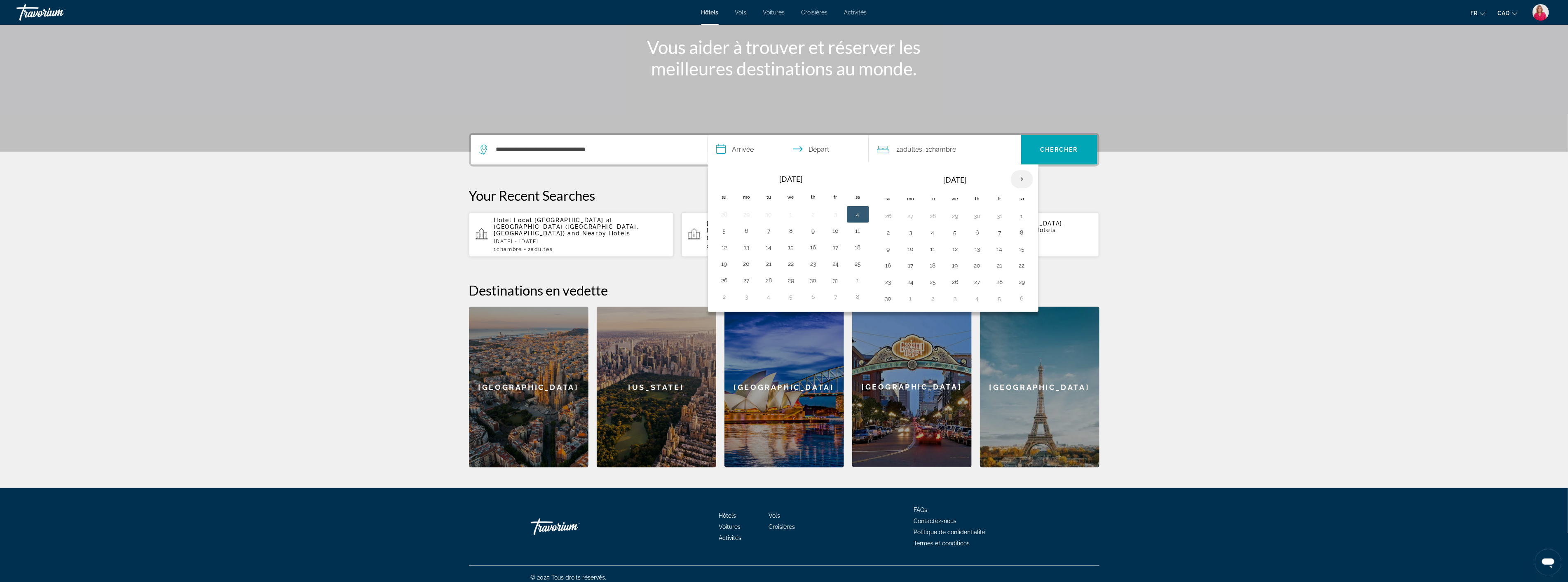
click at [1025, 178] on th "Next month" at bounding box center [1022, 179] width 22 height 19
click at [958, 217] on button "3" at bounding box center [955, 215] width 13 height 11
click at [934, 235] on button "9" at bounding box center [933, 232] width 13 height 11
type input "**********"
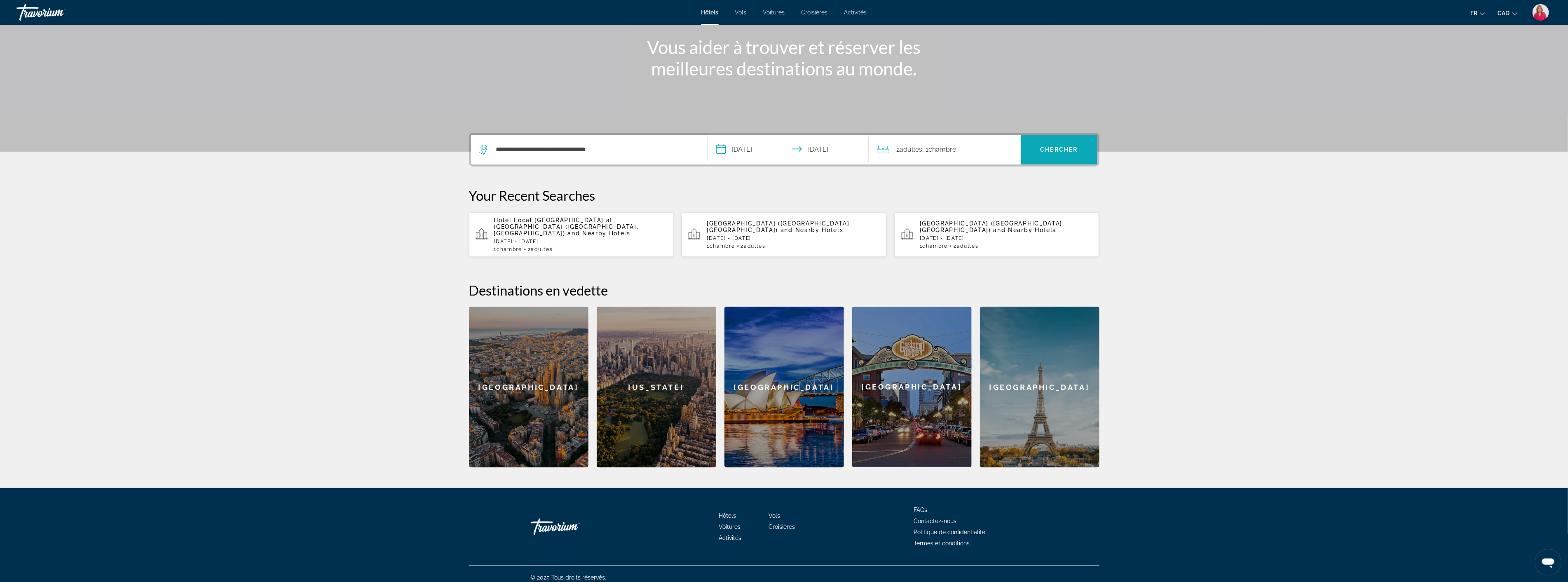
click at [1052, 153] on span "Search" at bounding box center [1059, 150] width 77 height 19
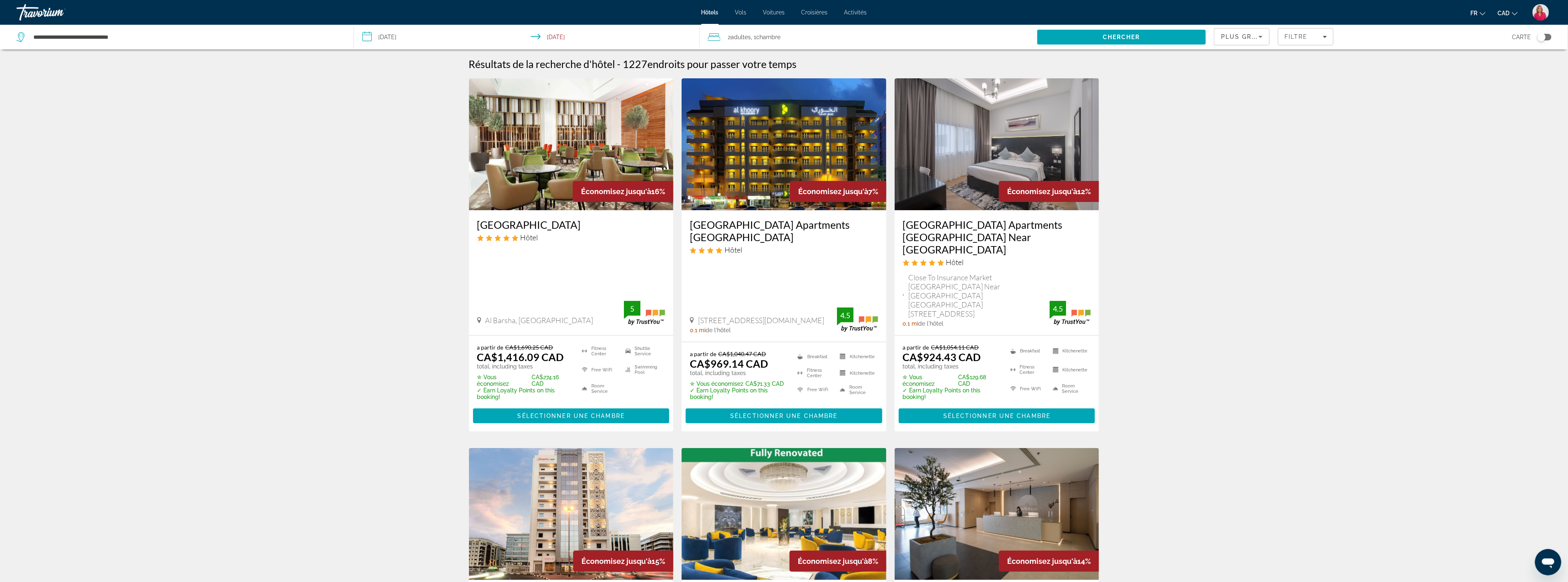
click at [578, 175] on img "Main content" at bounding box center [571, 145] width 204 height 132
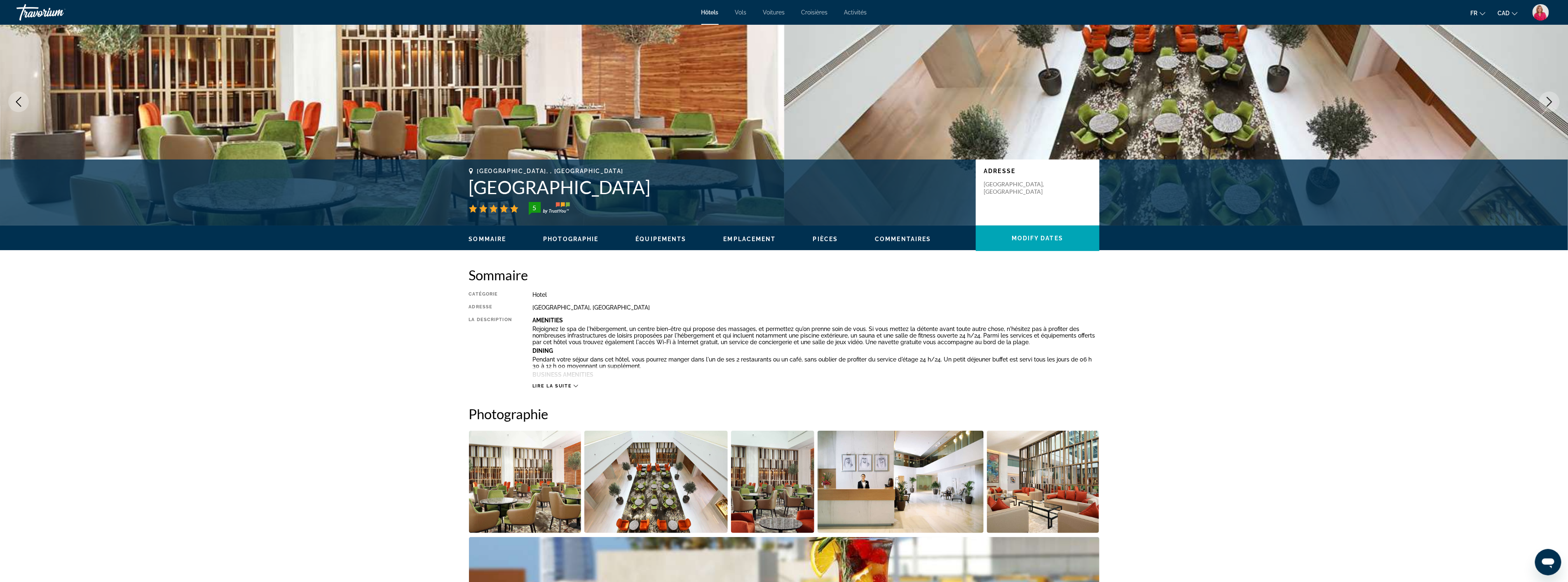
scroll to position [229, 0]
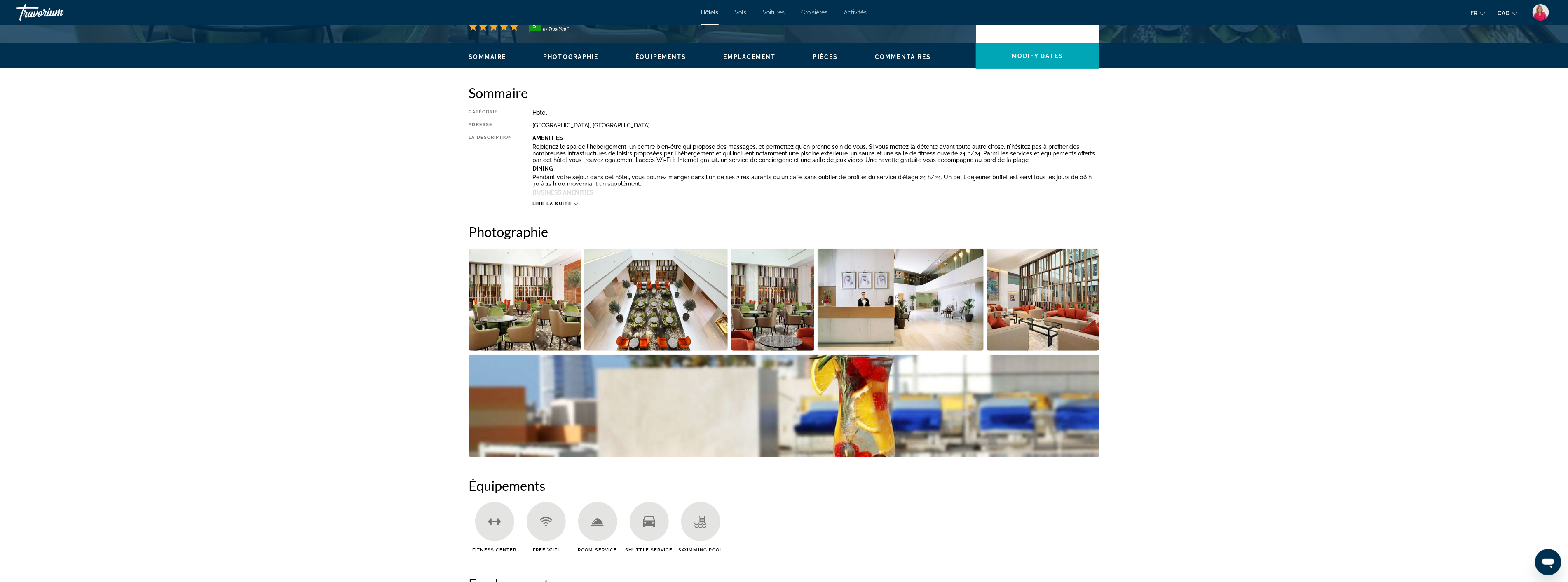
click at [644, 315] on img "Open full-screen image slider" at bounding box center [656, 300] width 144 height 102
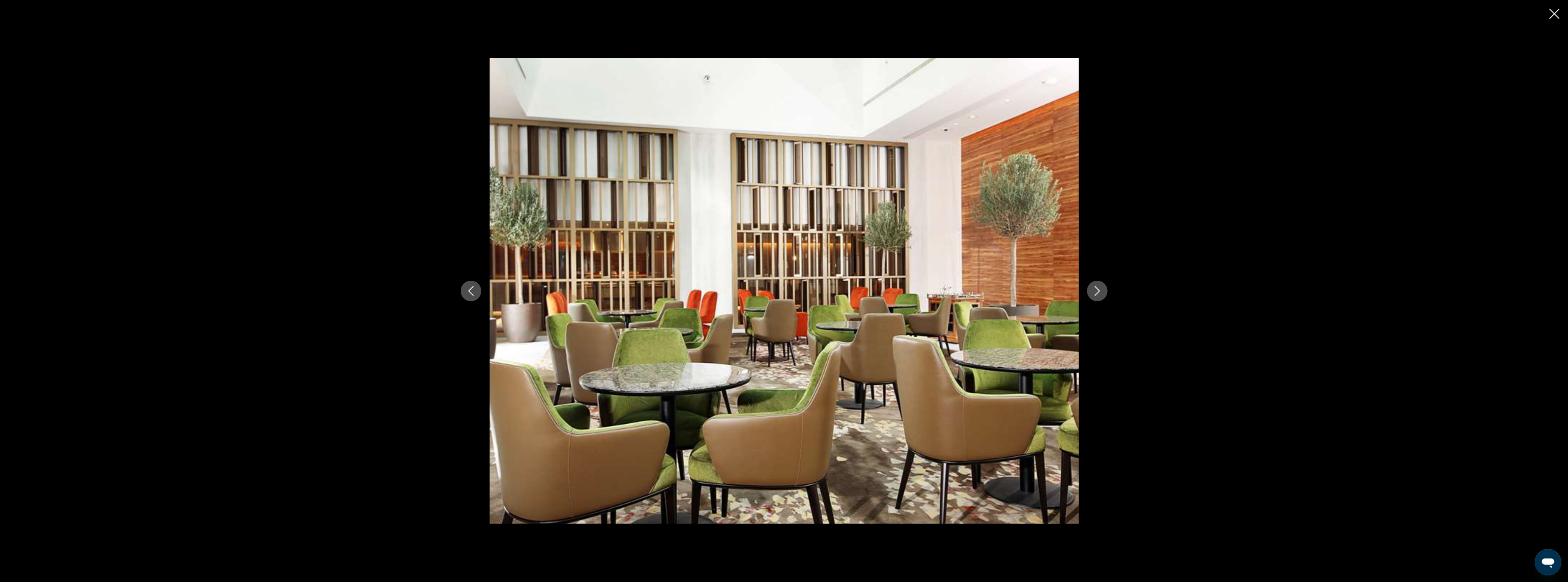
click at [1096, 292] on icon "Next image" at bounding box center [1097, 291] width 10 height 10
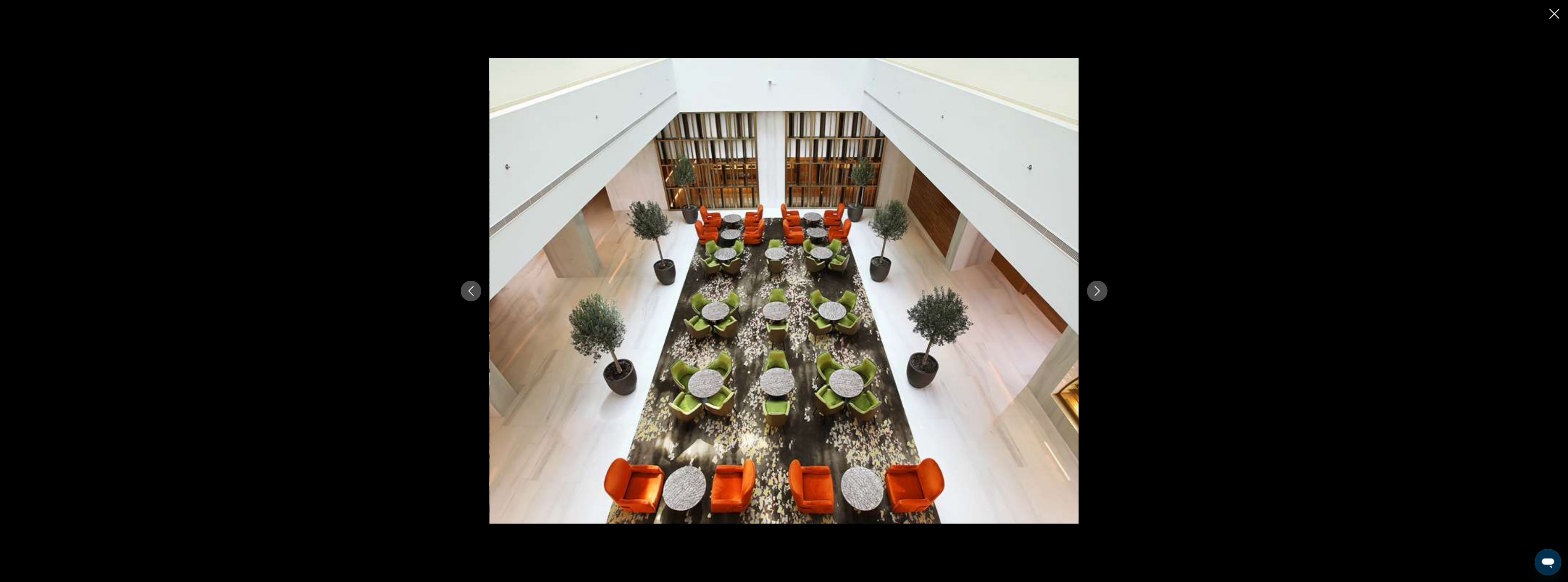
click at [1096, 292] on icon "Next image" at bounding box center [1097, 291] width 10 height 10
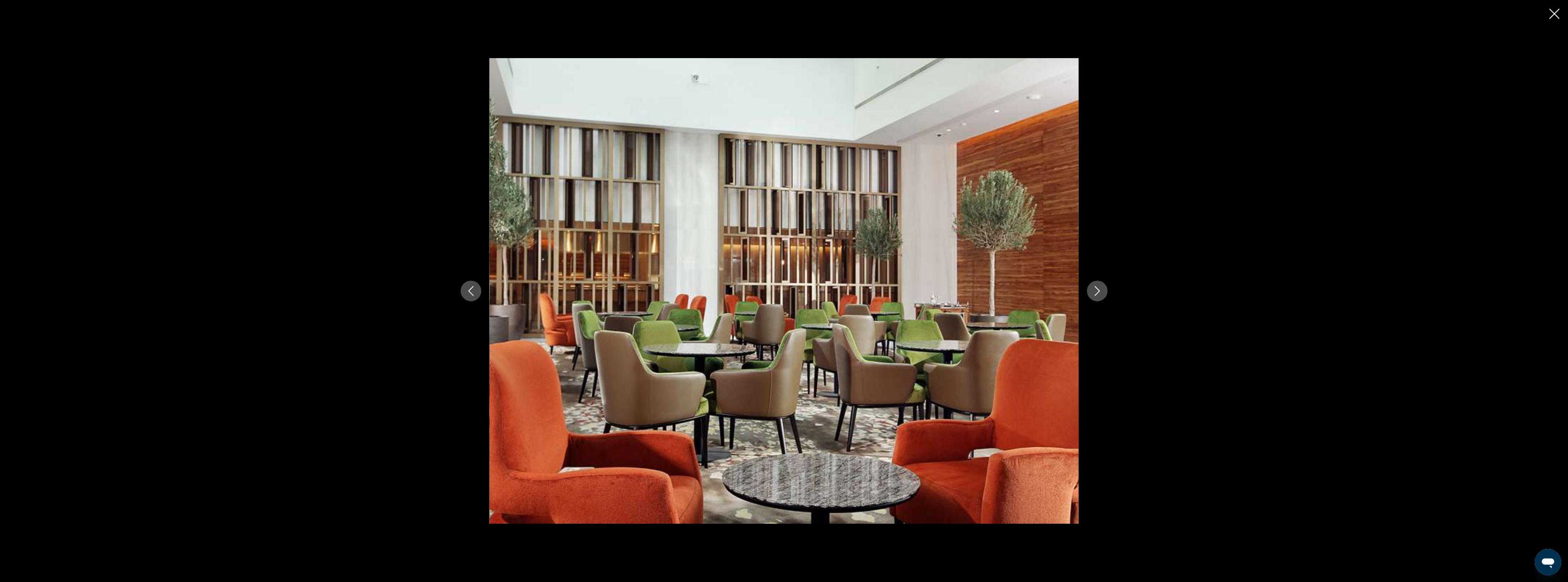
click at [1096, 292] on icon "Next image" at bounding box center [1097, 291] width 10 height 10
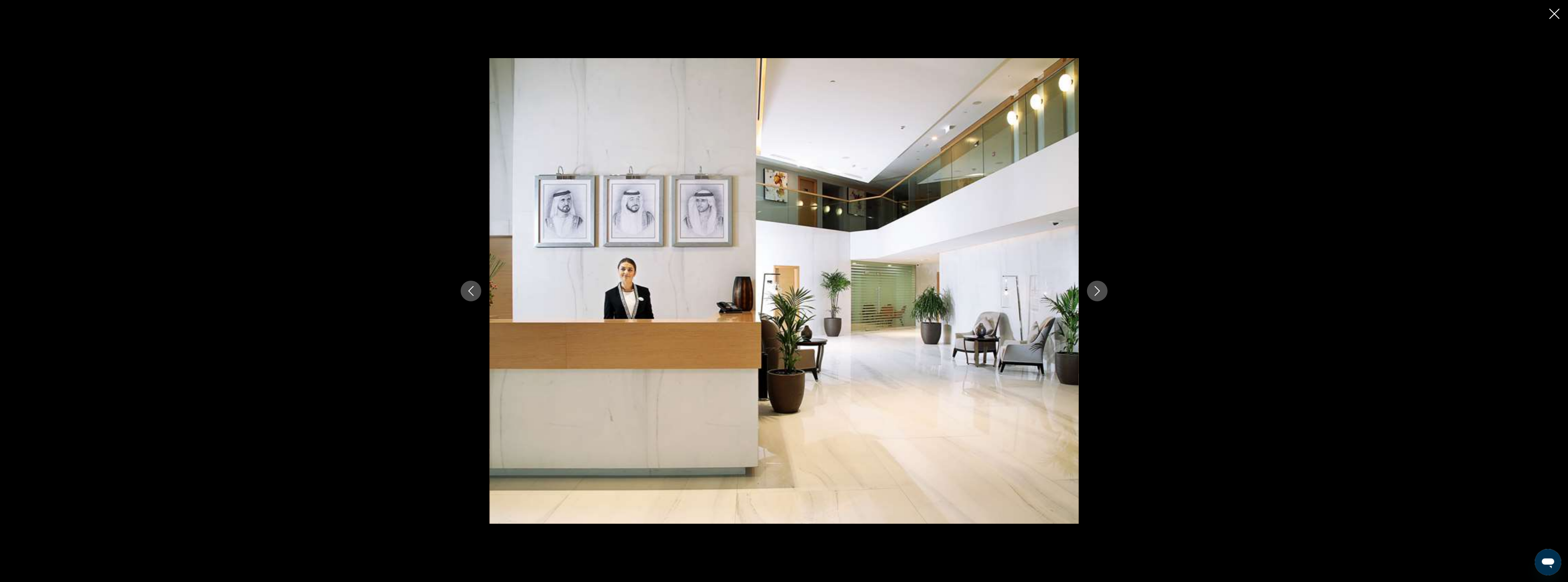
click at [1096, 292] on icon "Next image" at bounding box center [1097, 291] width 10 height 10
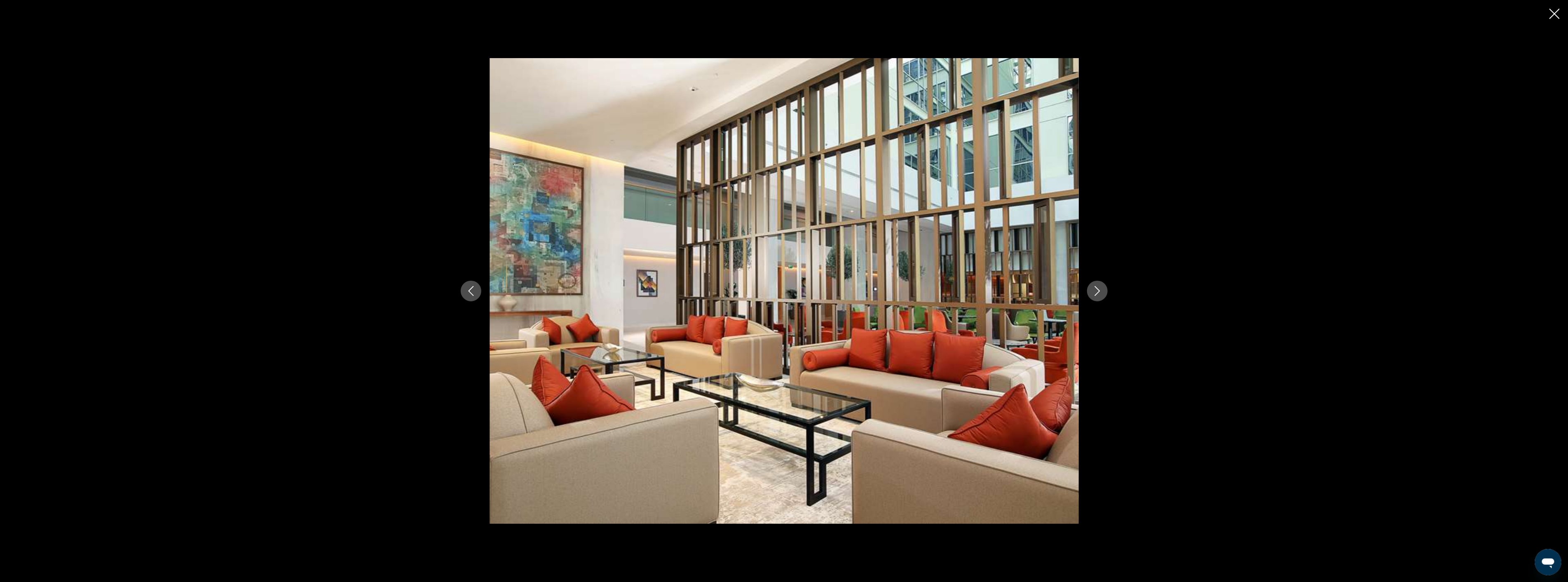
click at [1096, 292] on icon "Next image" at bounding box center [1097, 291] width 10 height 10
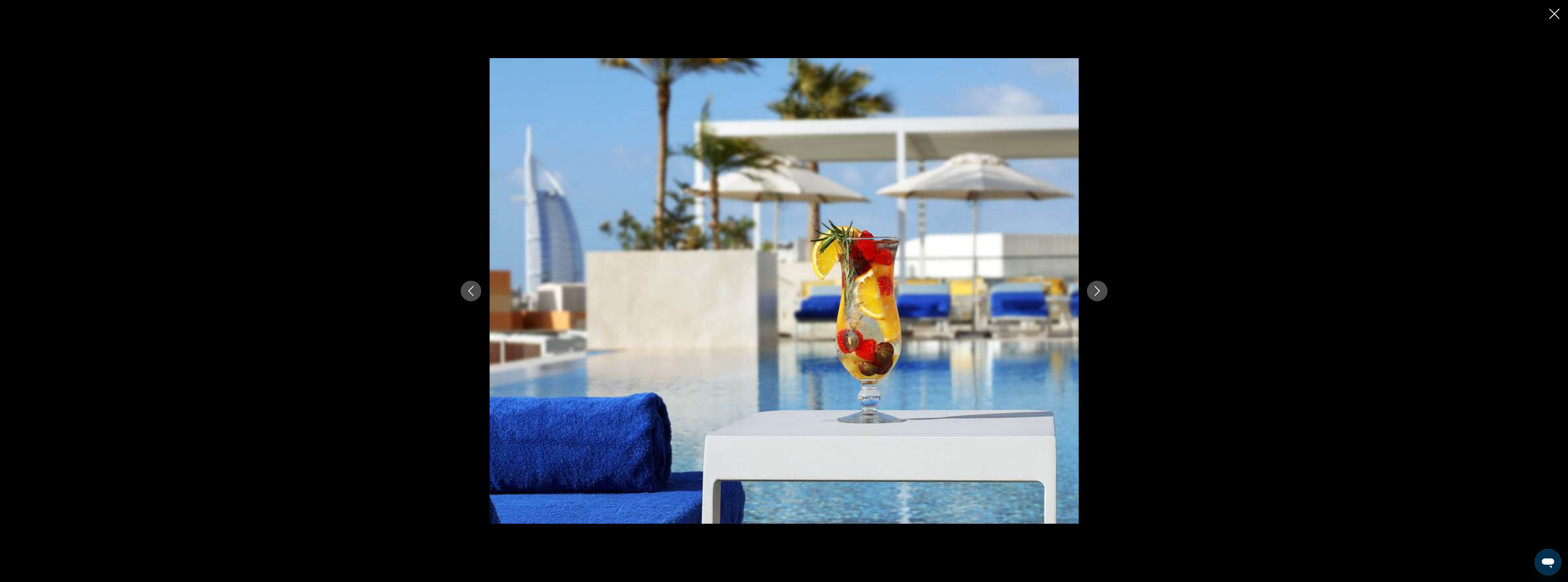
click at [1096, 292] on icon "Next image" at bounding box center [1097, 291] width 10 height 10
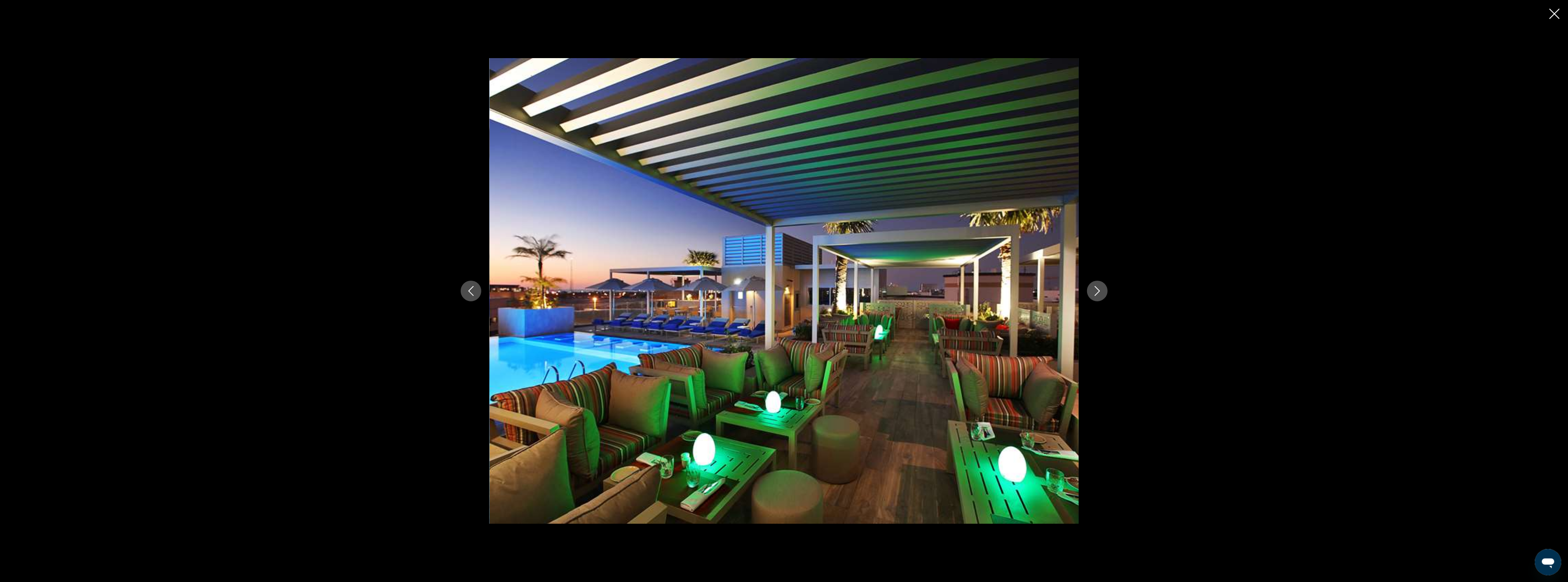
click at [1096, 292] on icon "Next image" at bounding box center [1097, 291] width 10 height 10
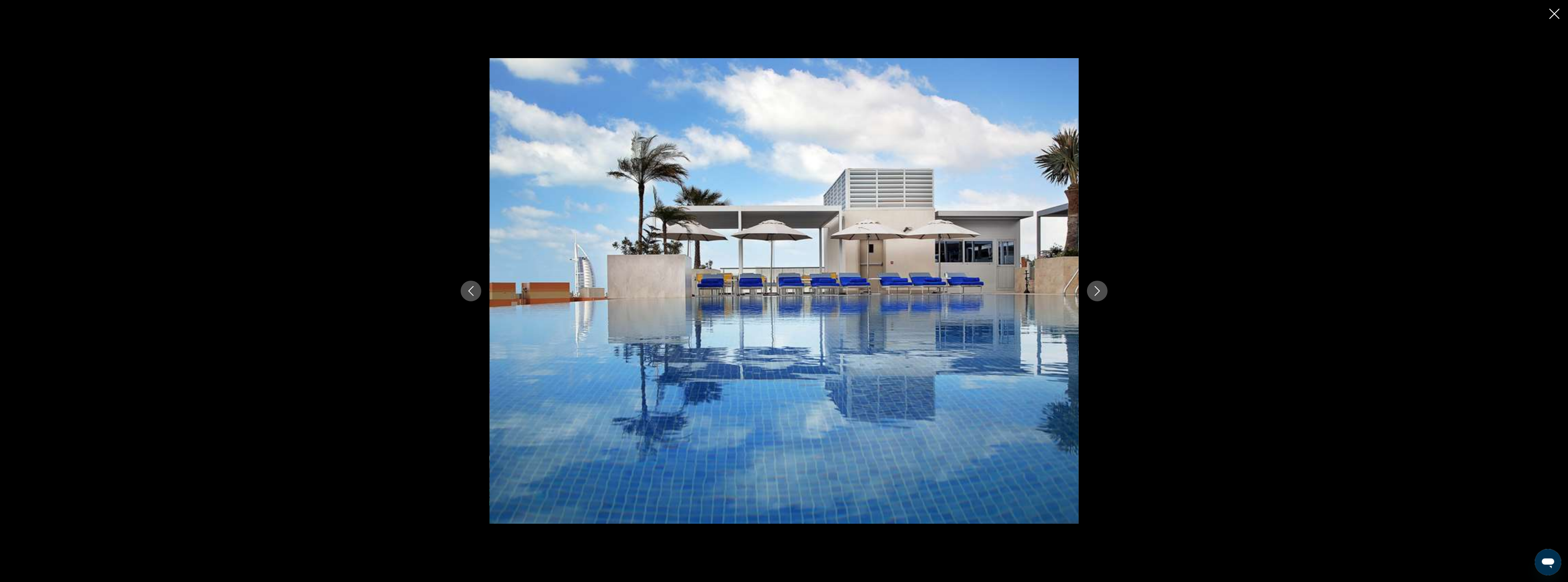
click at [1096, 292] on icon "Next image" at bounding box center [1097, 291] width 10 height 10
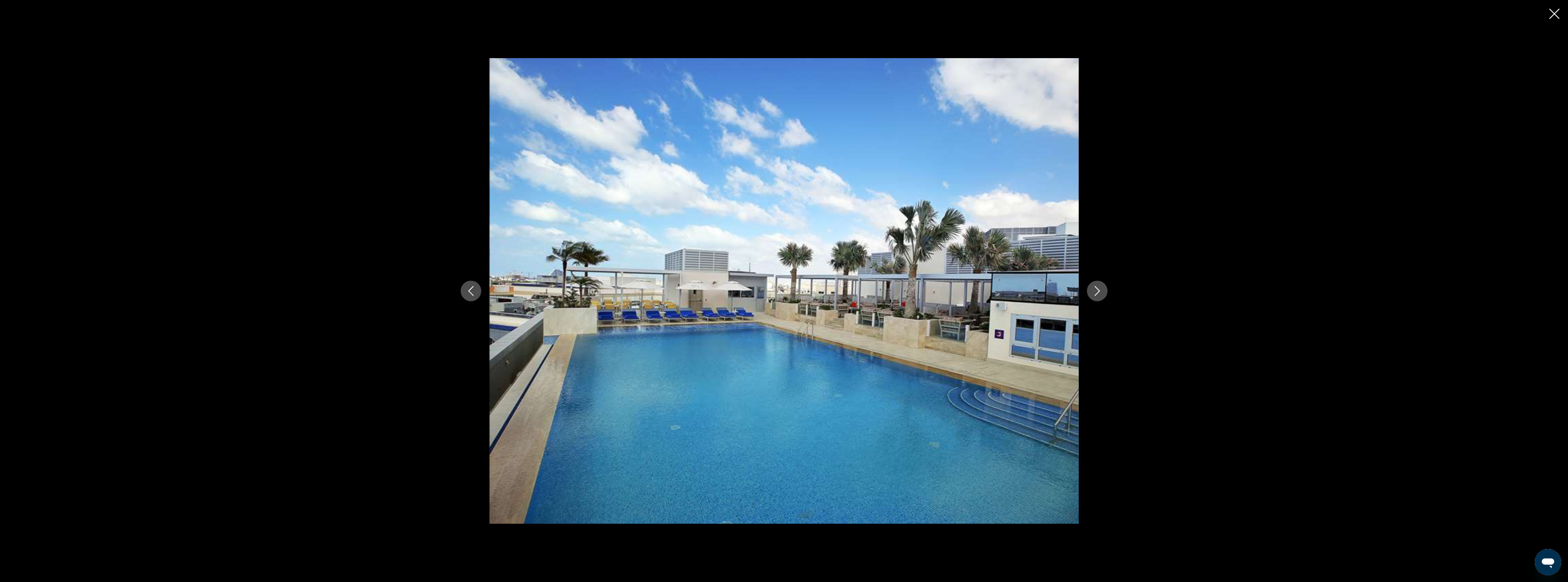
click at [1096, 292] on icon "Next image" at bounding box center [1097, 291] width 10 height 10
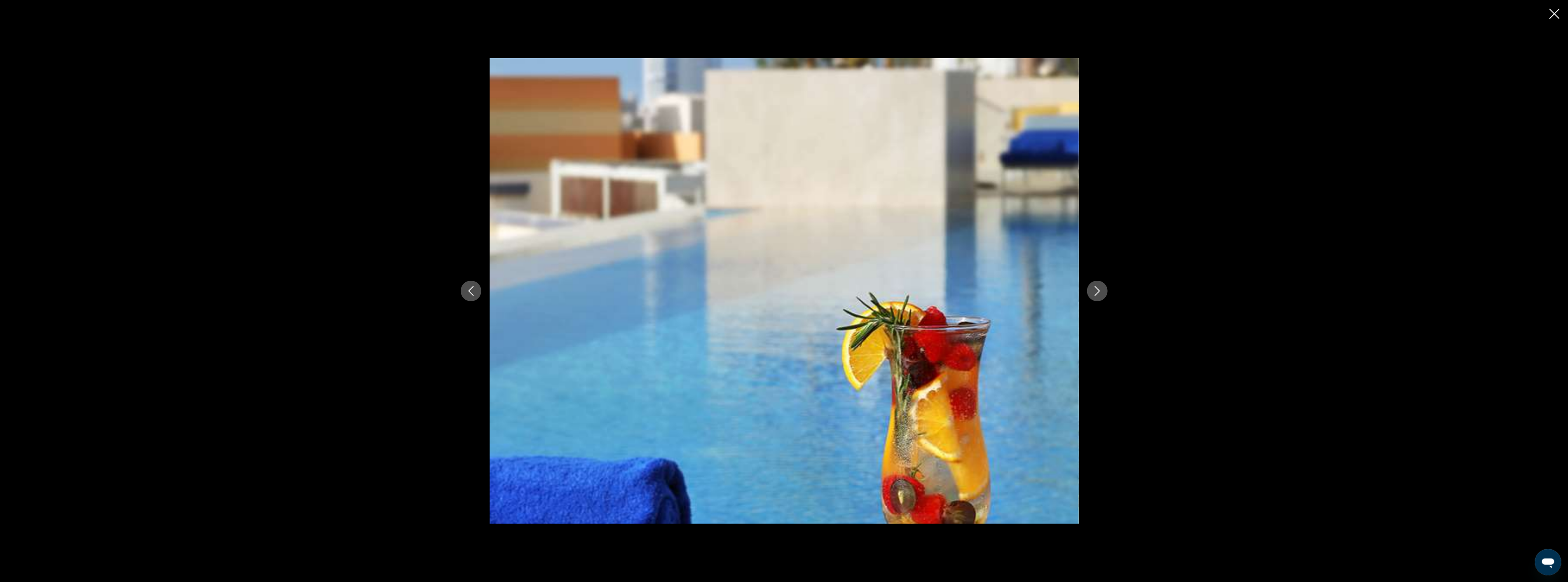
click at [1096, 292] on icon "Next image" at bounding box center [1097, 291] width 10 height 10
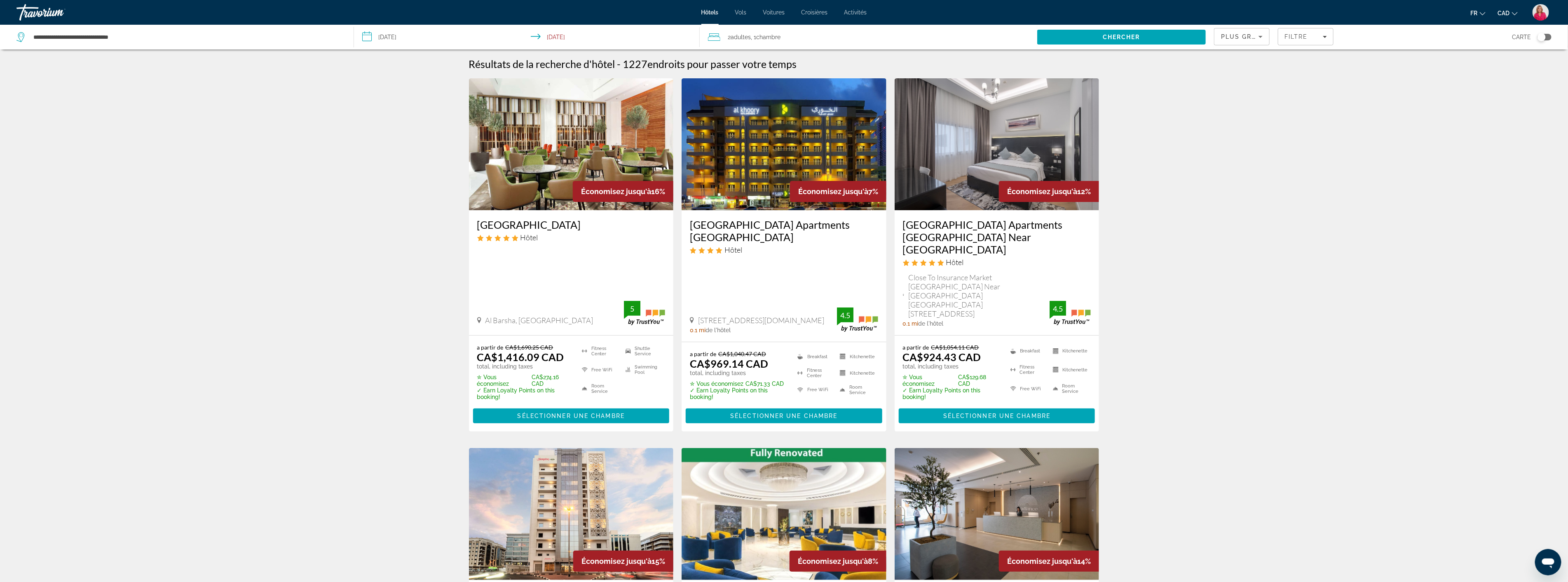
click at [770, 130] on img "Main content" at bounding box center [784, 145] width 204 height 132
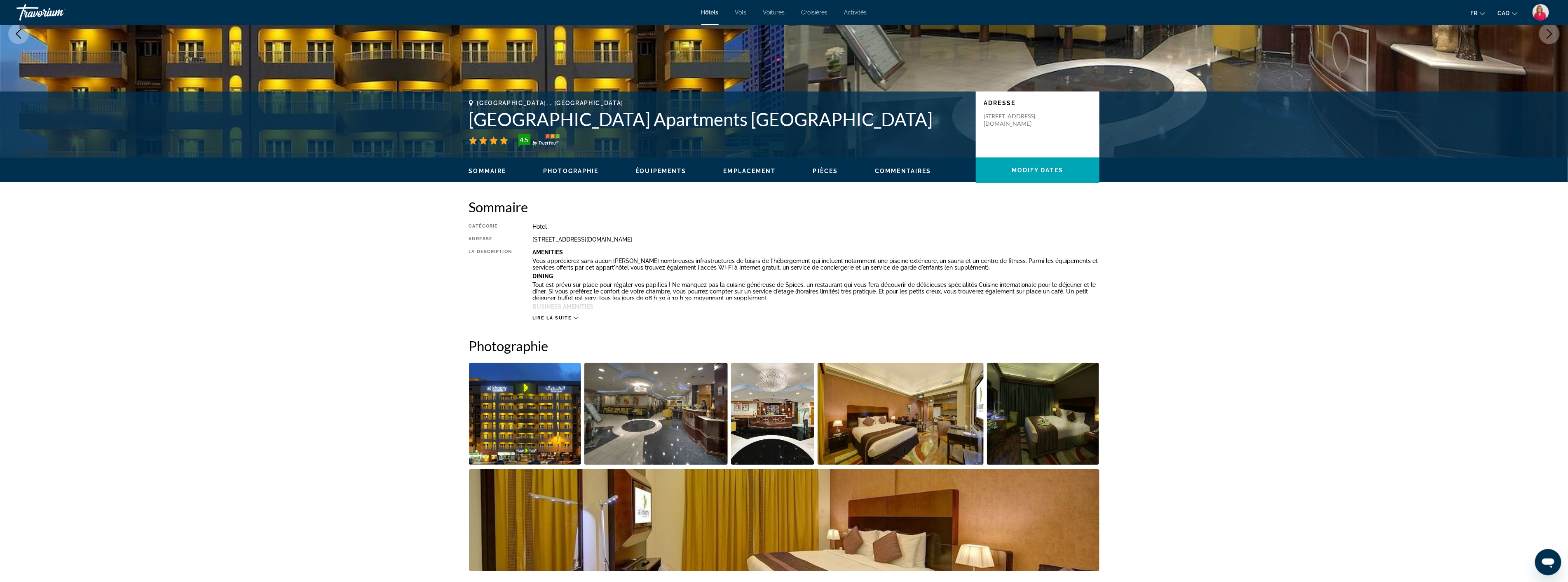
scroll to position [138, 0]
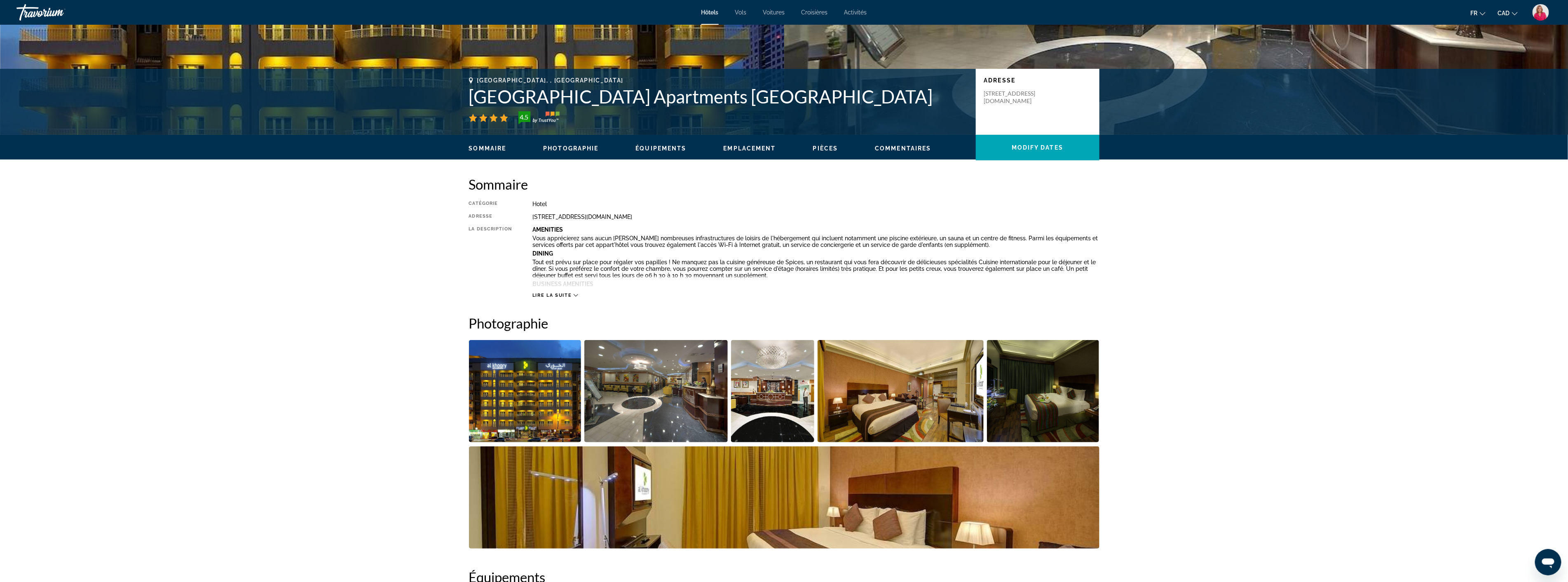
click at [635, 391] on img "Open full-screen image slider" at bounding box center [656, 392] width 144 height 102
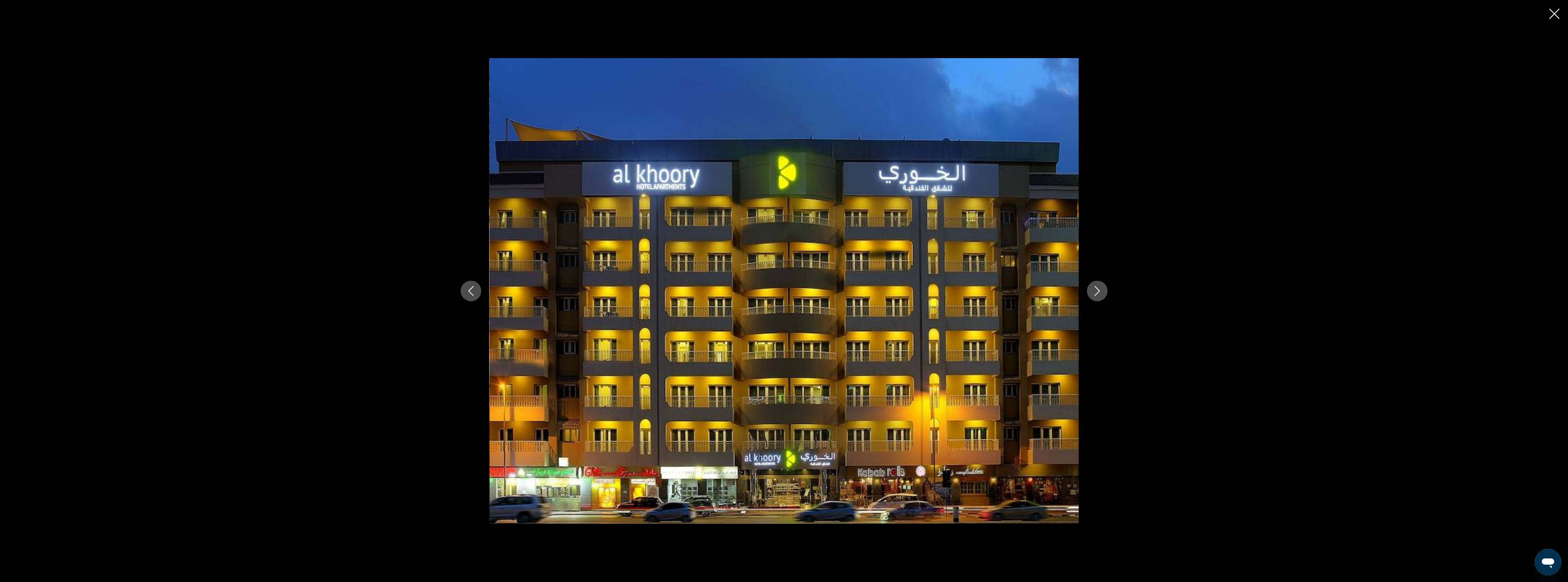
click at [1098, 290] on icon "Next image" at bounding box center [1097, 291] width 5 height 10
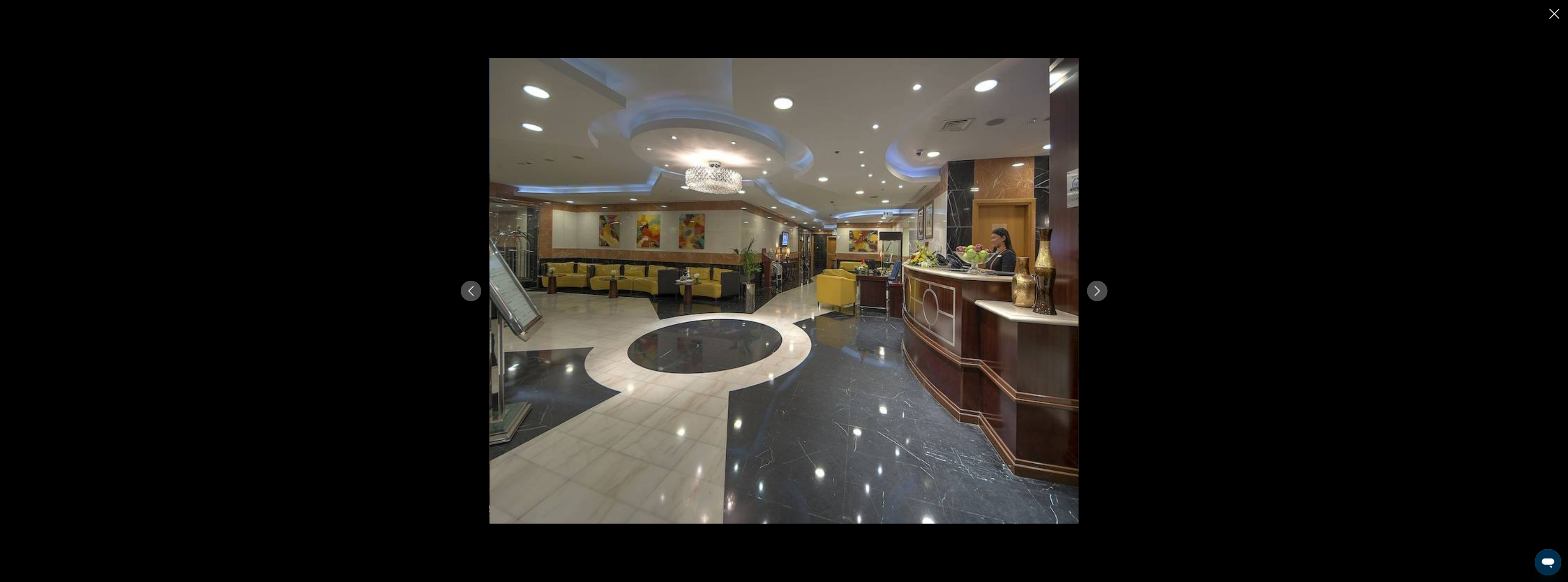
click at [1098, 290] on icon "Next image" at bounding box center [1097, 291] width 5 height 10
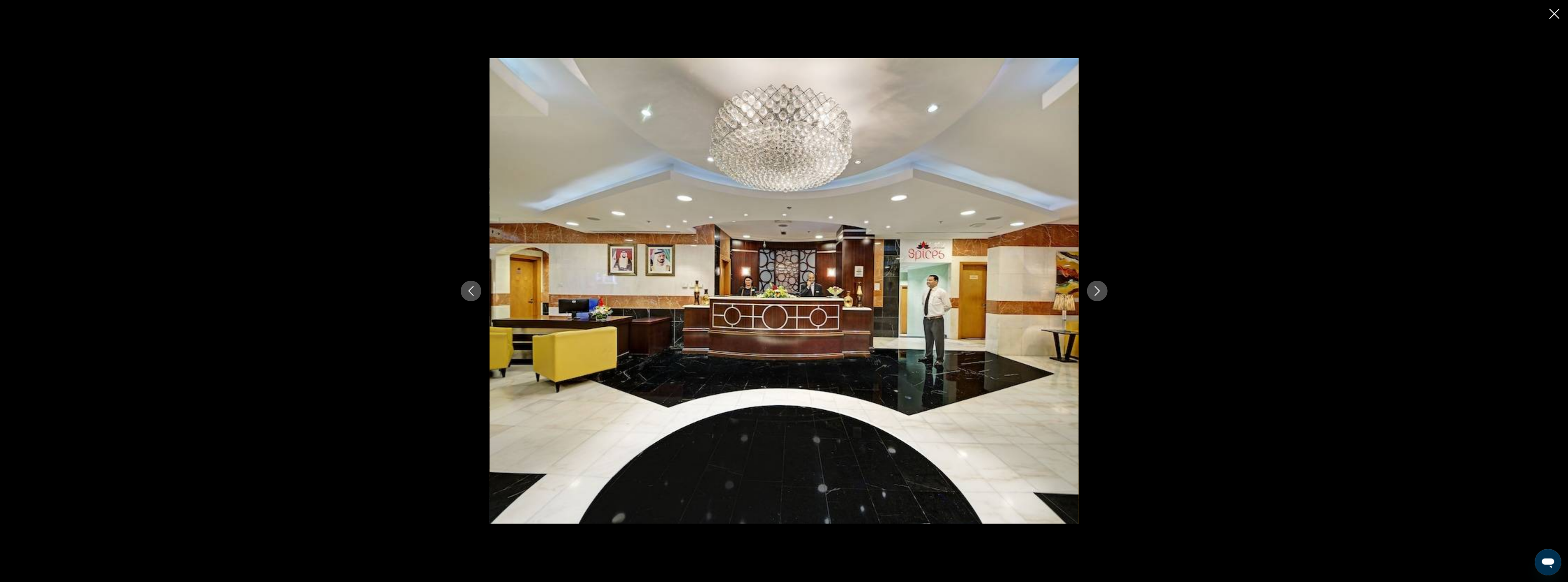
click at [1098, 290] on icon "Next image" at bounding box center [1097, 291] width 5 height 10
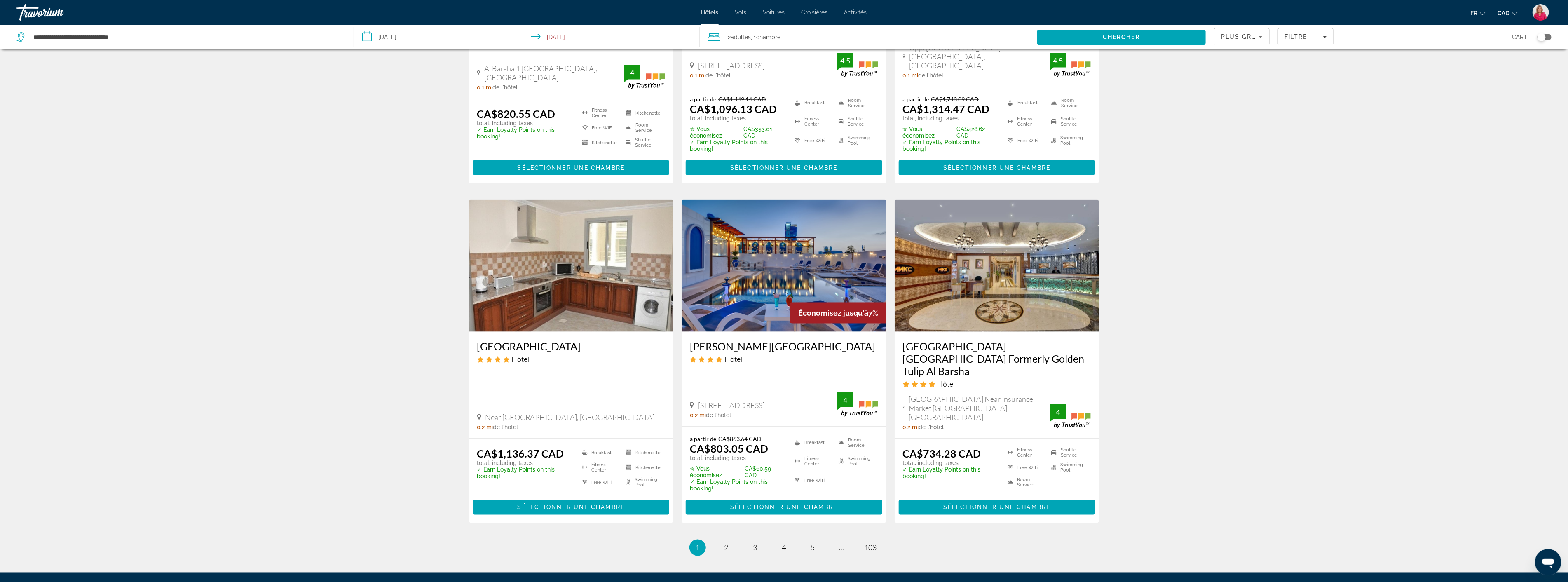
scroll to position [936, 0]
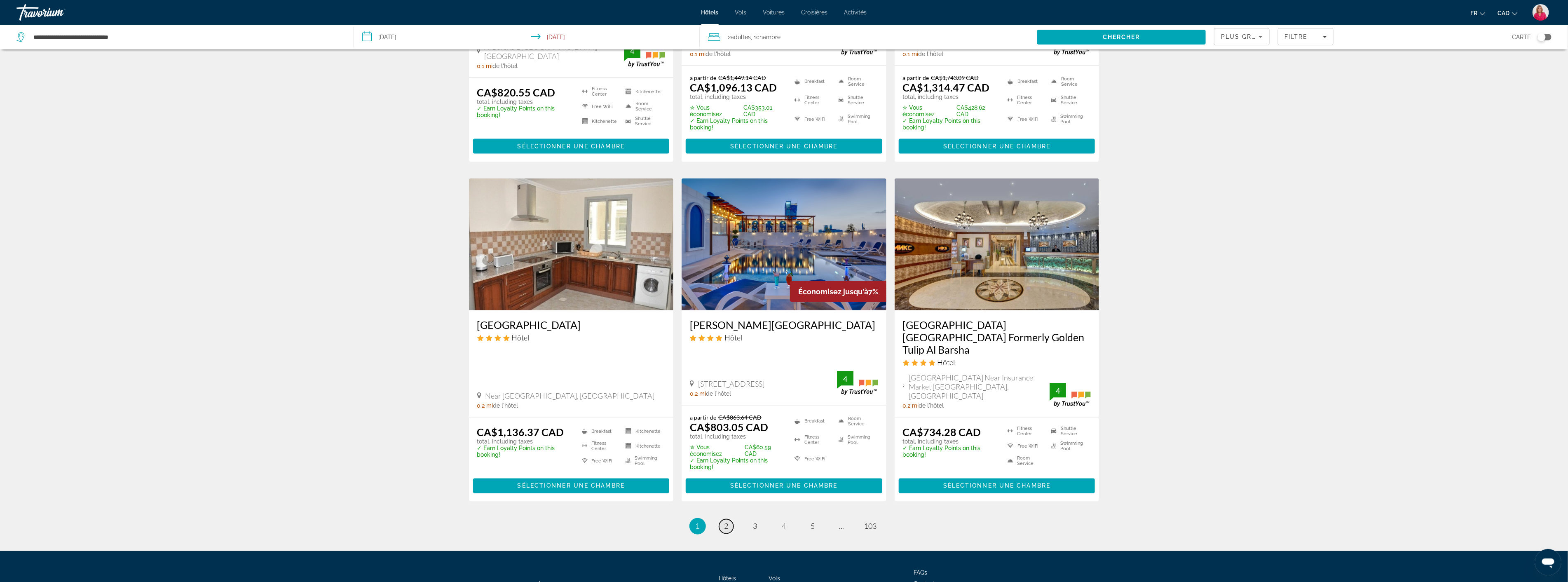
click at [724, 519] on link "page 2" at bounding box center [726, 526] width 14 height 14
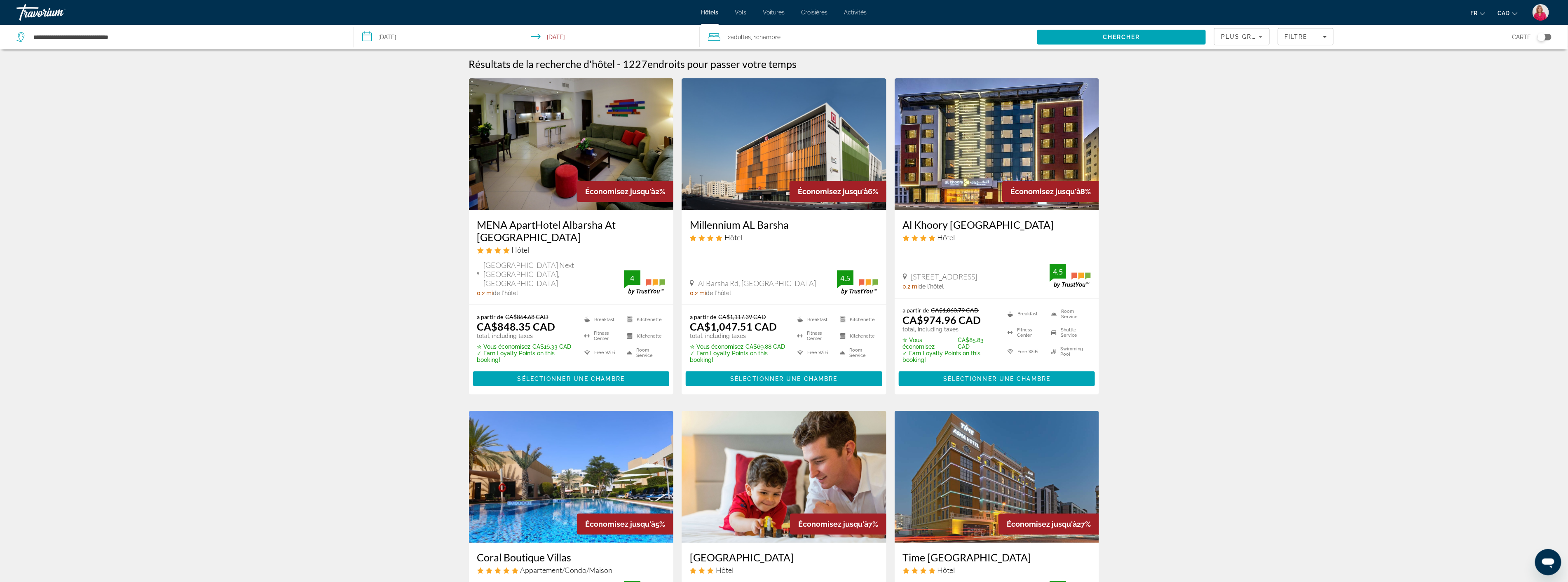
click at [765, 150] on img "Main content" at bounding box center [784, 145] width 204 height 132
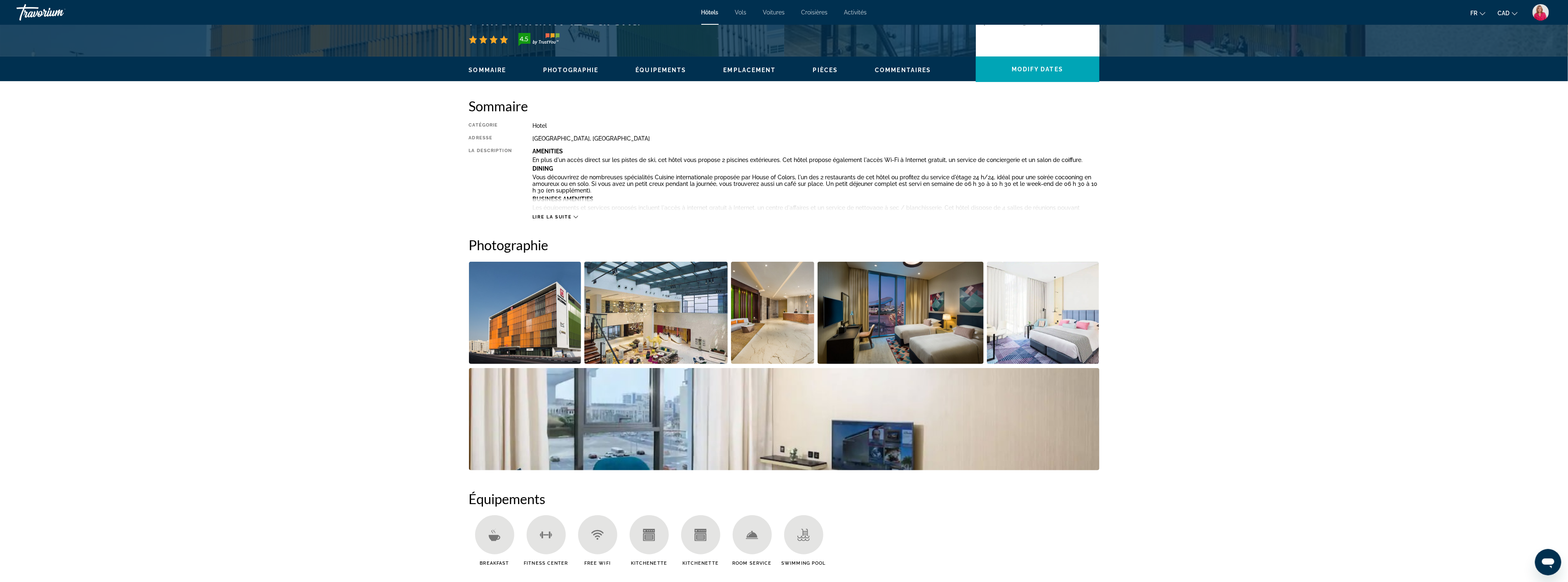
scroll to position [229, 0]
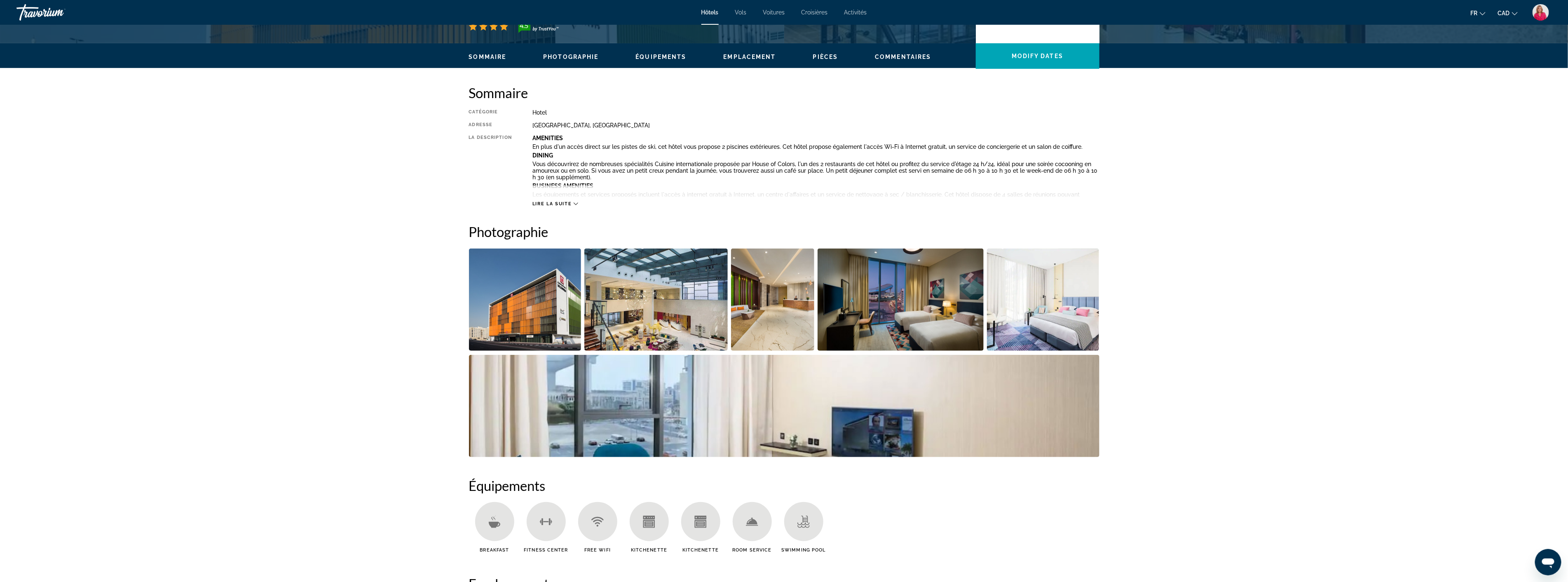
click at [653, 310] on img "Open full-screen image slider" at bounding box center [656, 300] width 144 height 102
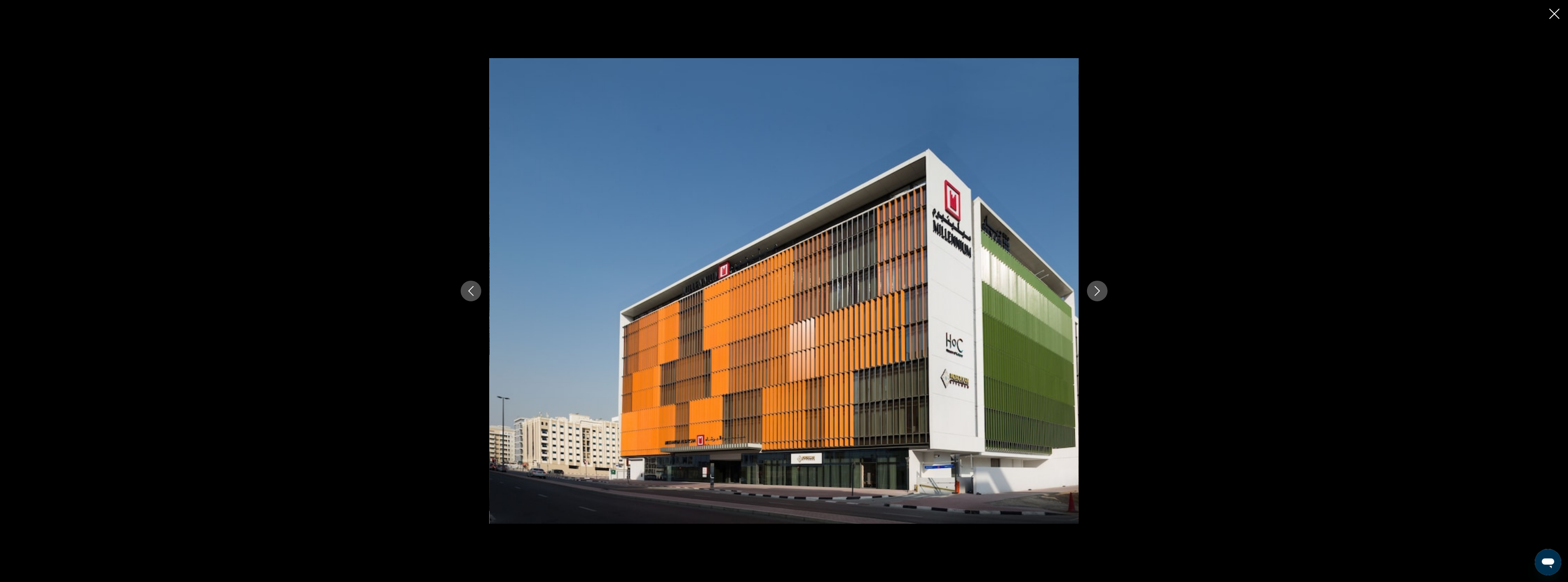
click at [1101, 285] on button "Next image" at bounding box center [1097, 290] width 20 height 20
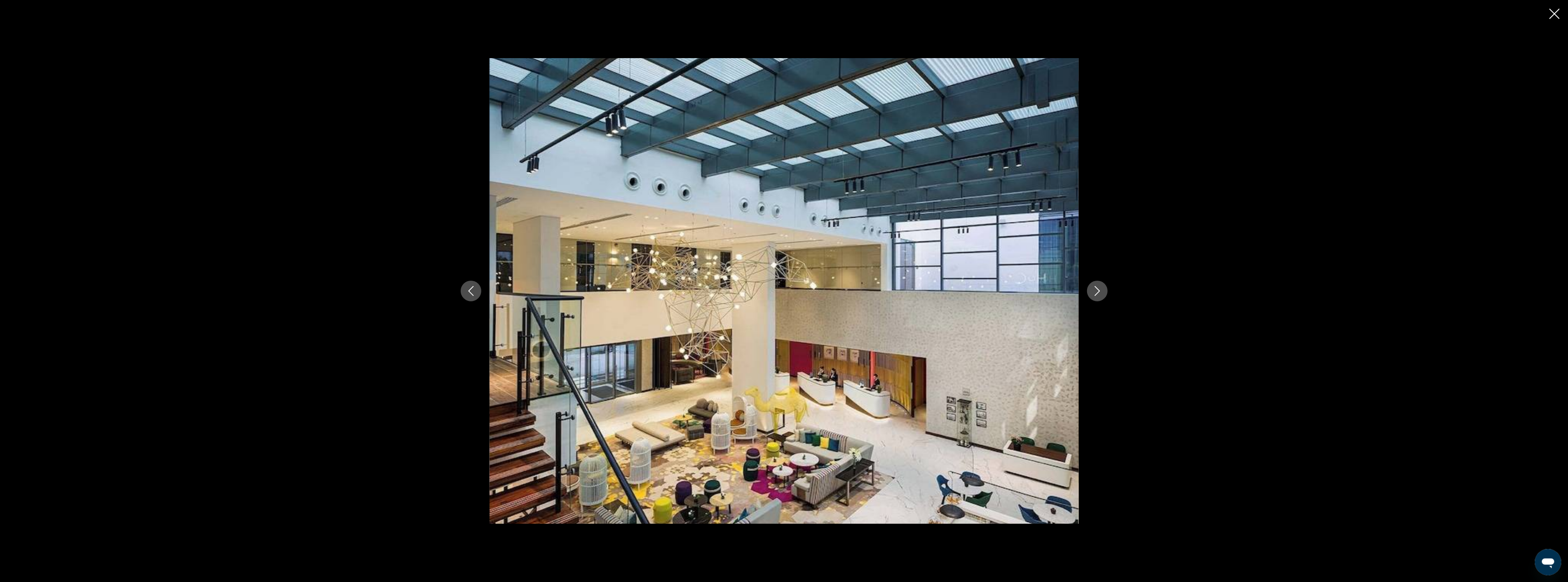
click at [1101, 285] on button "Next image" at bounding box center [1097, 290] width 20 height 20
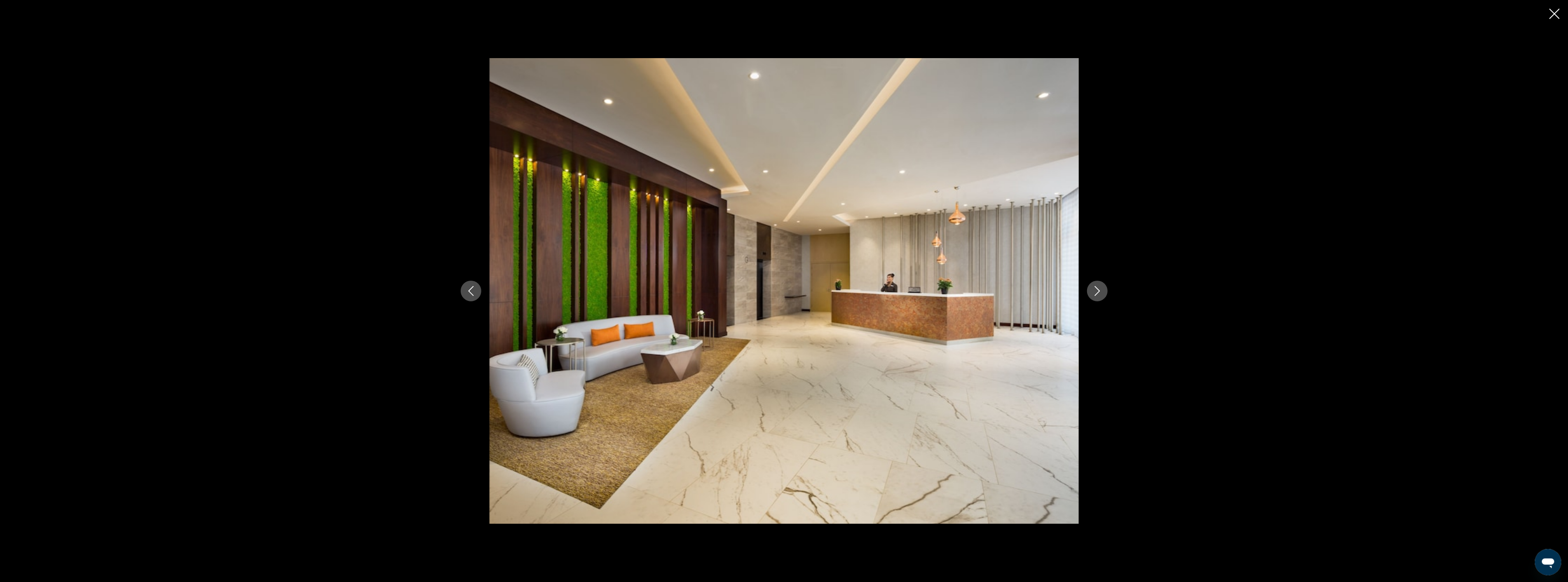
click at [1101, 285] on button "Next image" at bounding box center [1097, 290] width 20 height 20
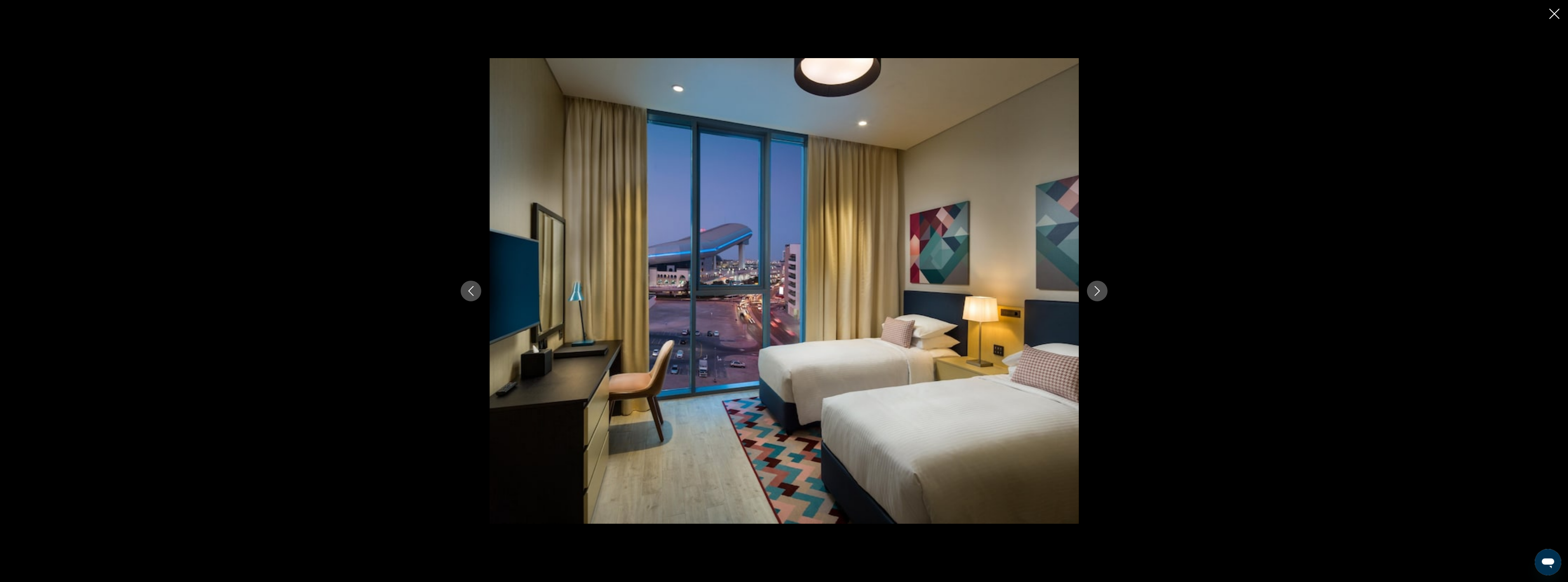
click at [1101, 285] on button "Next image" at bounding box center [1097, 290] width 20 height 20
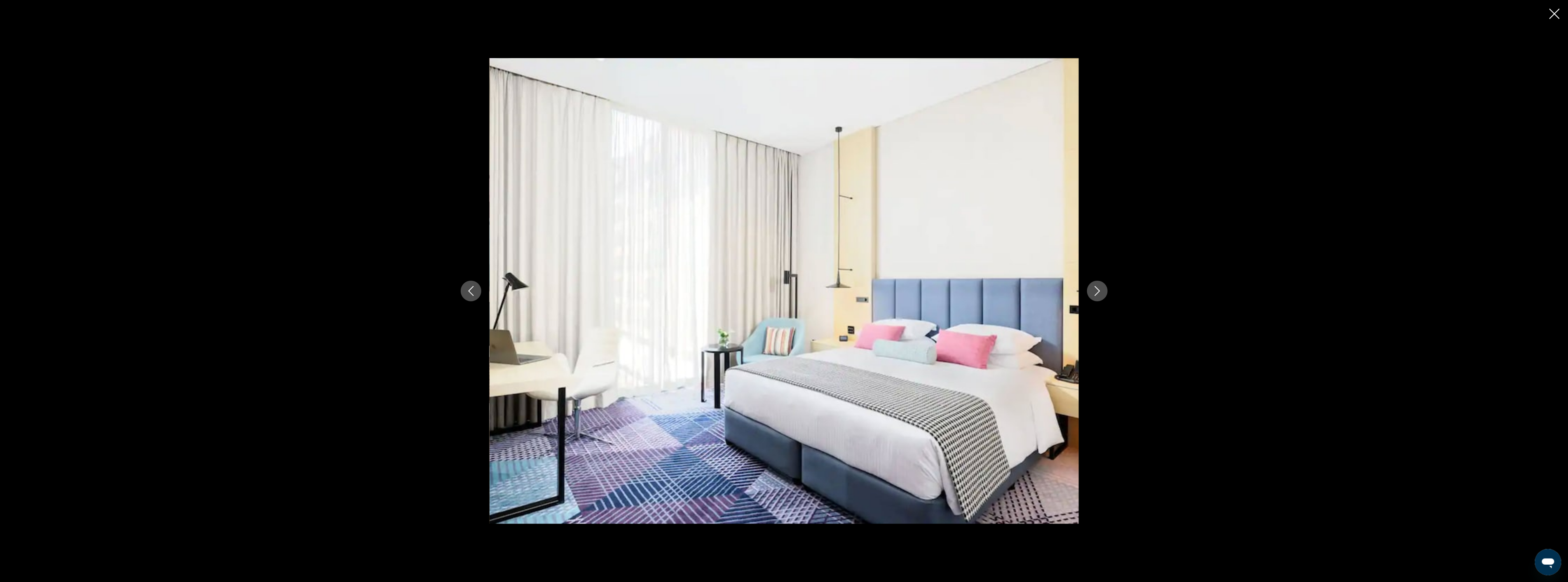
click at [1101, 285] on button "Next image" at bounding box center [1097, 290] width 20 height 20
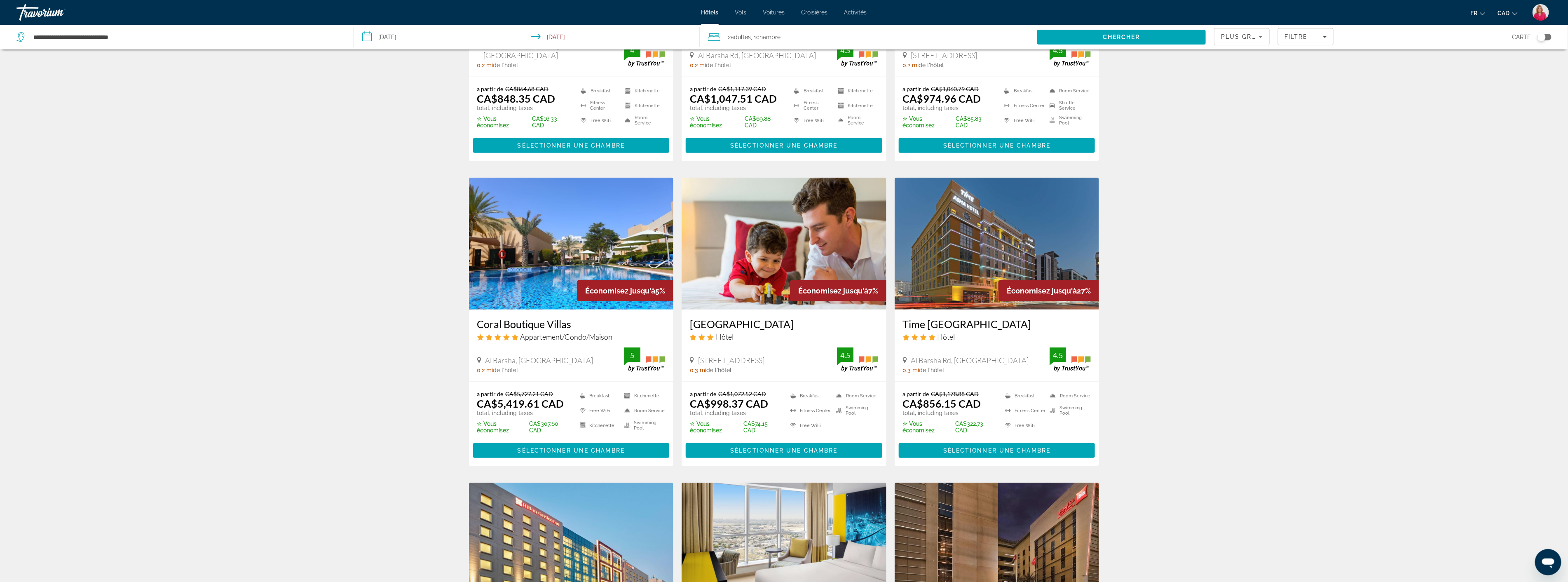
scroll to position [229, 0]
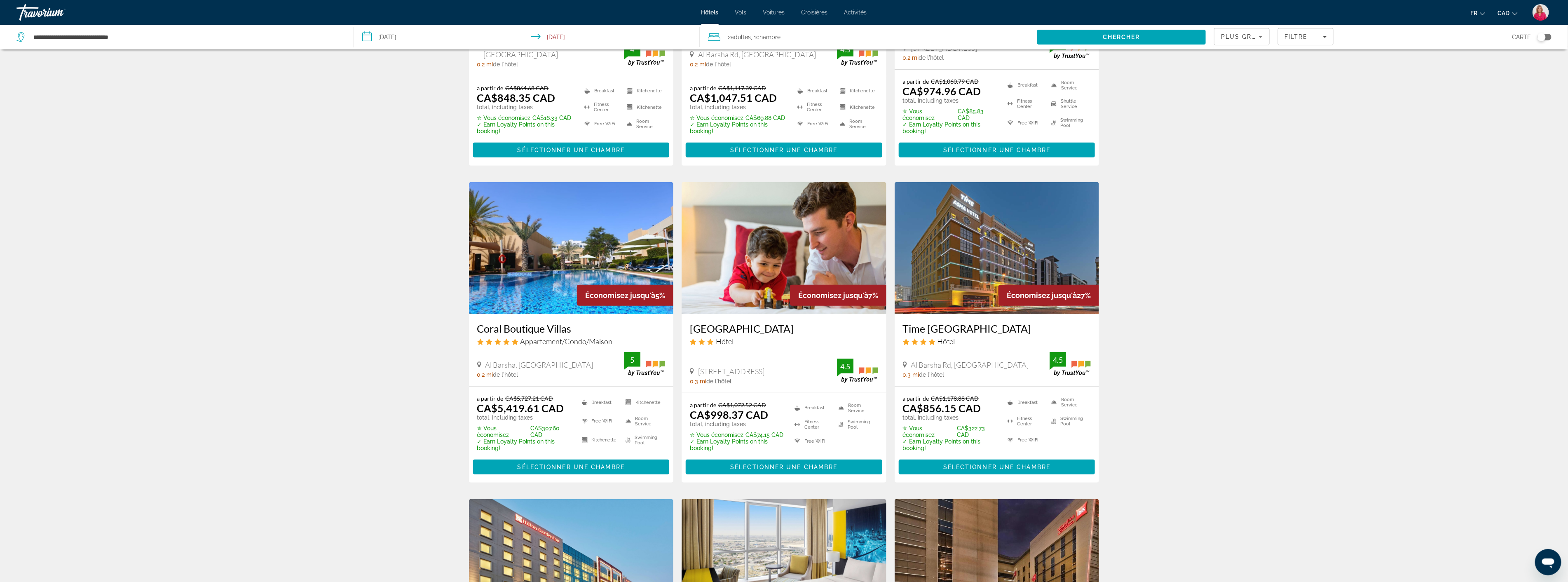
click at [992, 257] on img "Main content" at bounding box center [997, 249] width 204 height 132
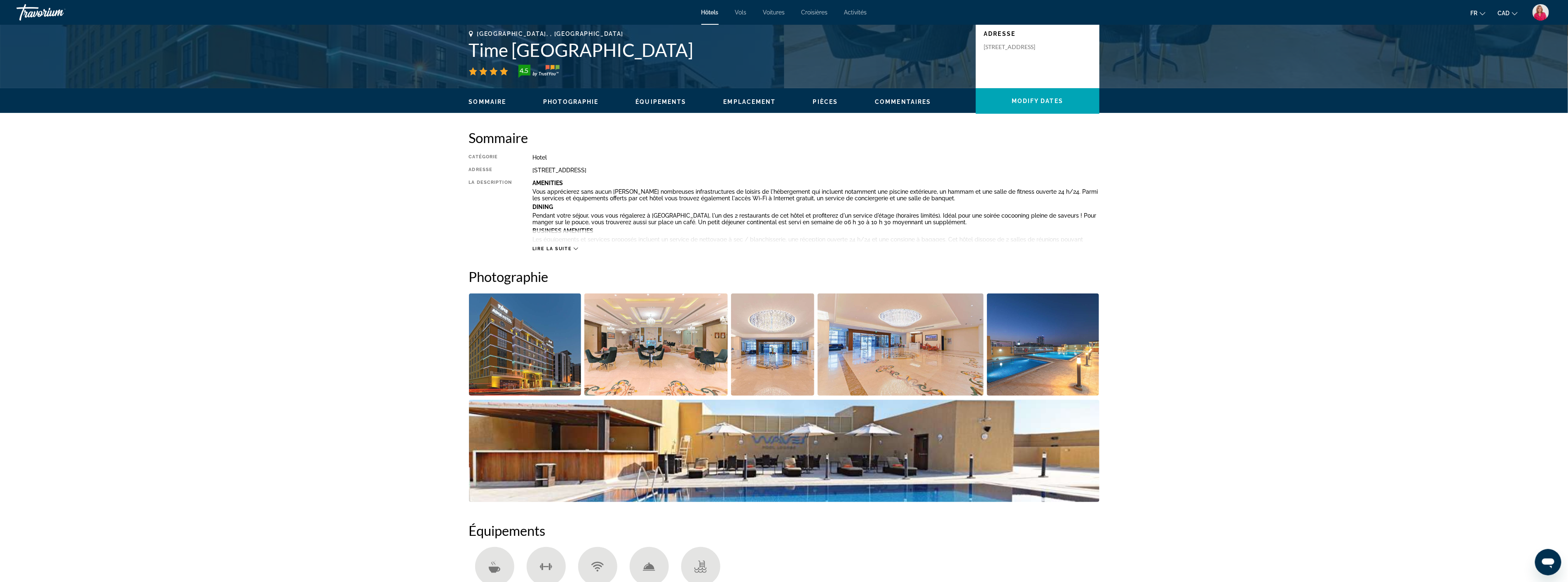
scroll to position [229, 0]
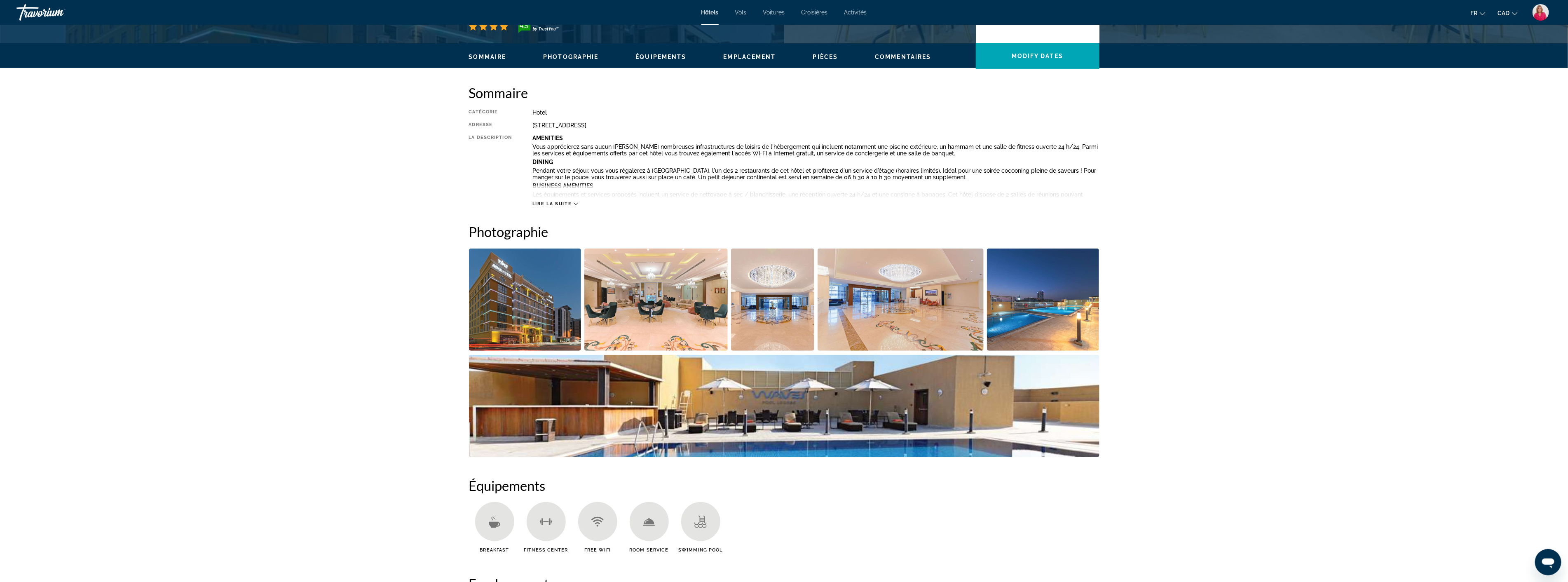
click at [642, 310] on img "Open full-screen image slider" at bounding box center [656, 300] width 144 height 102
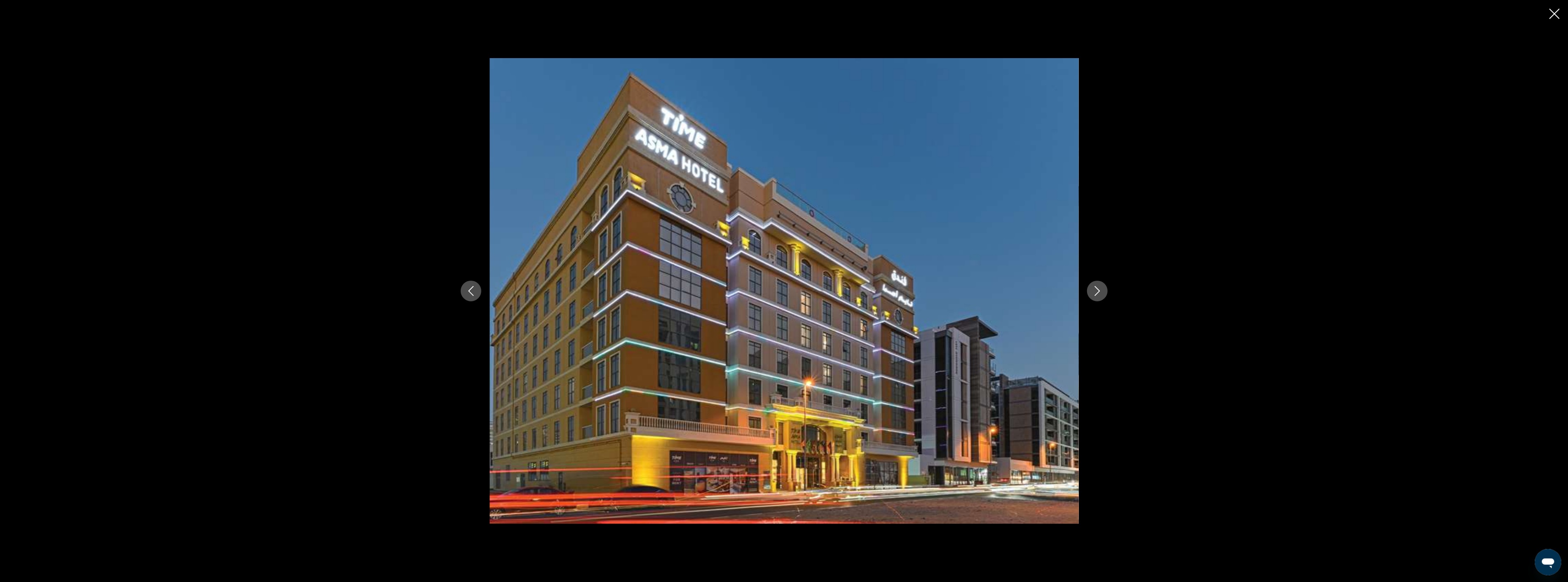
click at [1096, 292] on icon "Next image" at bounding box center [1097, 291] width 10 height 10
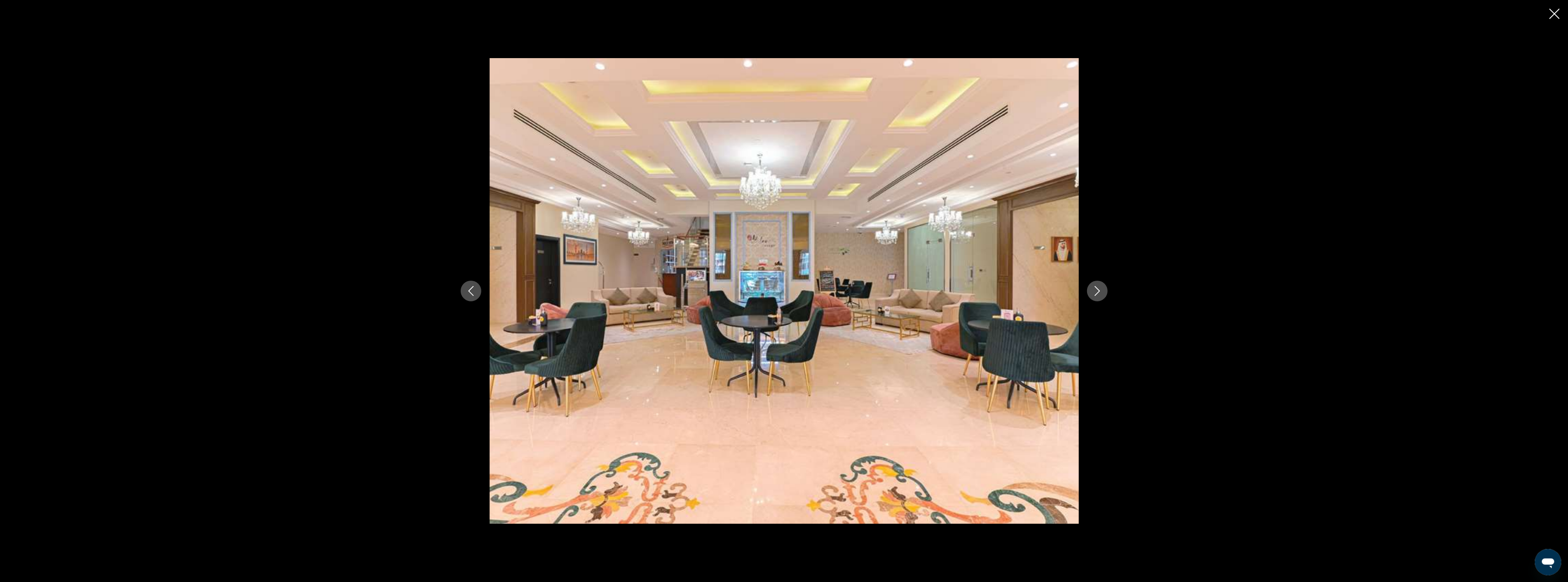
click at [1096, 292] on icon "Next image" at bounding box center [1097, 291] width 10 height 10
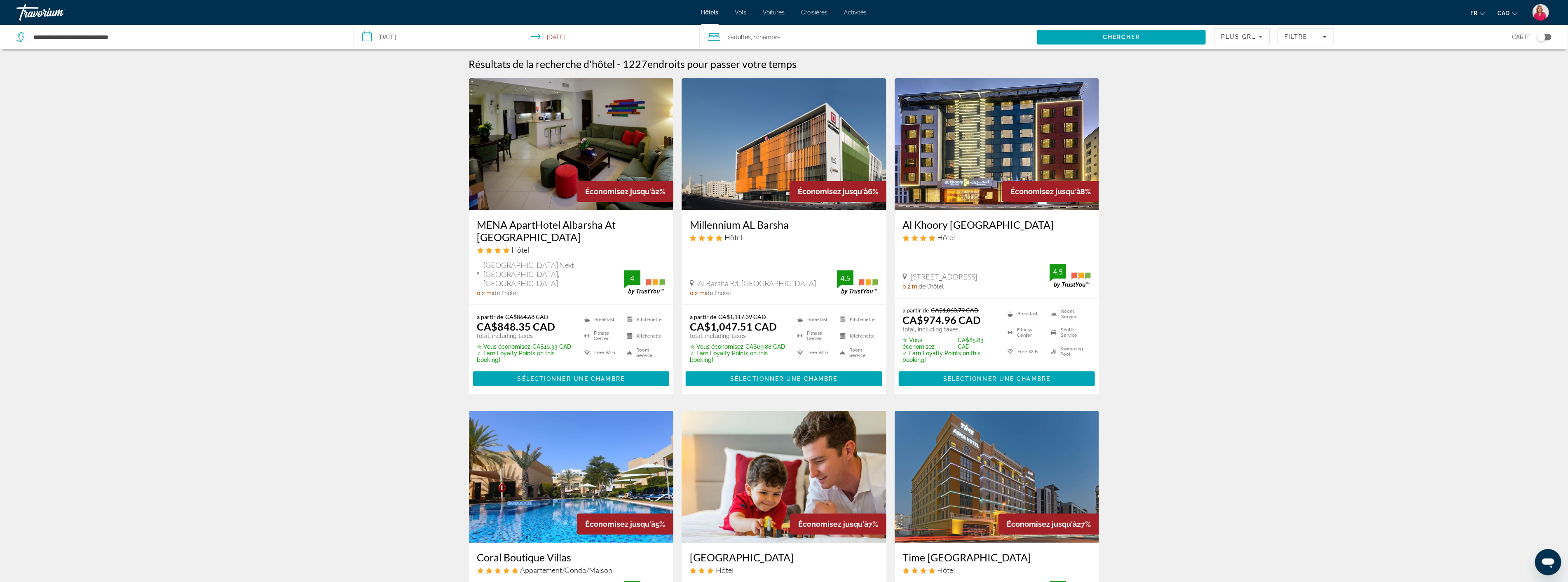
click at [1254, 34] on span "Plus grandes économies" at bounding box center [1271, 36] width 99 height 6
click at [1170, 330] on div at bounding box center [784, 291] width 1568 height 582
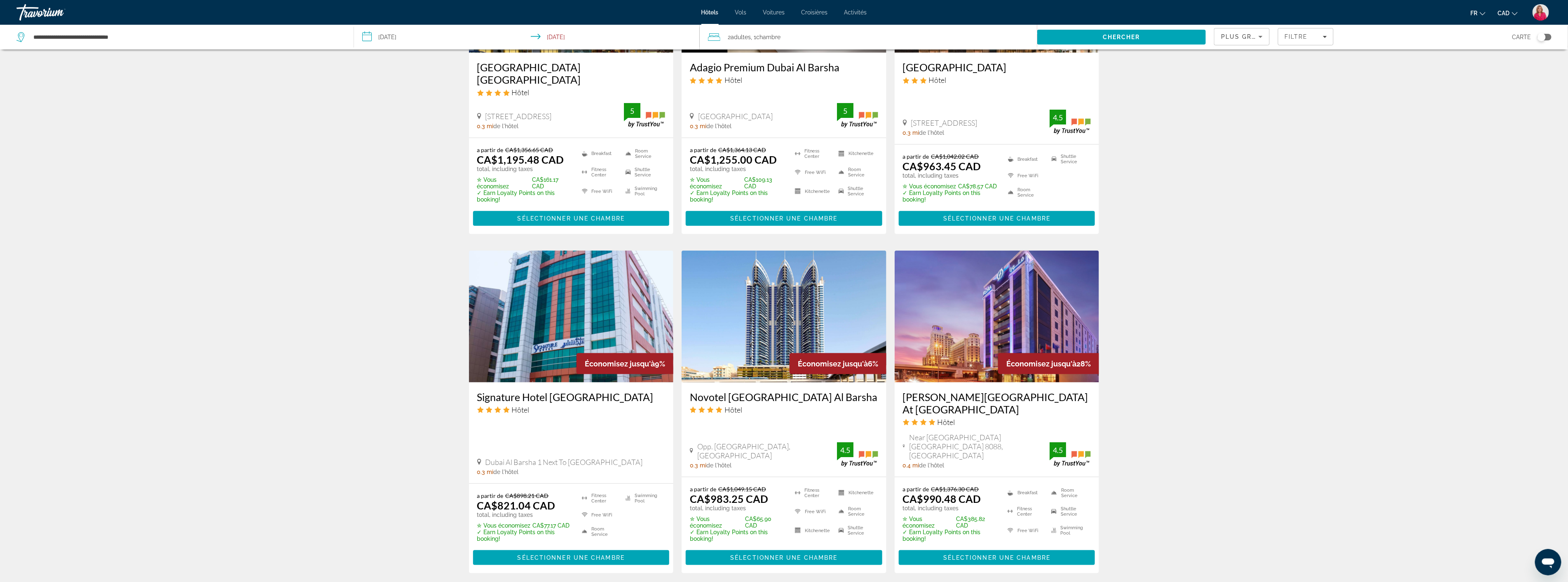
scroll to position [824, 0]
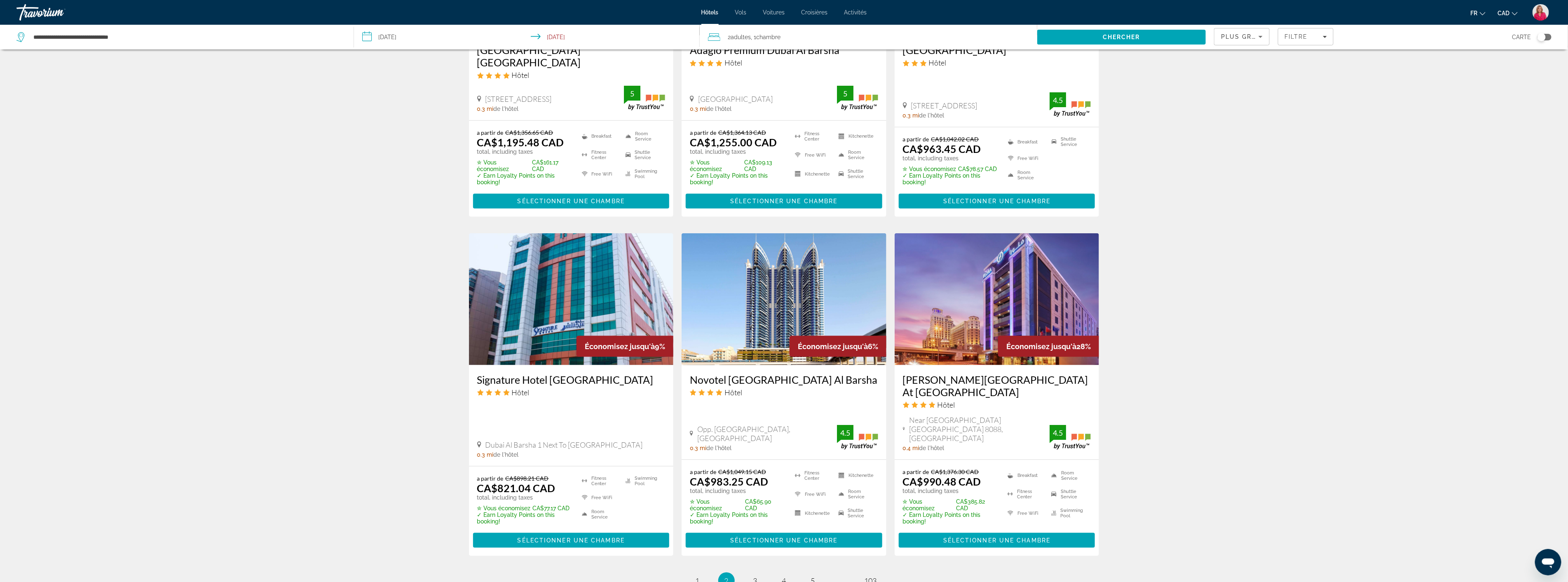
click at [805, 295] on img "Main content" at bounding box center [784, 300] width 204 height 132
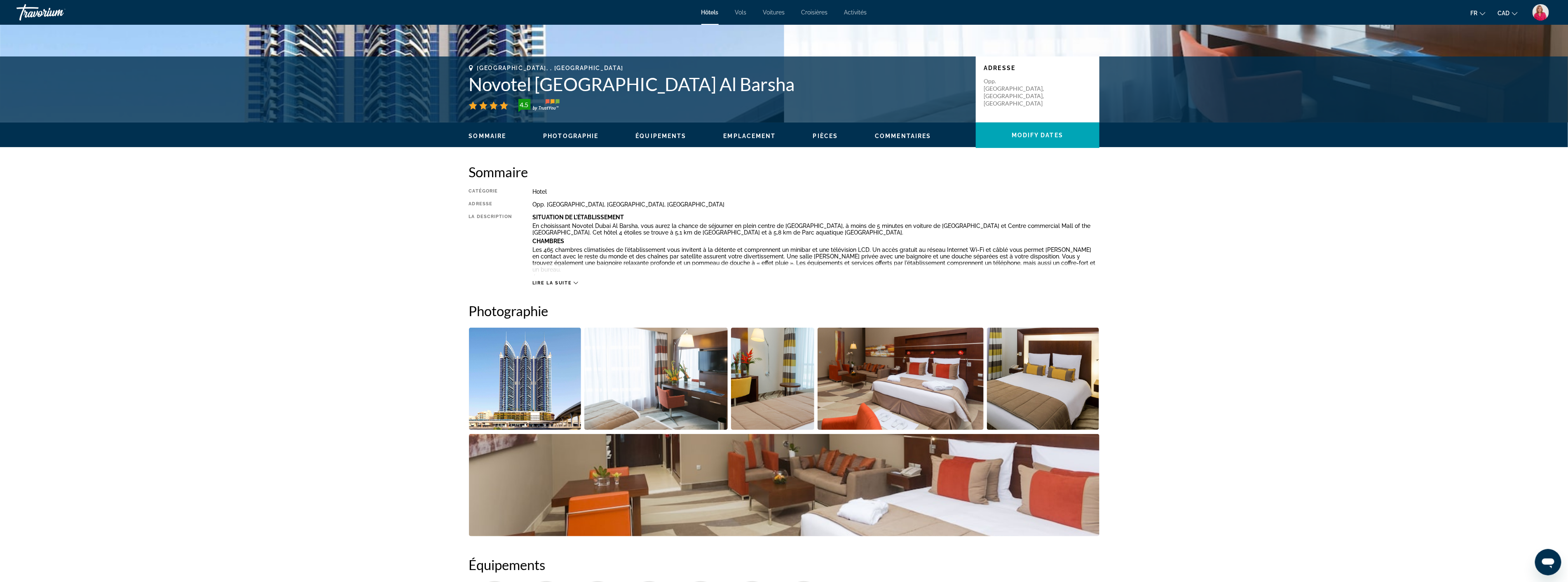
scroll to position [183, 0]
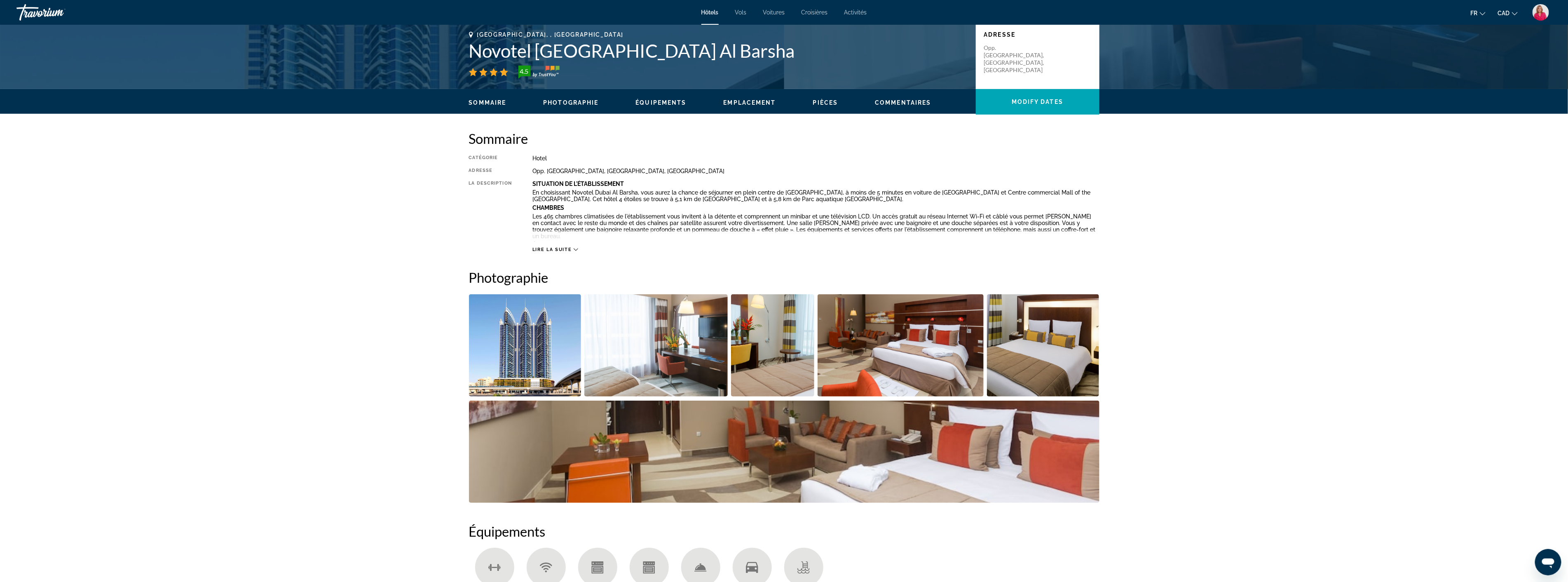
click at [665, 347] on img "Open full-screen image slider" at bounding box center [656, 346] width 144 height 102
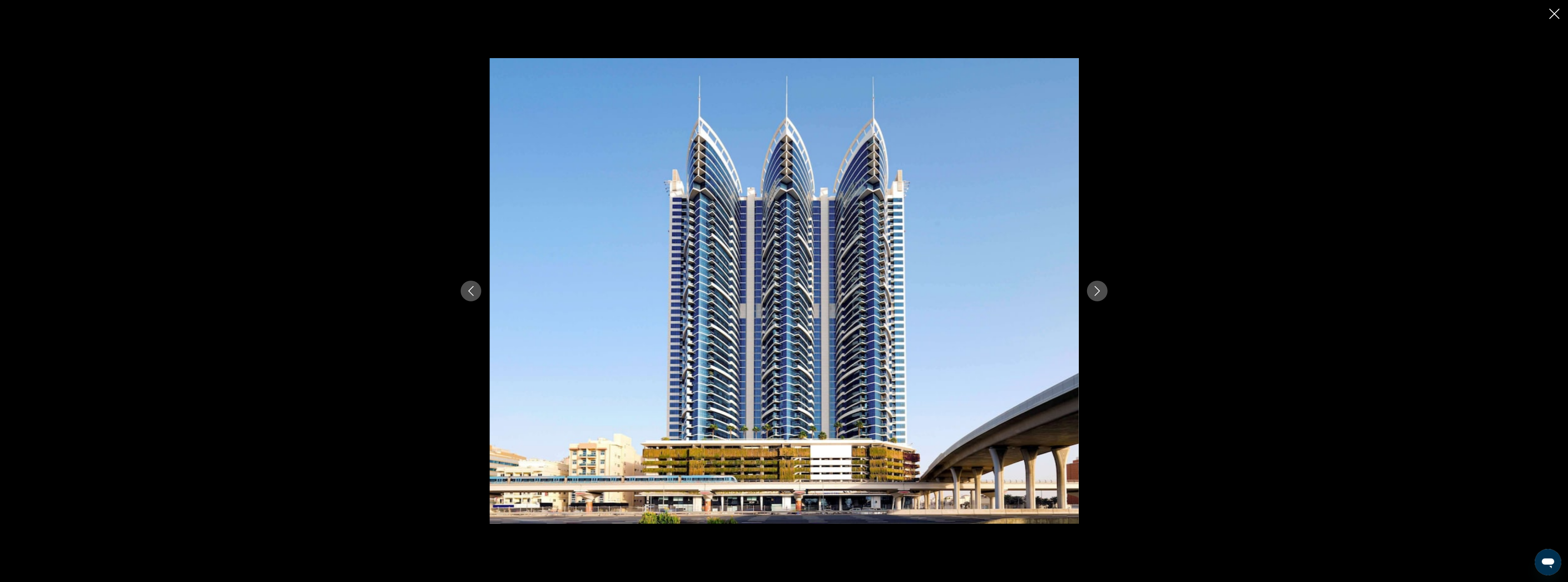
click at [1098, 287] on icon "Next image" at bounding box center [1097, 291] width 10 height 10
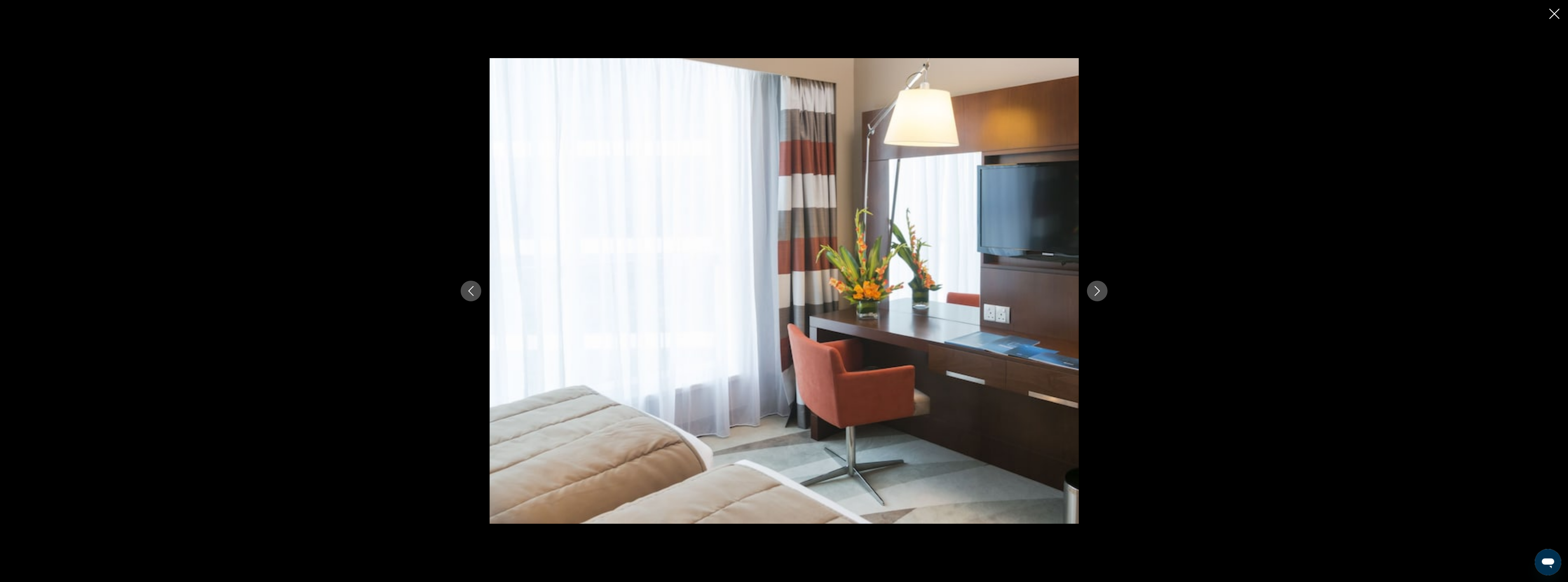
click at [1098, 287] on icon "Next image" at bounding box center [1097, 291] width 10 height 10
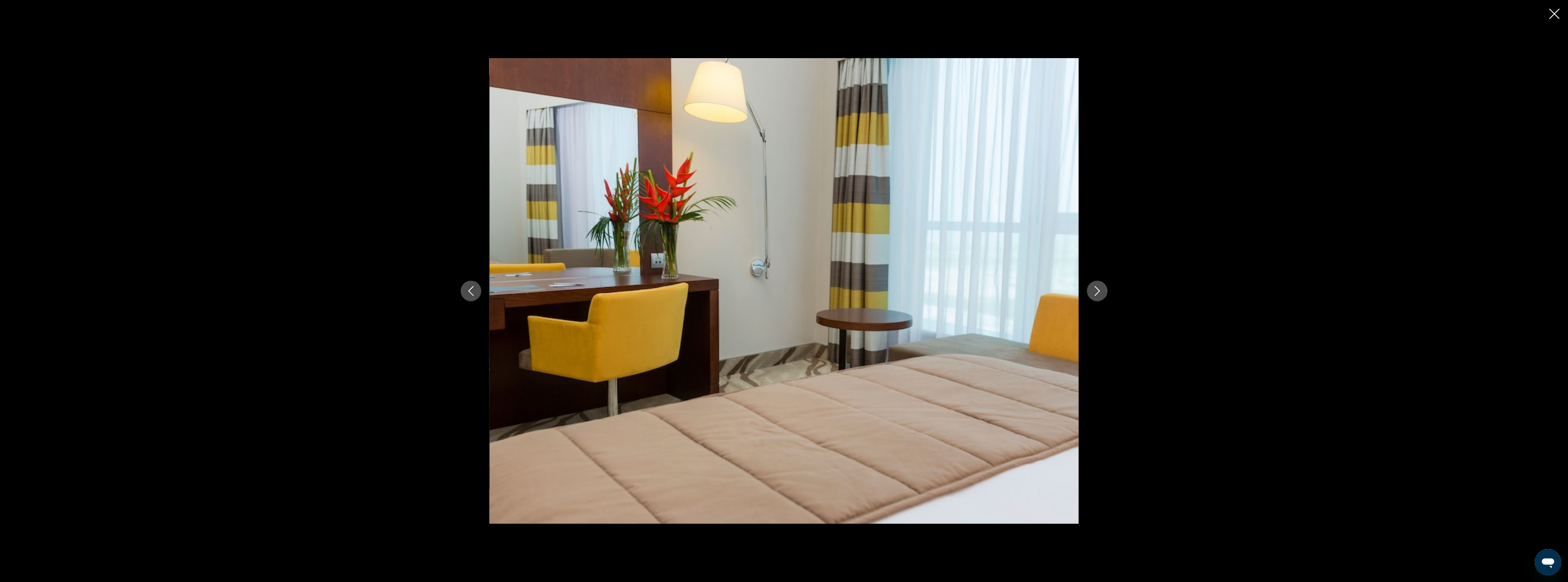
click at [1098, 287] on icon "Next image" at bounding box center [1097, 291] width 10 height 10
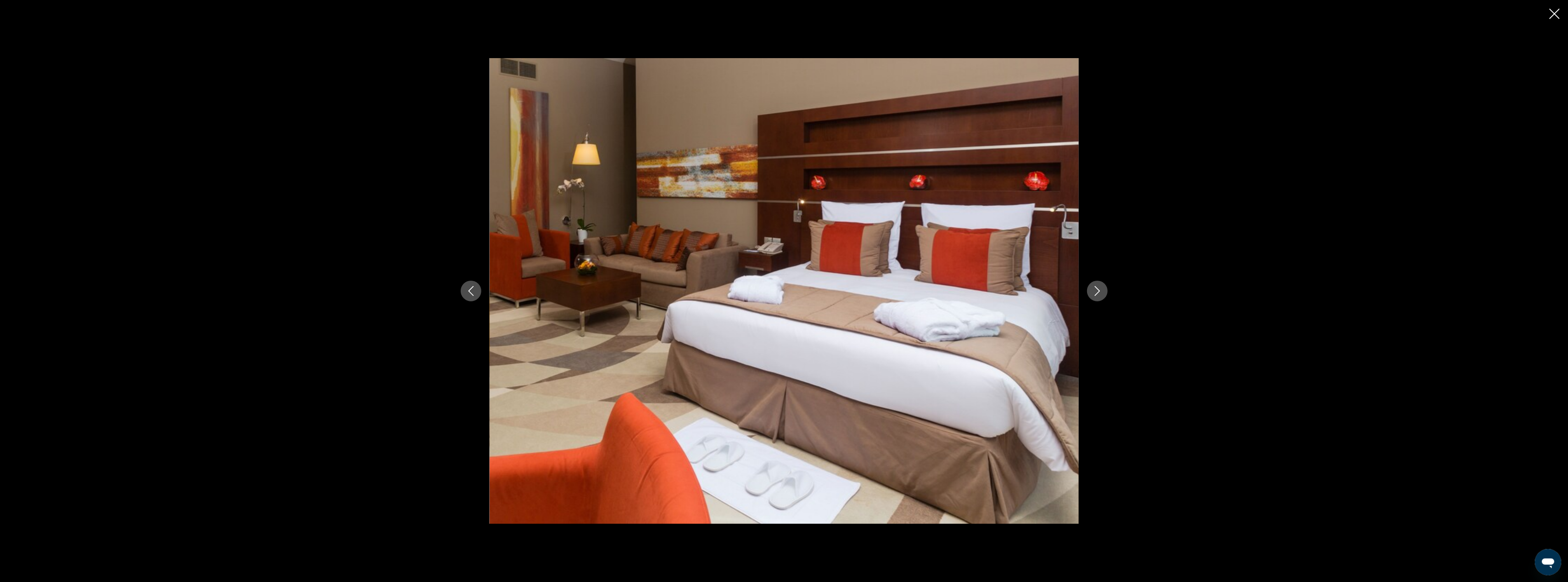
click at [1098, 287] on icon "Next image" at bounding box center [1097, 291] width 10 height 10
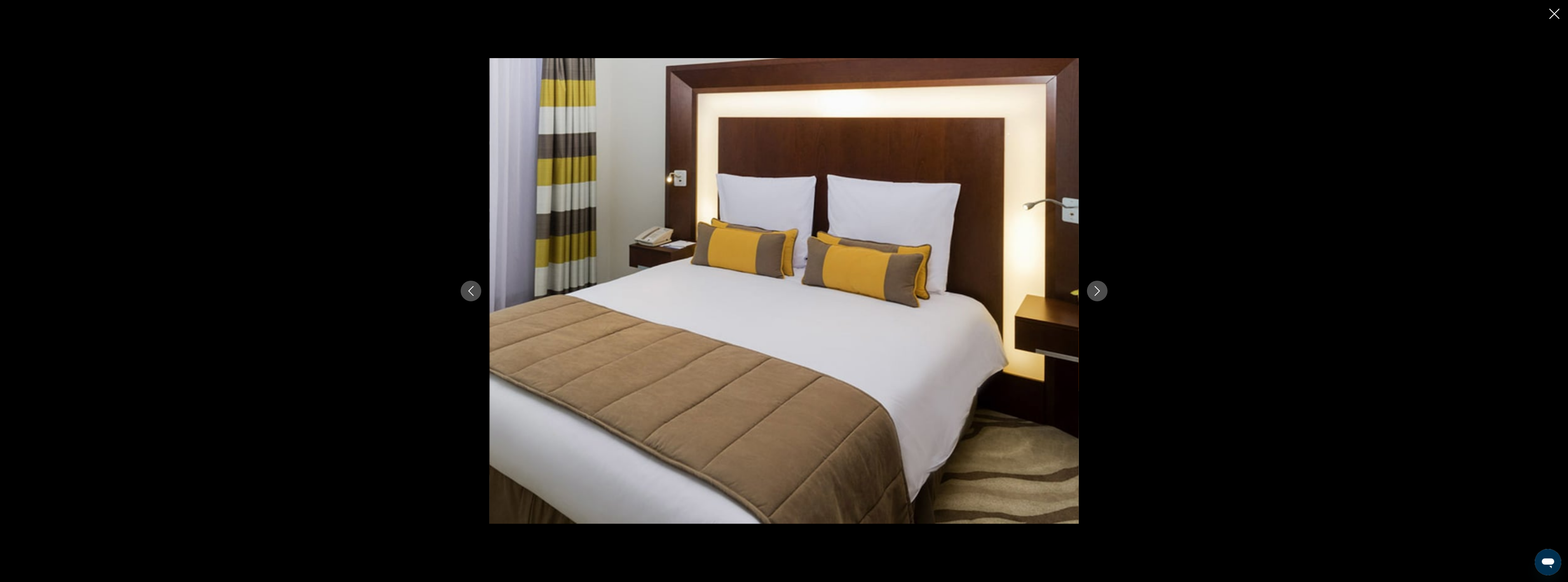
click at [1098, 287] on icon "Next image" at bounding box center [1097, 291] width 10 height 10
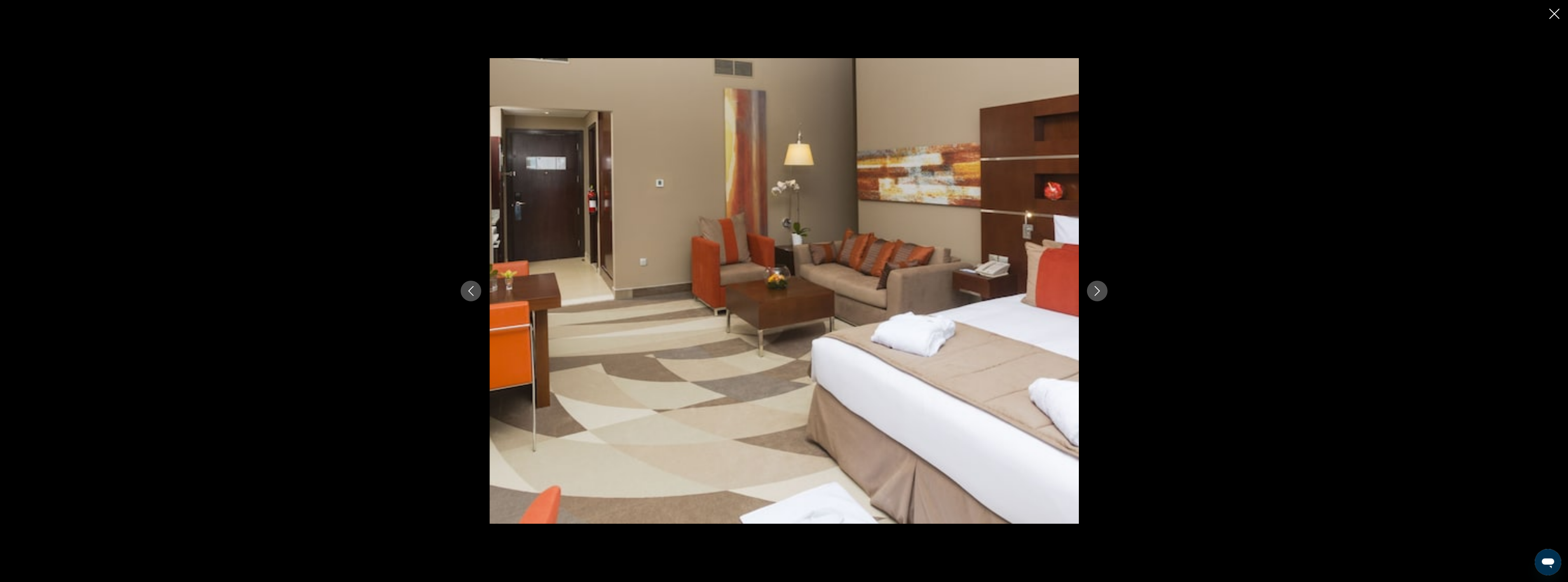
click at [1098, 287] on icon "Next image" at bounding box center [1097, 291] width 10 height 10
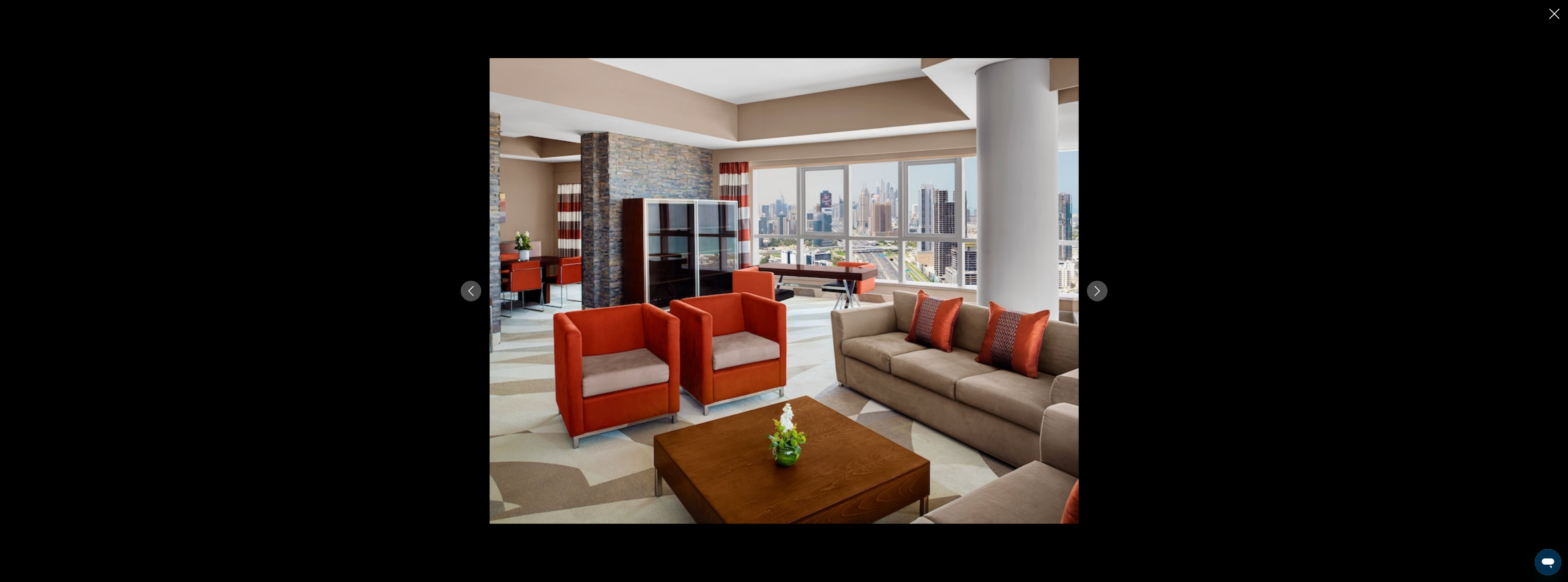
click at [1098, 287] on icon "Next image" at bounding box center [1097, 291] width 10 height 10
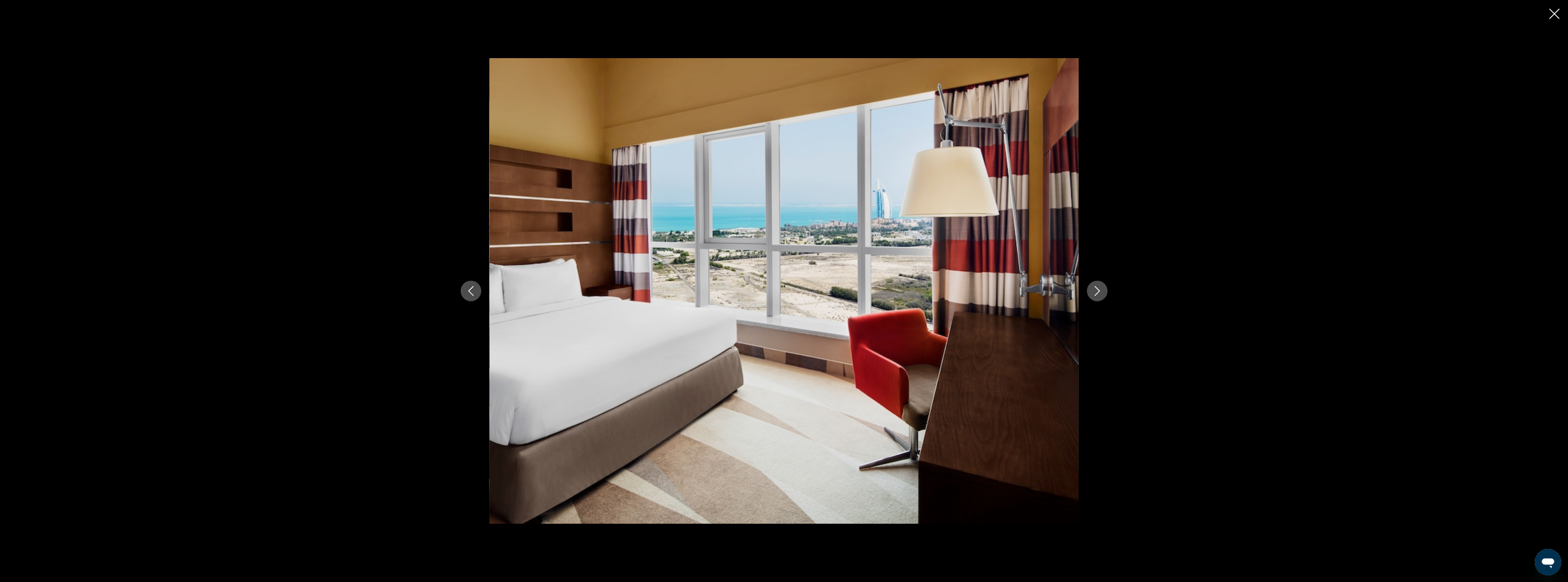
click at [1098, 287] on icon "Next image" at bounding box center [1097, 291] width 10 height 10
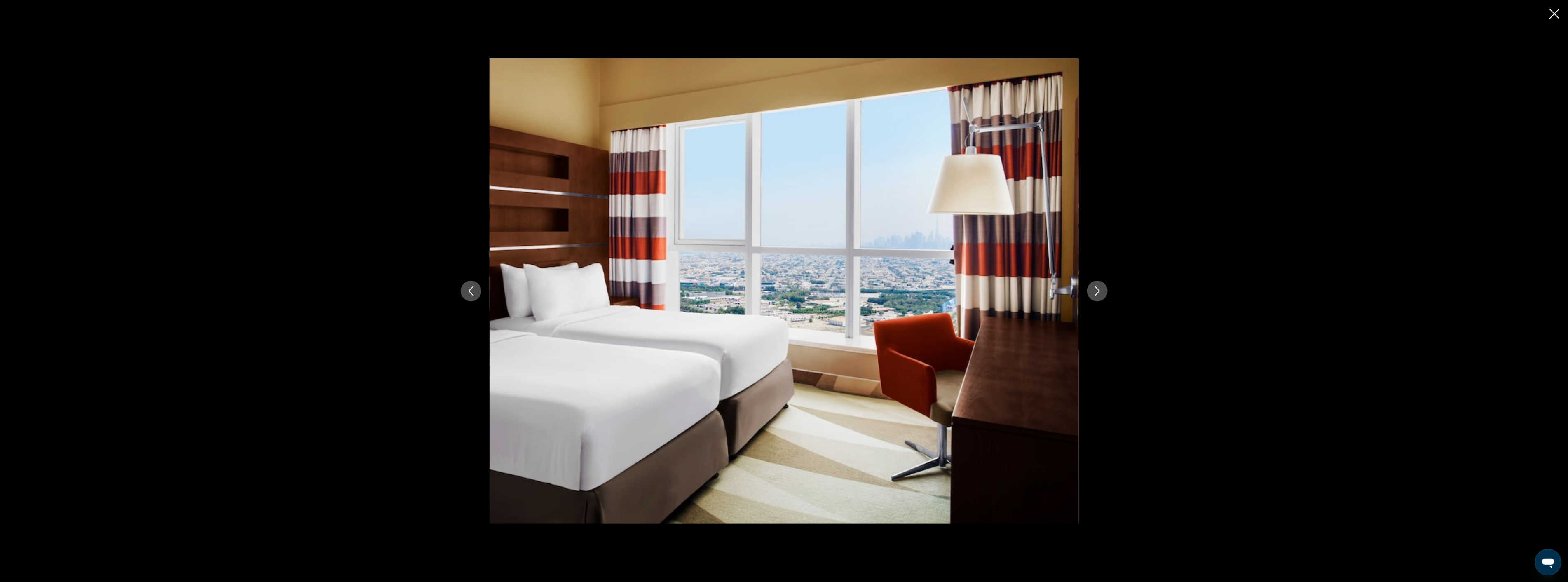
click at [1098, 287] on icon "Next image" at bounding box center [1097, 291] width 10 height 10
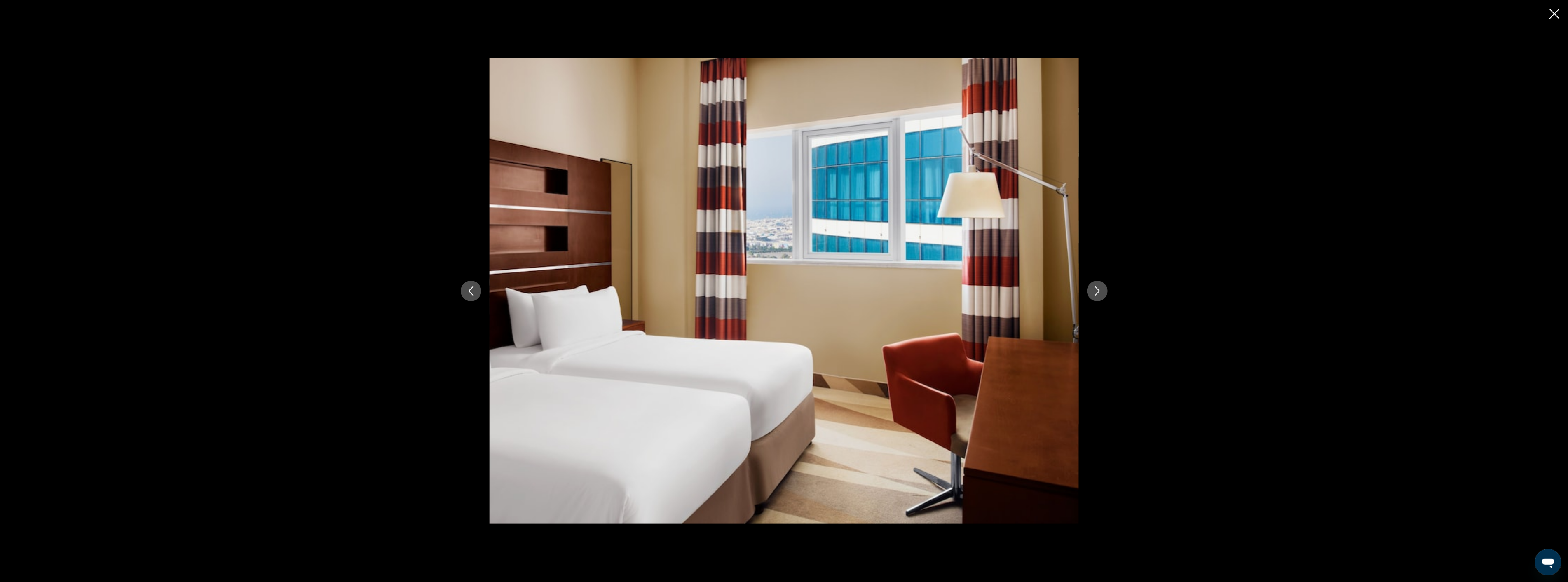
click at [1098, 287] on icon "Next image" at bounding box center [1097, 291] width 10 height 10
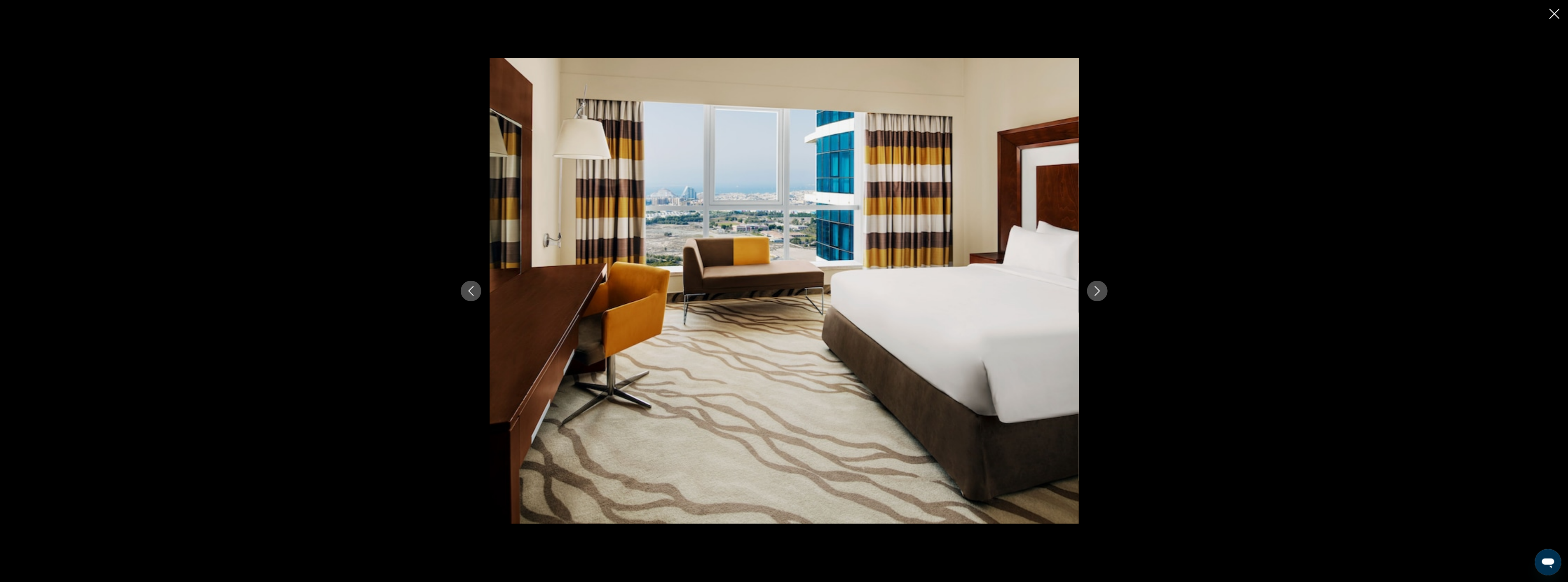
click at [1098, 287] on icon "Next image" at bounding box center [1097, 291] width 10 height 10
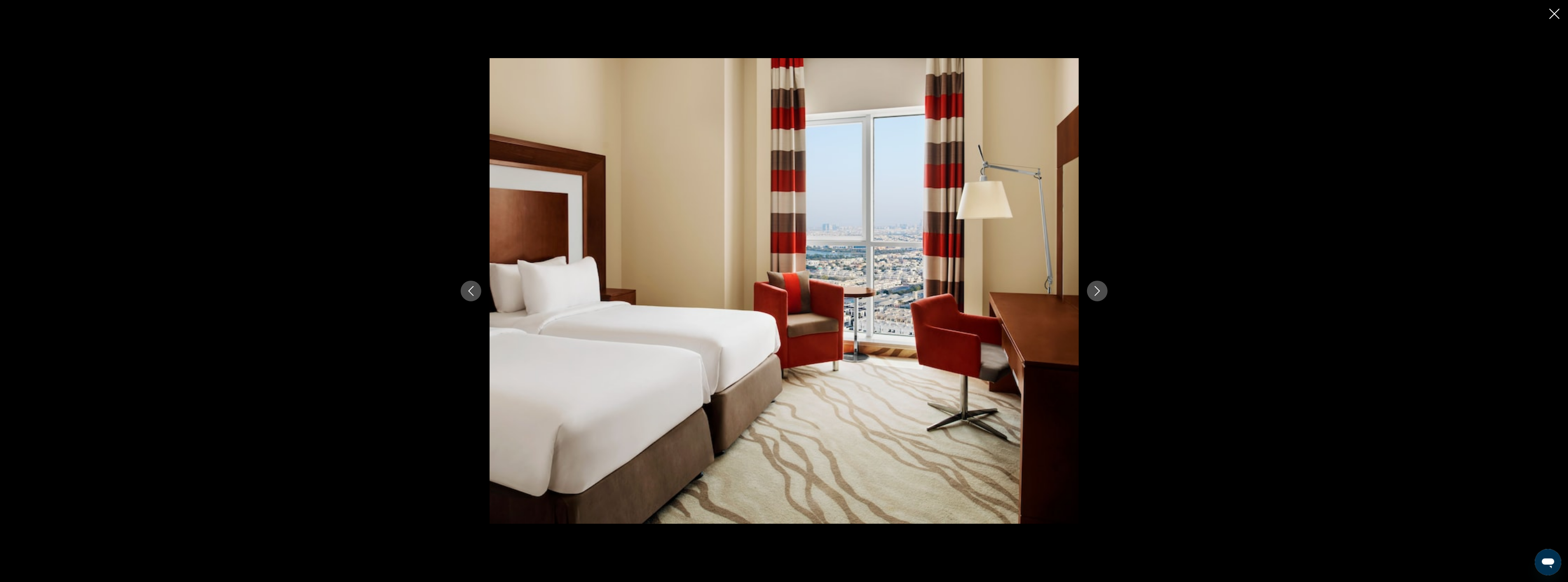
click at [1098, 287] on icon "Next image" at bounding box center [1097, 291] width 10 height 10
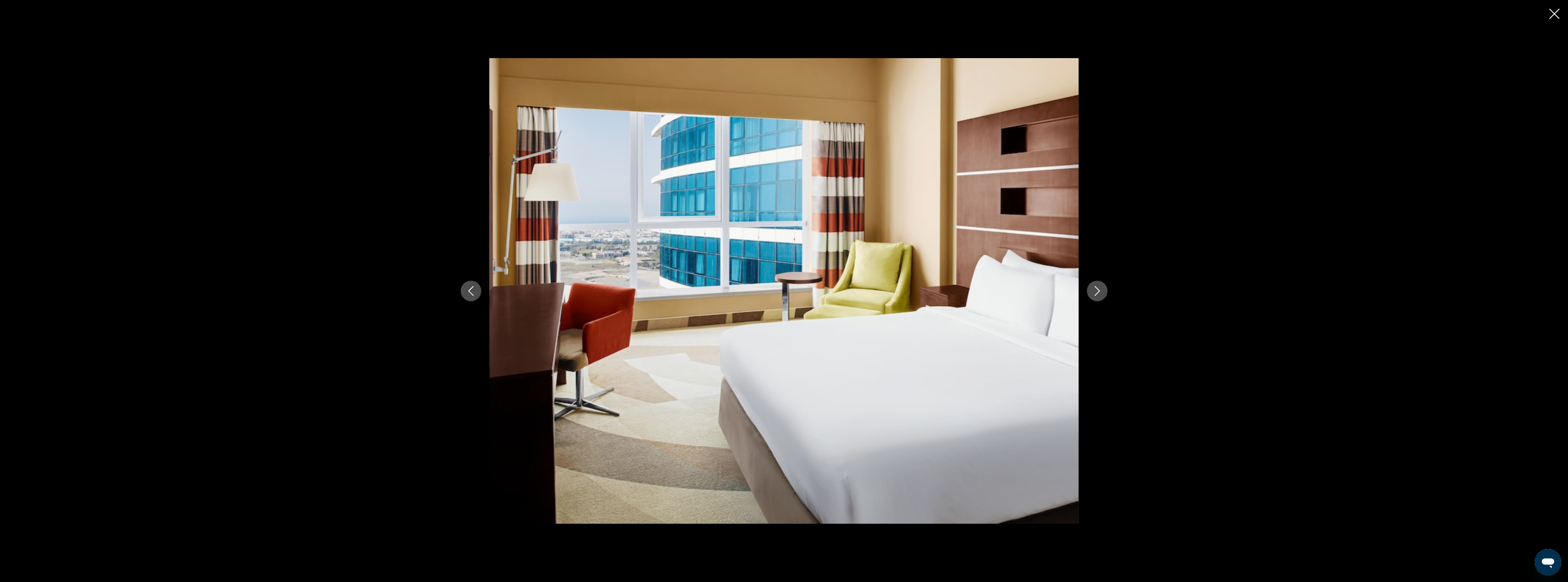
click at [1098, 287] on icon "Next image" at bounding box center [1097, 291] width 10 height 10
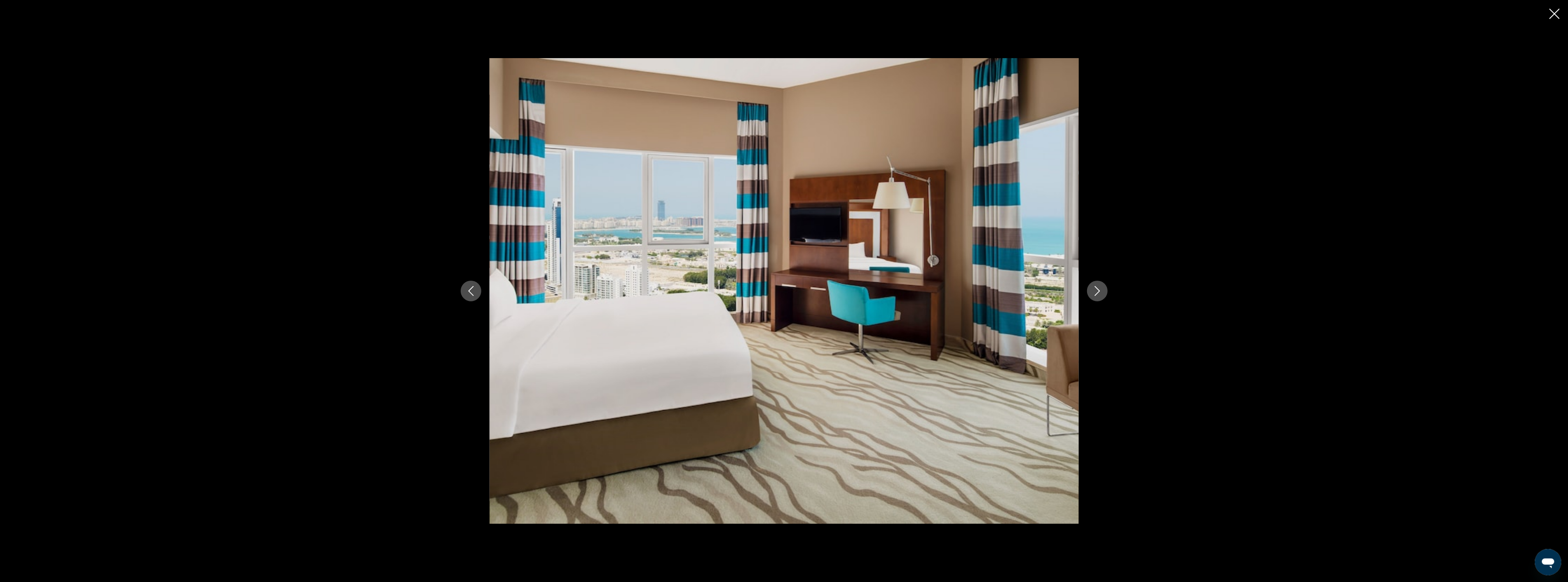
click at [1098, 287] on icon "Next image" at bounding box center [1097, 291] width 10 height 10
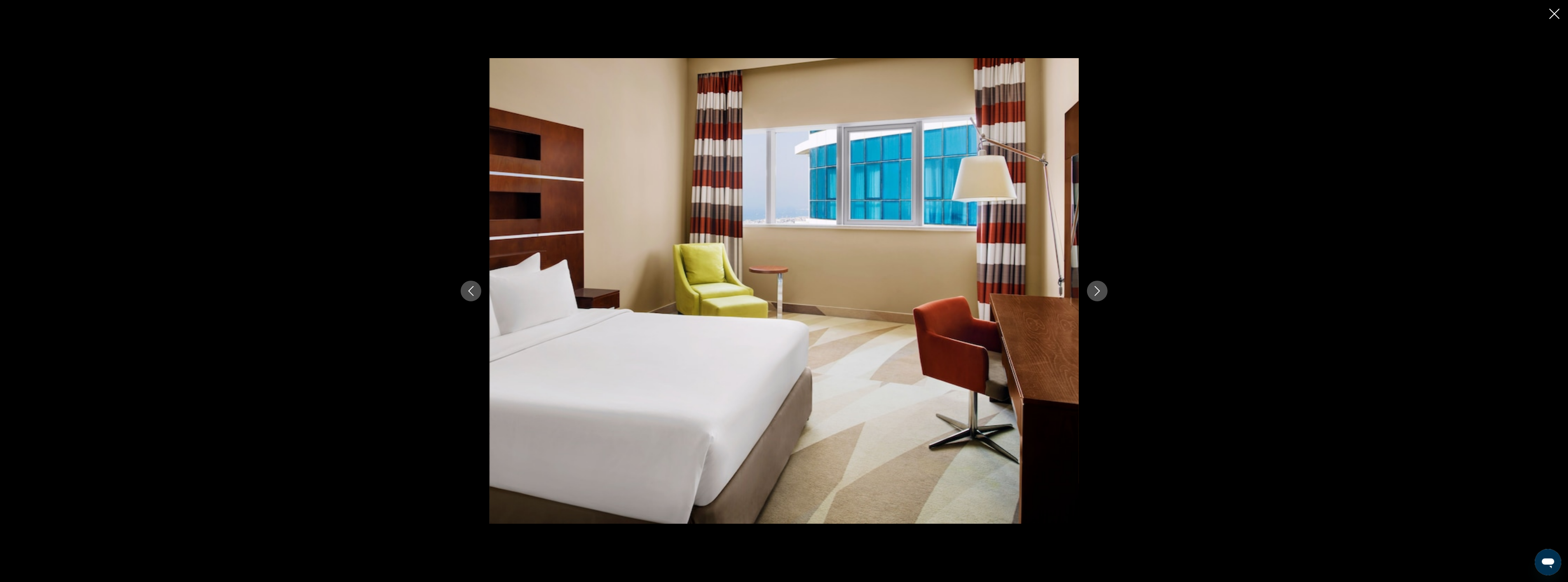
click at [1098, 287] on icon "Next image" at bounding box center [1097, 291] width 10 height 10
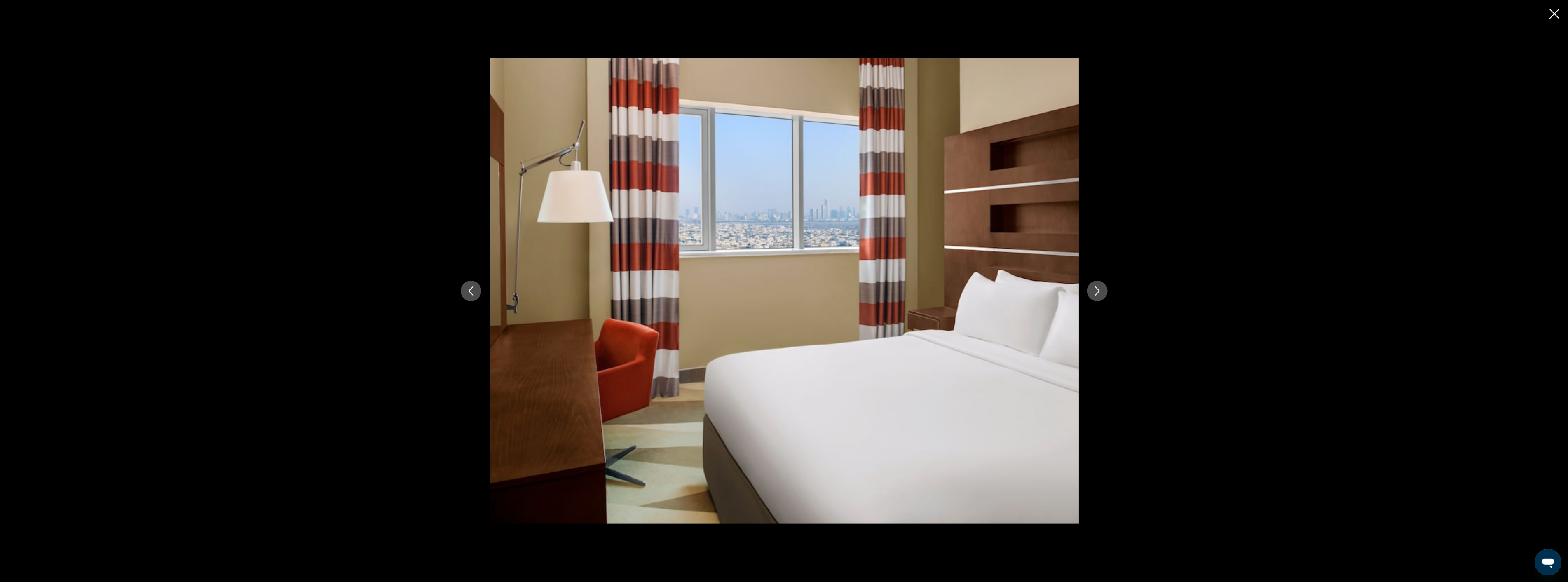
click at [1098, 287] on icon "Next image" at bounding box center [1097, 291] width 10 height 10
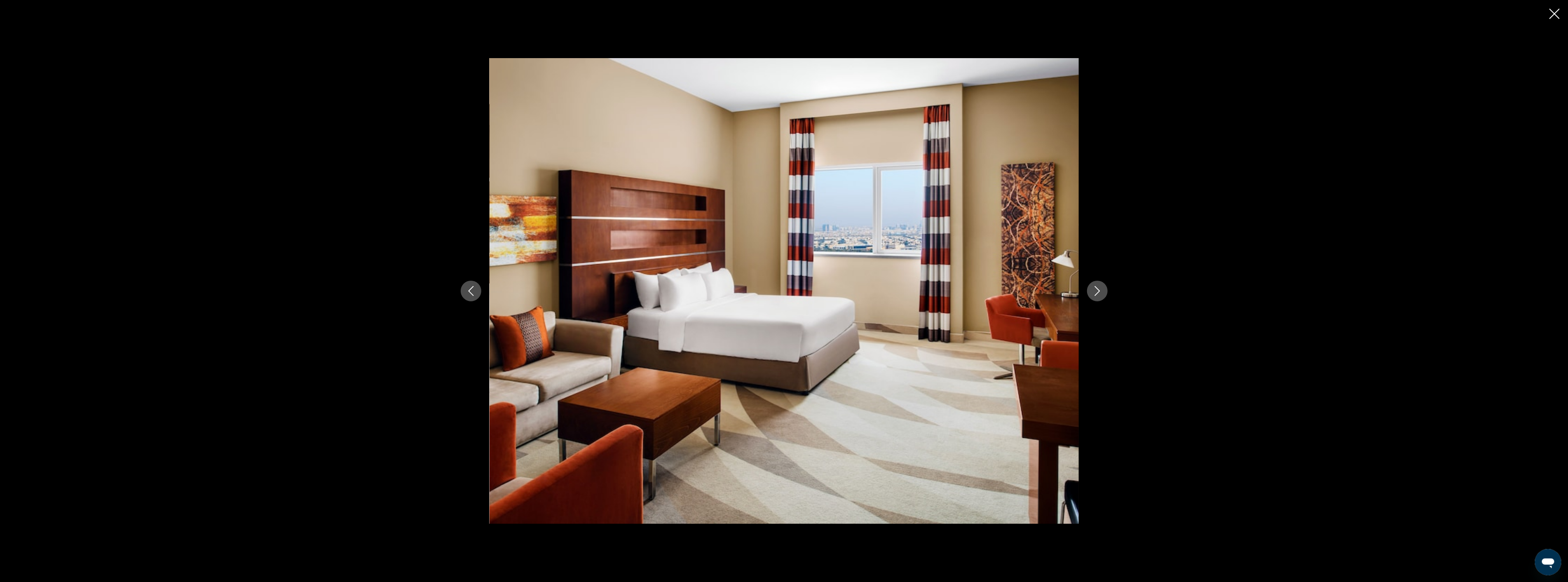
click at [1098, 287] on icon "Next image" at bounding box center [1097, 291] width 10 height 10
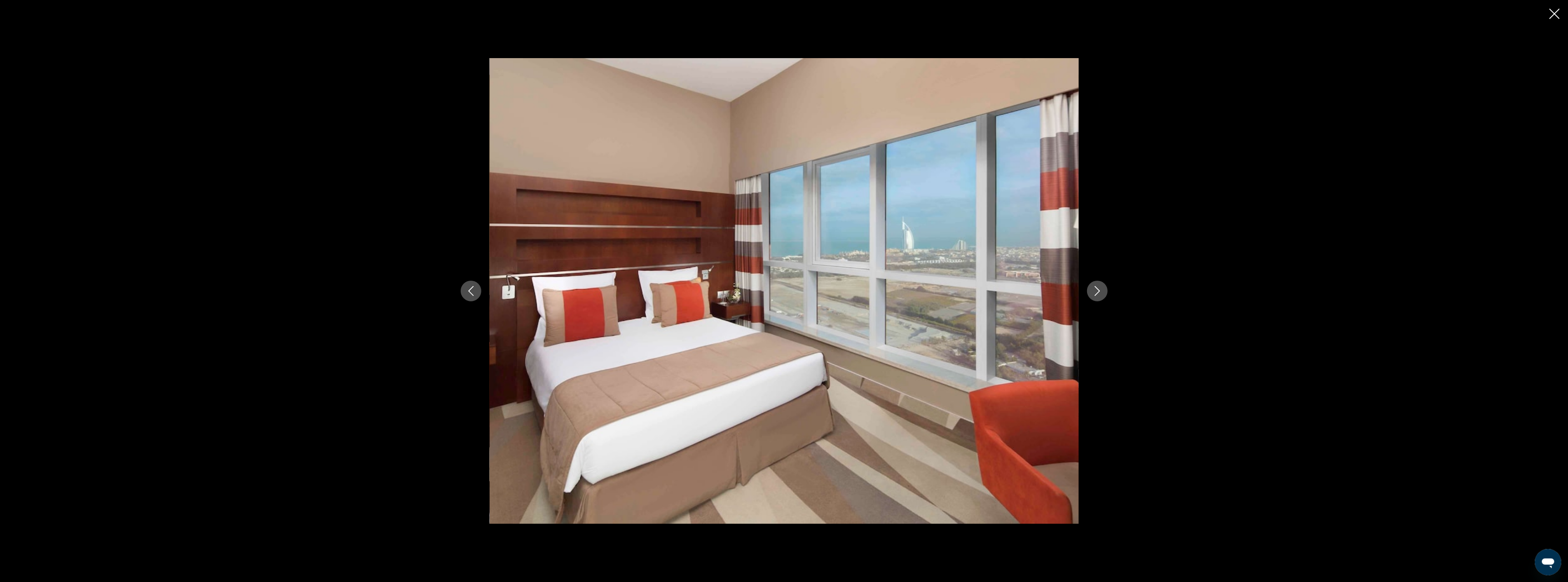
click at [1098, 287] on icon "Next image" at bounding box center [1097, 291] width 10 height 10
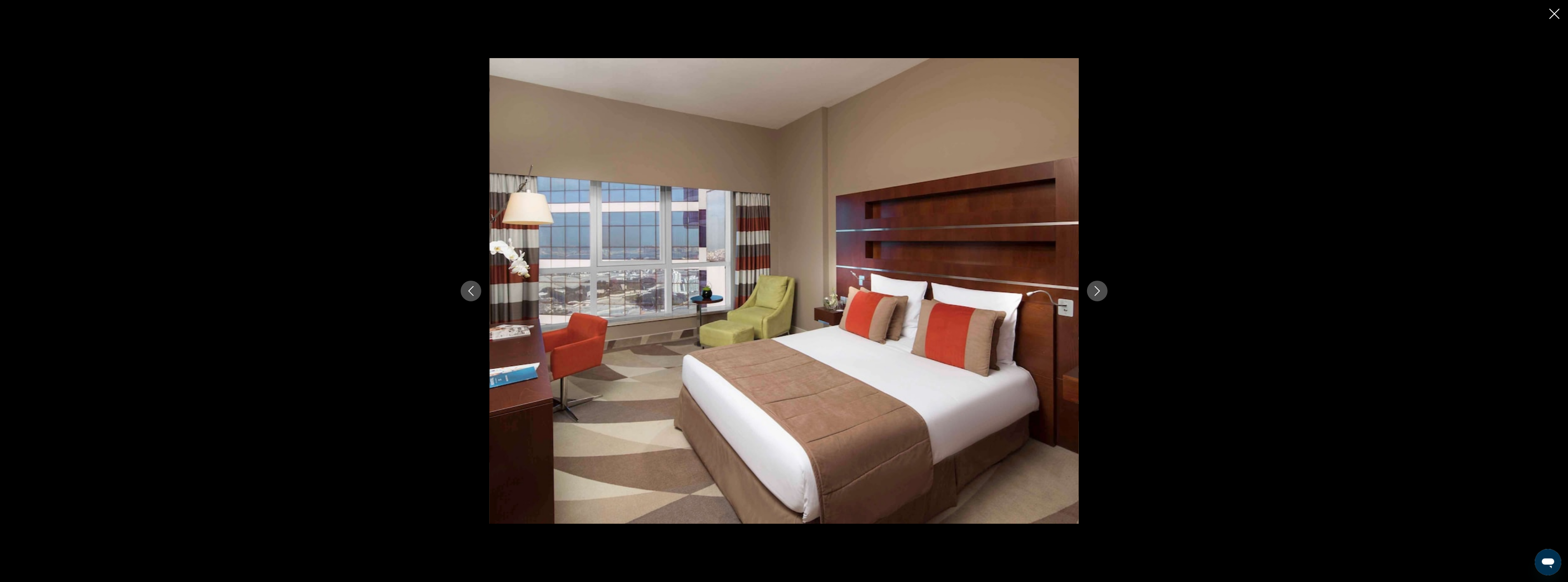
click at [1098, 287] on icon "Next image" at bounding box center [1097, 291] width 10 height 10
